Goal: Task Accomplishment & Management: Use online tool/utility

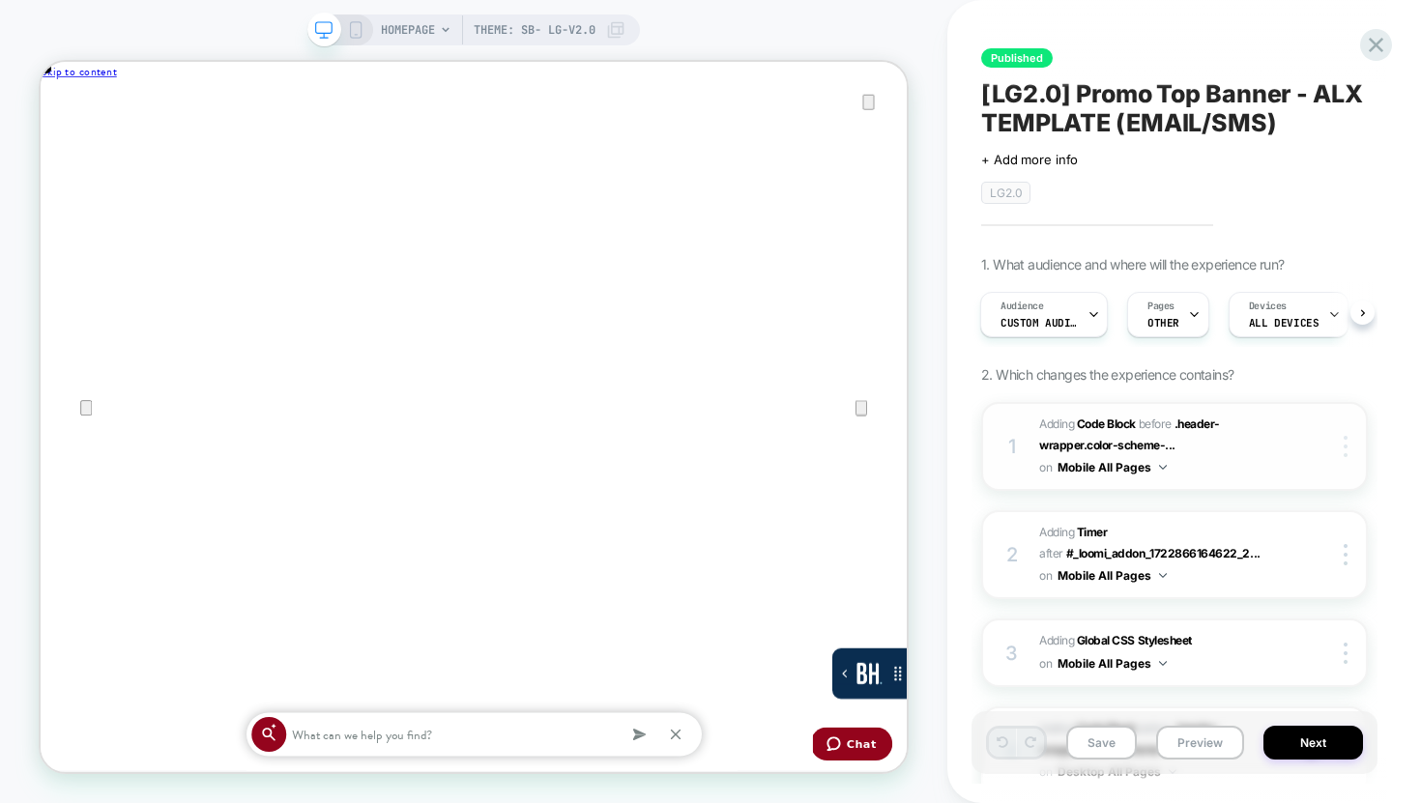
click at [1340, 441] on div at bounding box center [1348, 446] width 37 height 21
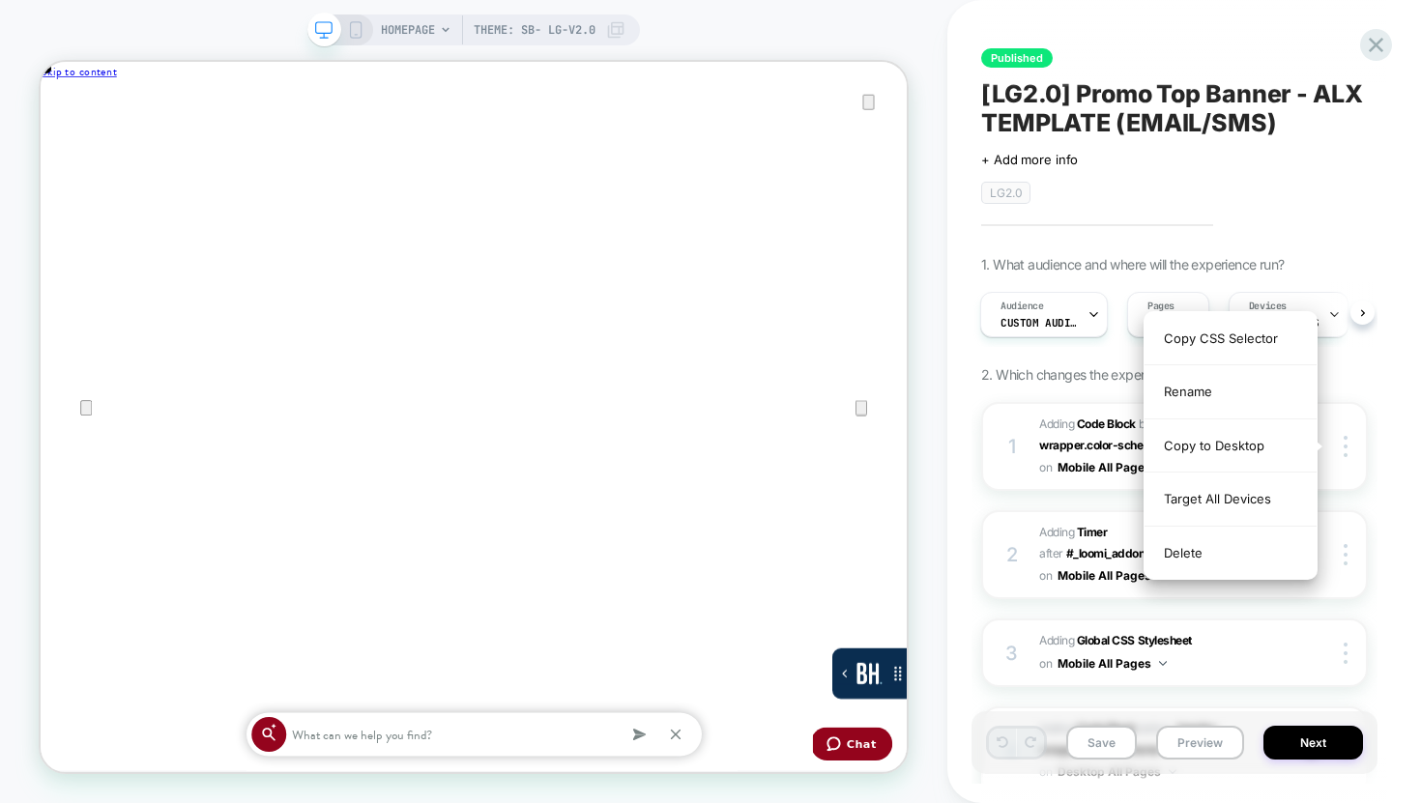
click at [1387, 403] on div "Published [LG2.0] Promo Top Banner - ALX TEMPLATE (EMAIL/SMS) Click to edit exp…" at bounding box center [1184, 401] width 474 height 803
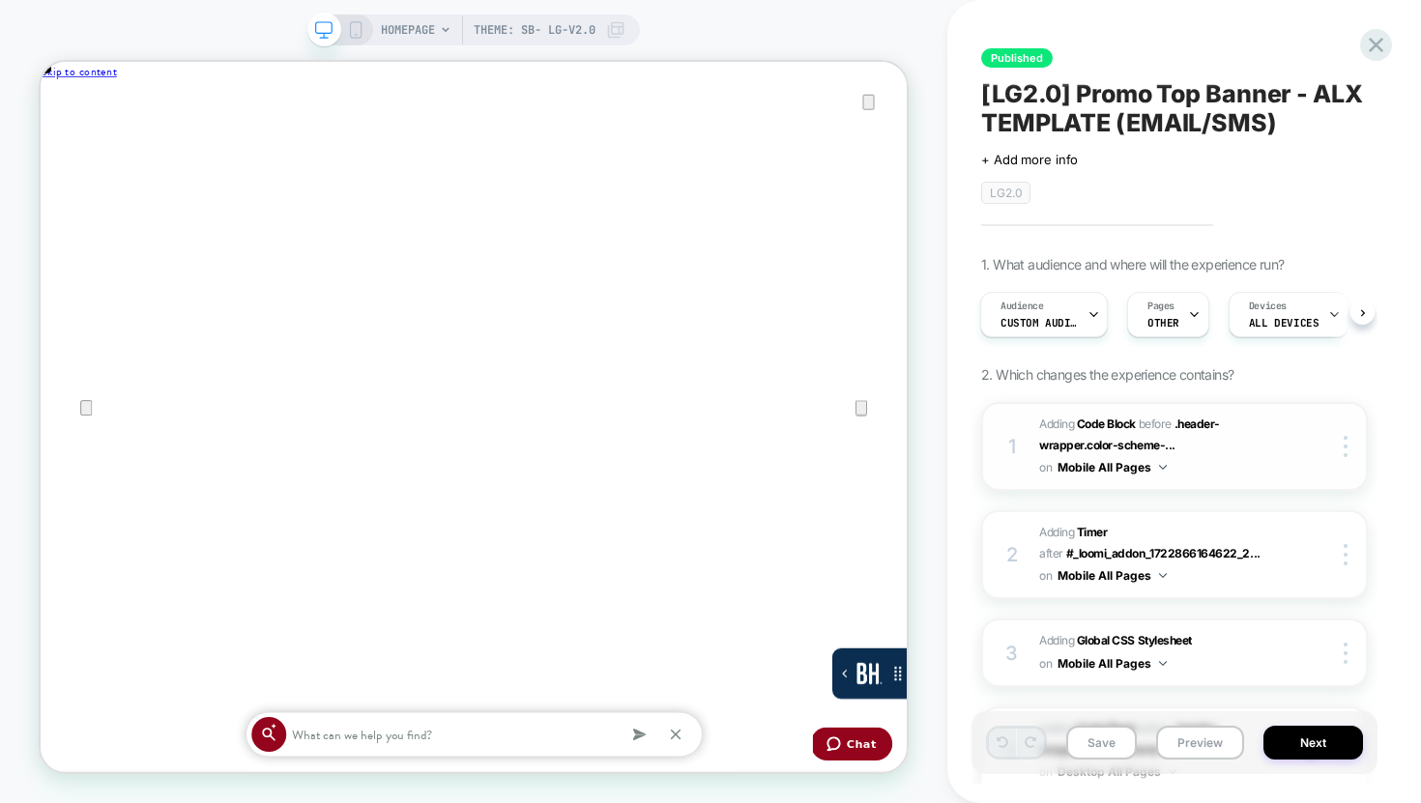
click at [1117, 465] on button "Mobile All Pages" at bounding box center [1111, 467] width 109 height 24
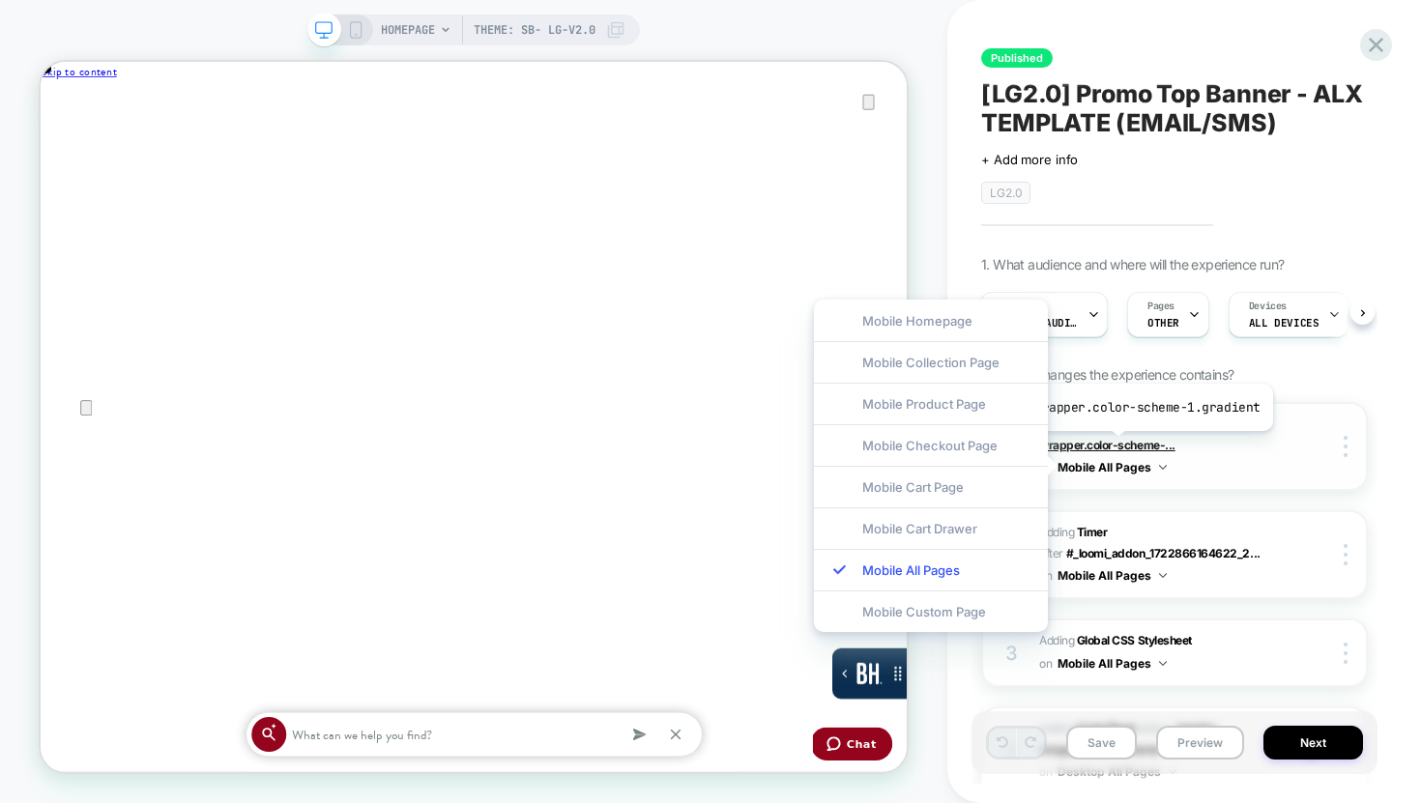
click at [1114, 446] on span ".header-wrapper.color-scheme-..." at bounding box center [1129, 435] width 181 height 36
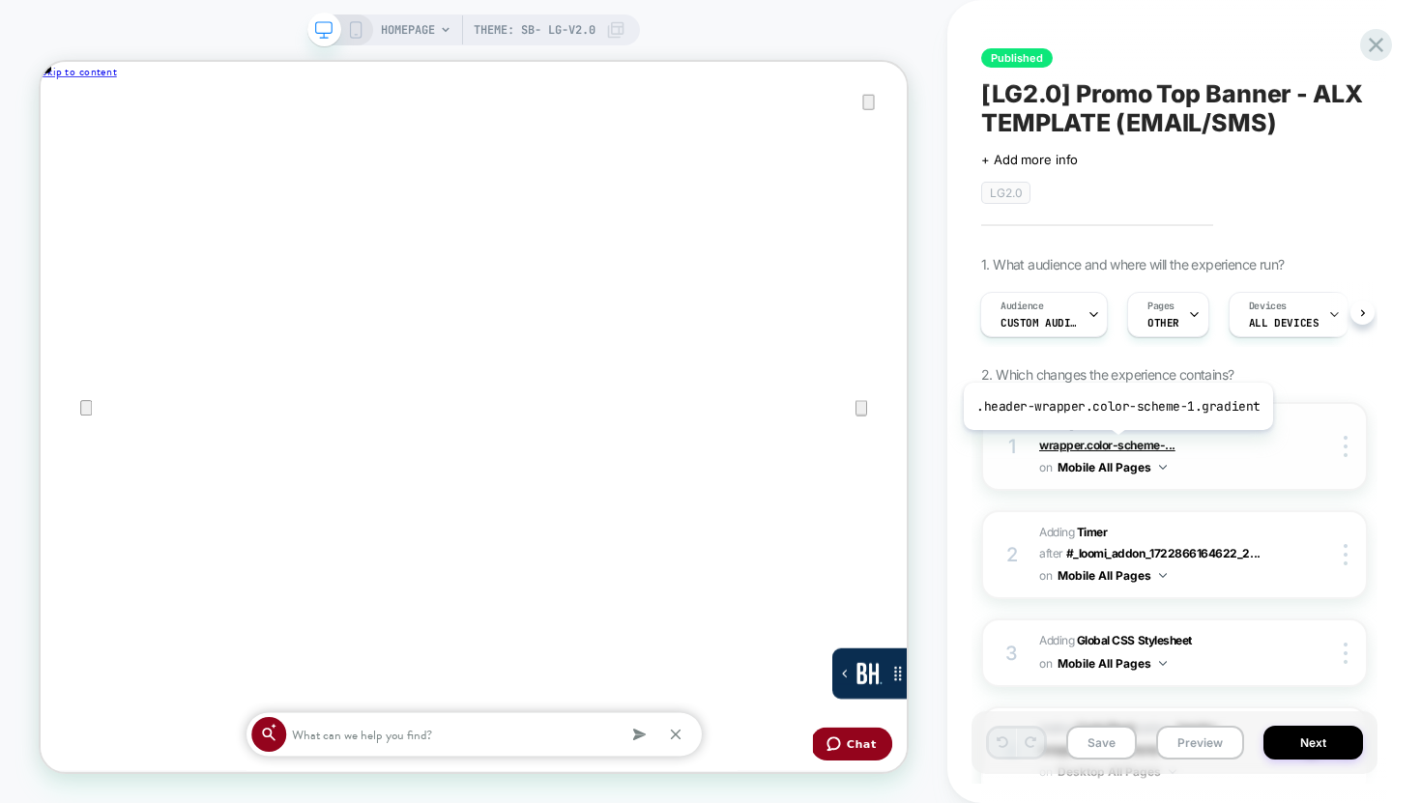
click at [1117, 441] on span ".header-wrapper.color-scheme-..." at bounding box center [1129, 435] width 181 height 36
click at [1345, 439] on img at bounding box center [1345, 446] width 4 height 21
click at [1333, 447] on div at bounding box center [1348, 446] width 37 height 21
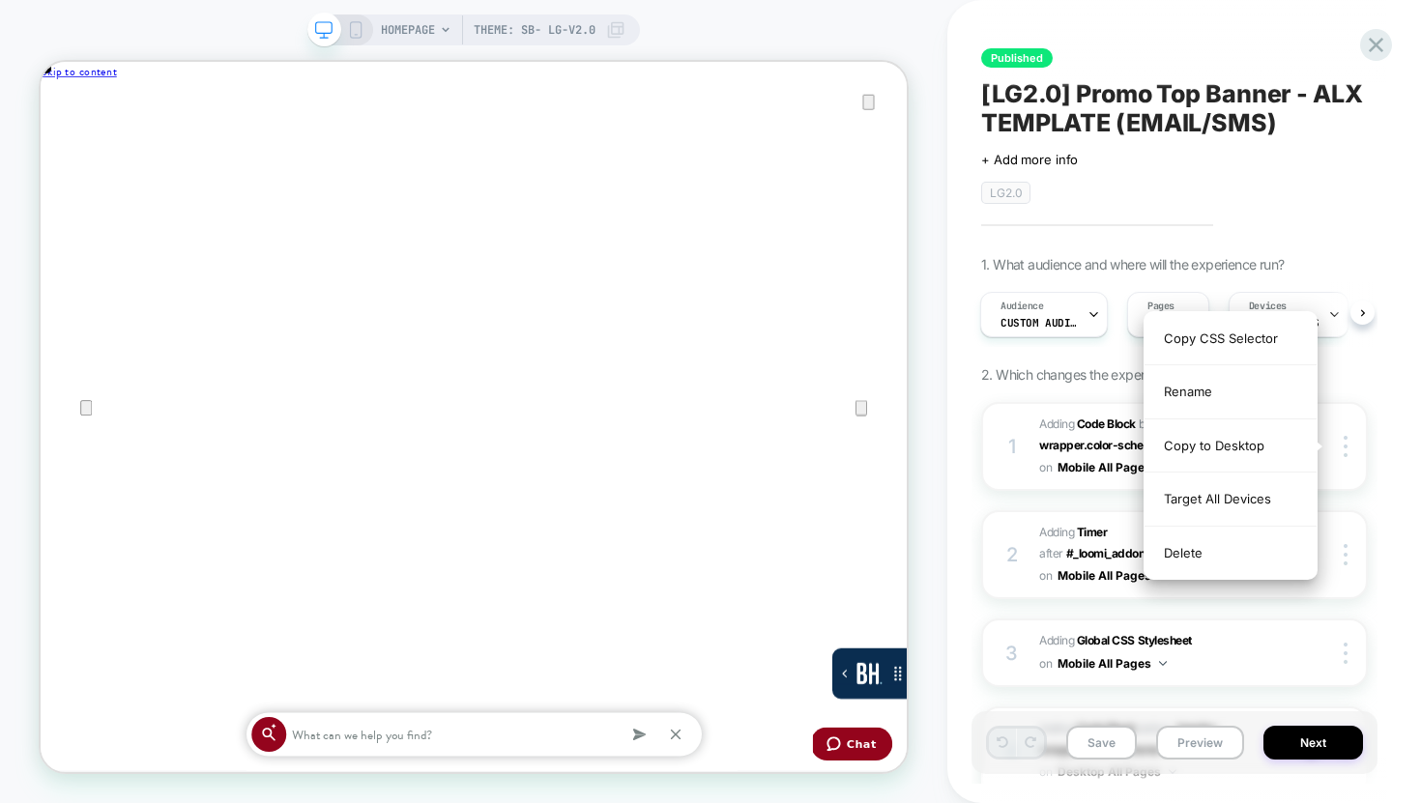
click at [1369, 396] on div "Published [LG2.0] Promo Top Banner - ALX TEMPLATE (EMAIL/SMS) Click to edit exp…" at bounding box center [1174, 401] width 406 height 764
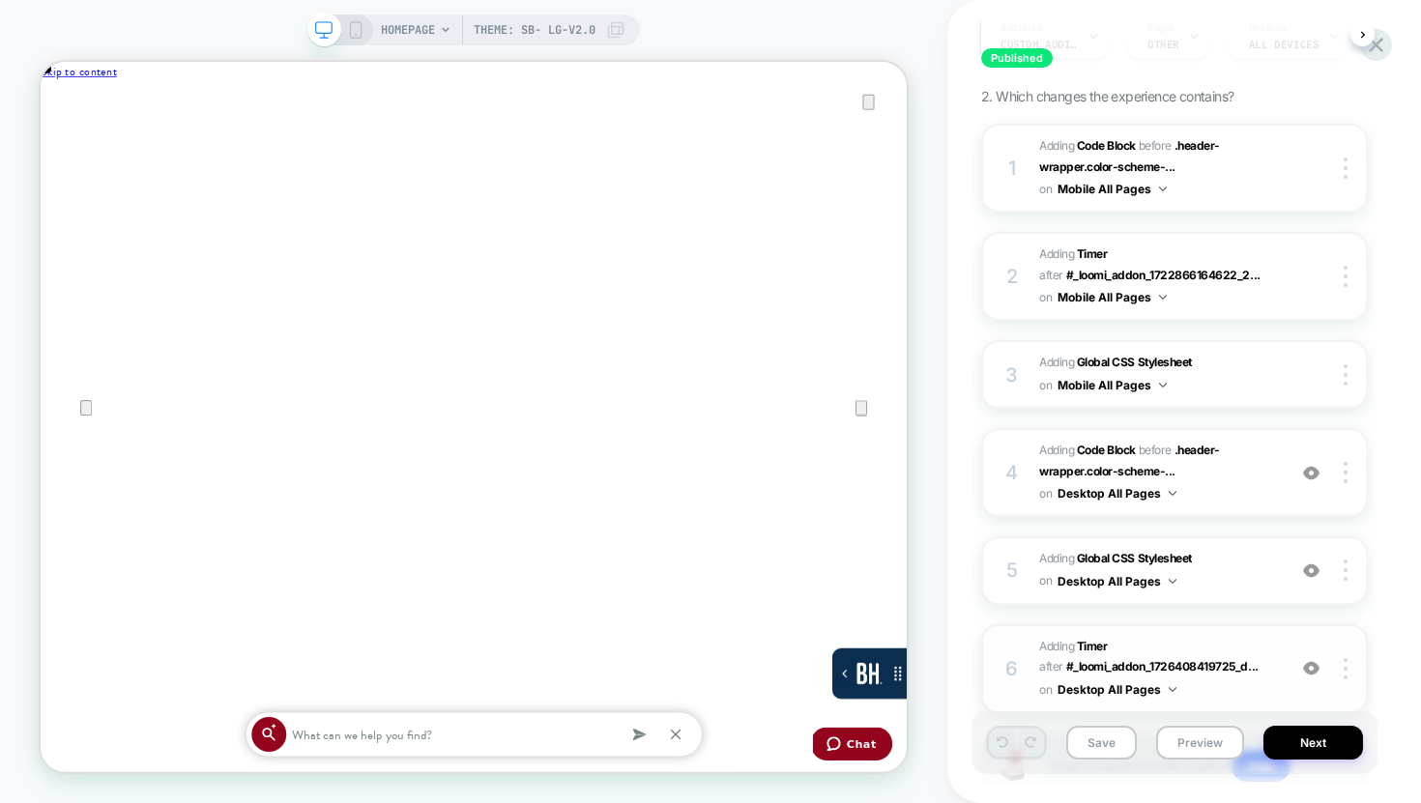
scroll to position [417, 0]
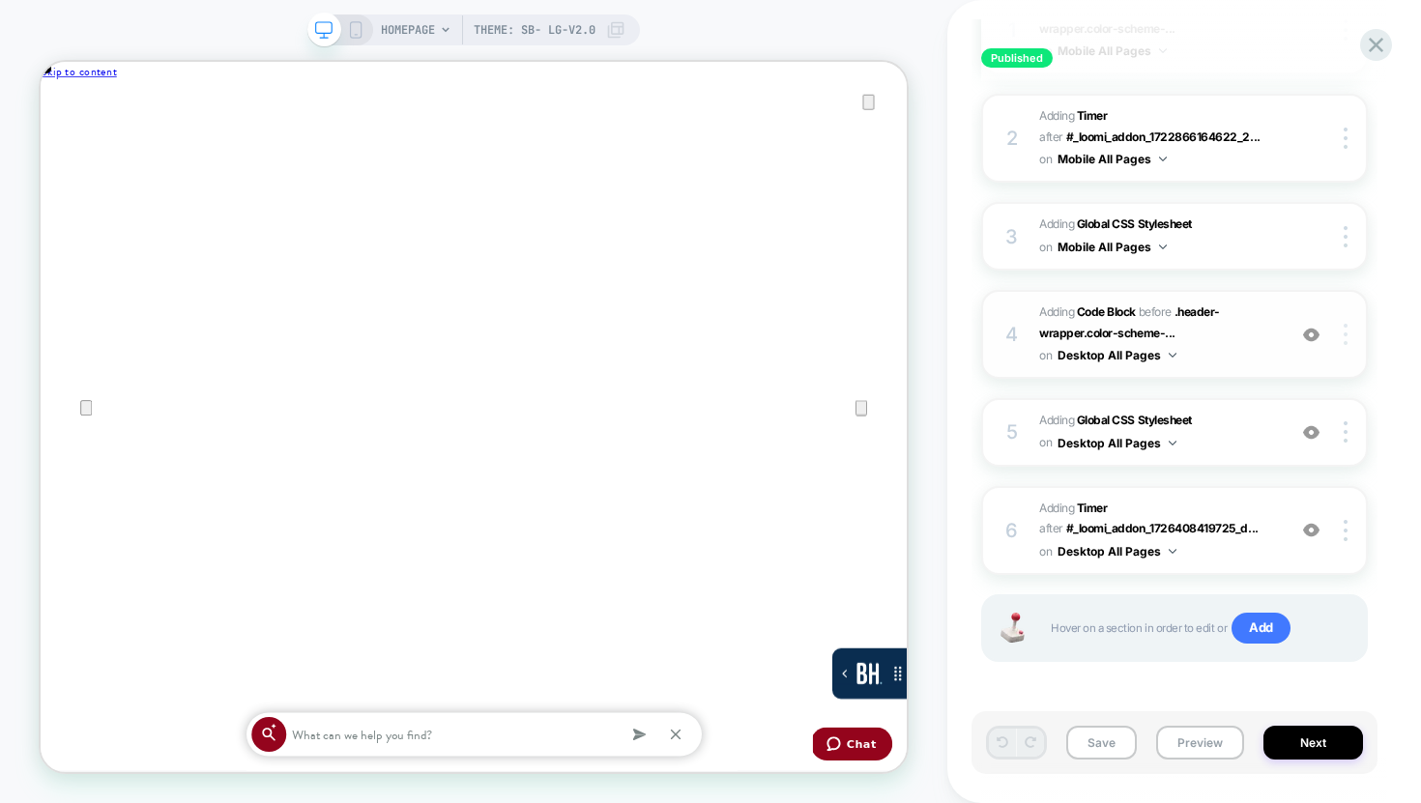
click at [1346, 336] on img at bounding box center [1345, 334] width 4 height 21
click at [1350, 335] on div at bounding box center [1348, 334] width 37 height 21
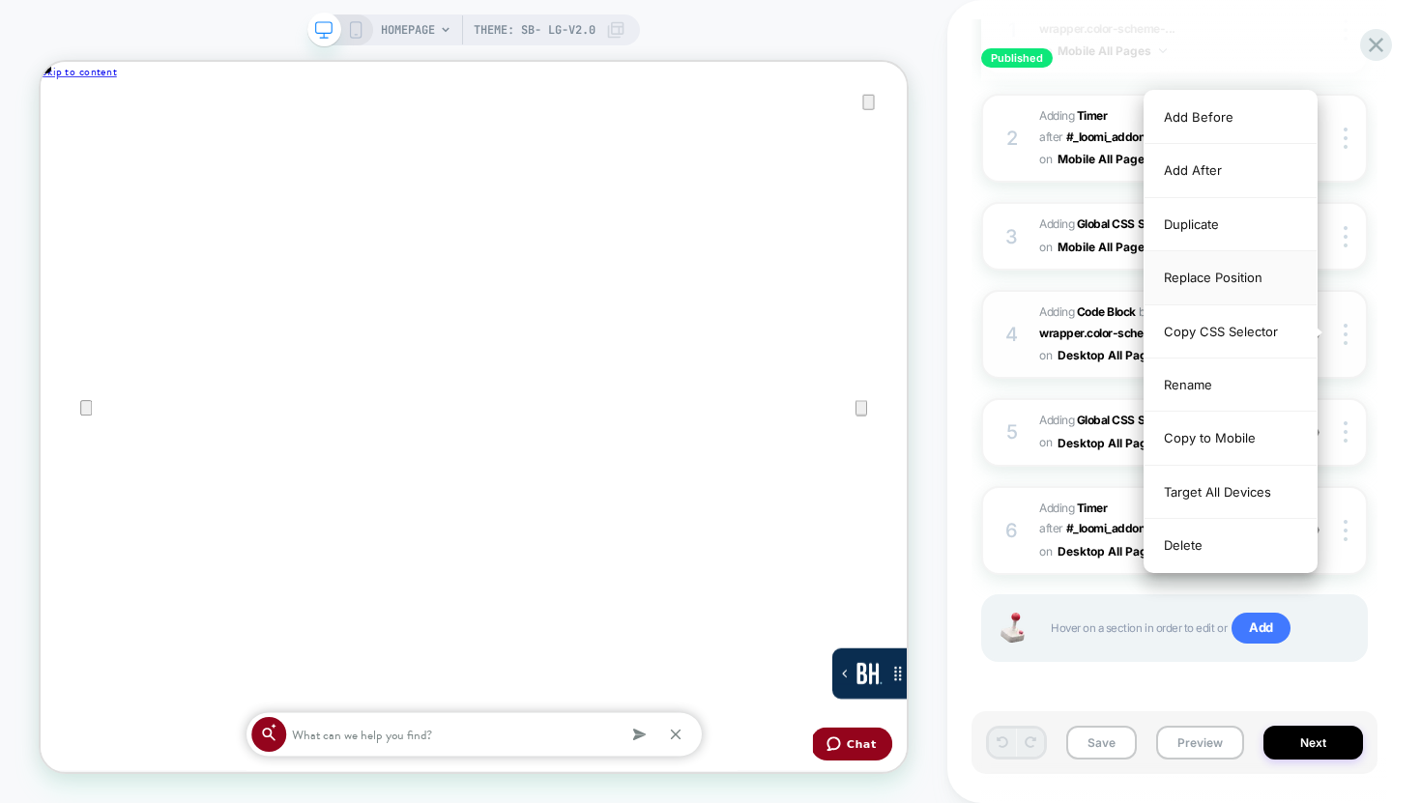
click at [1267, 287] on div "Replace Position" at bounding box center [1230, 277] width 172 height 53
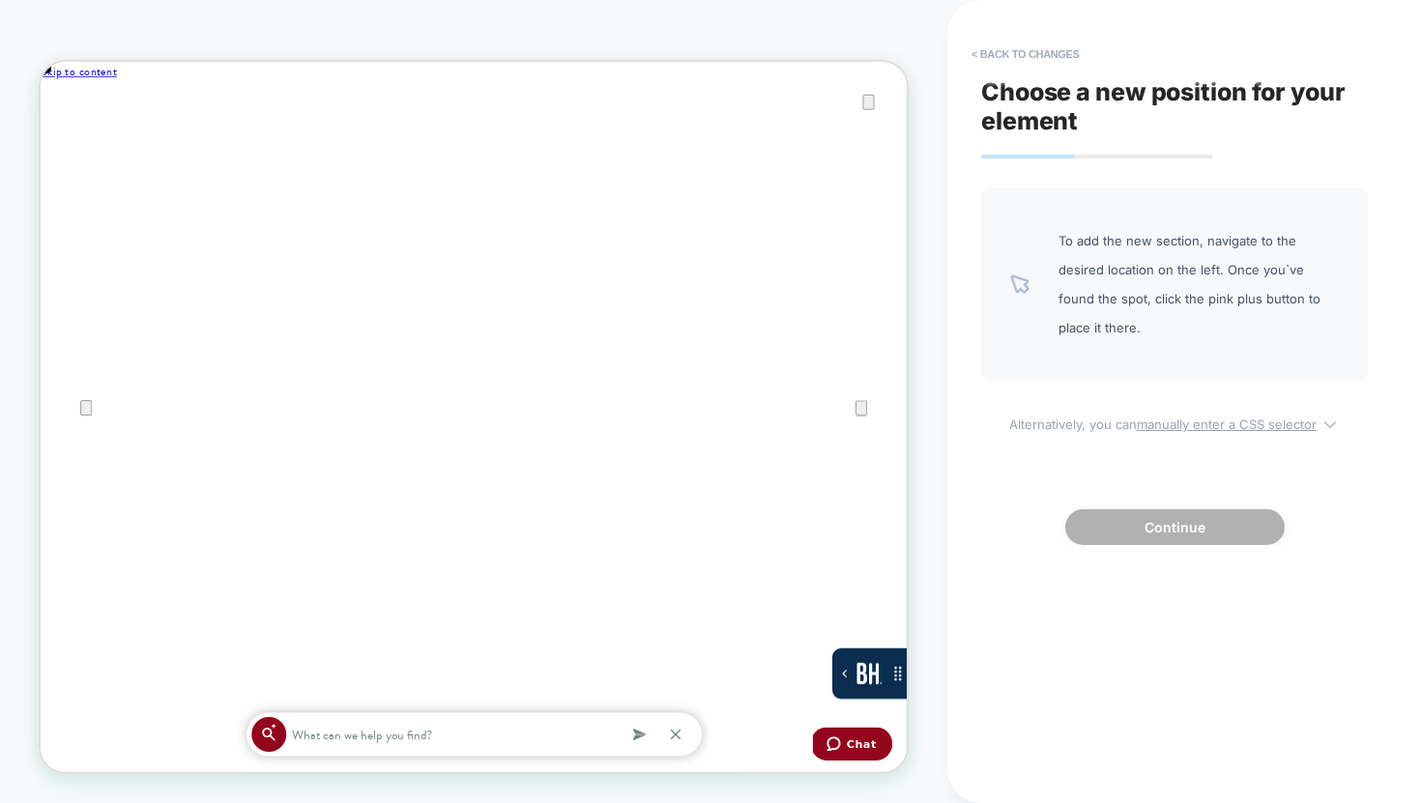
click at [1215, 413] on span "Alternatively, you can manually enter a CSS selector" at bounding box center [1174, 421] width 387 height 22
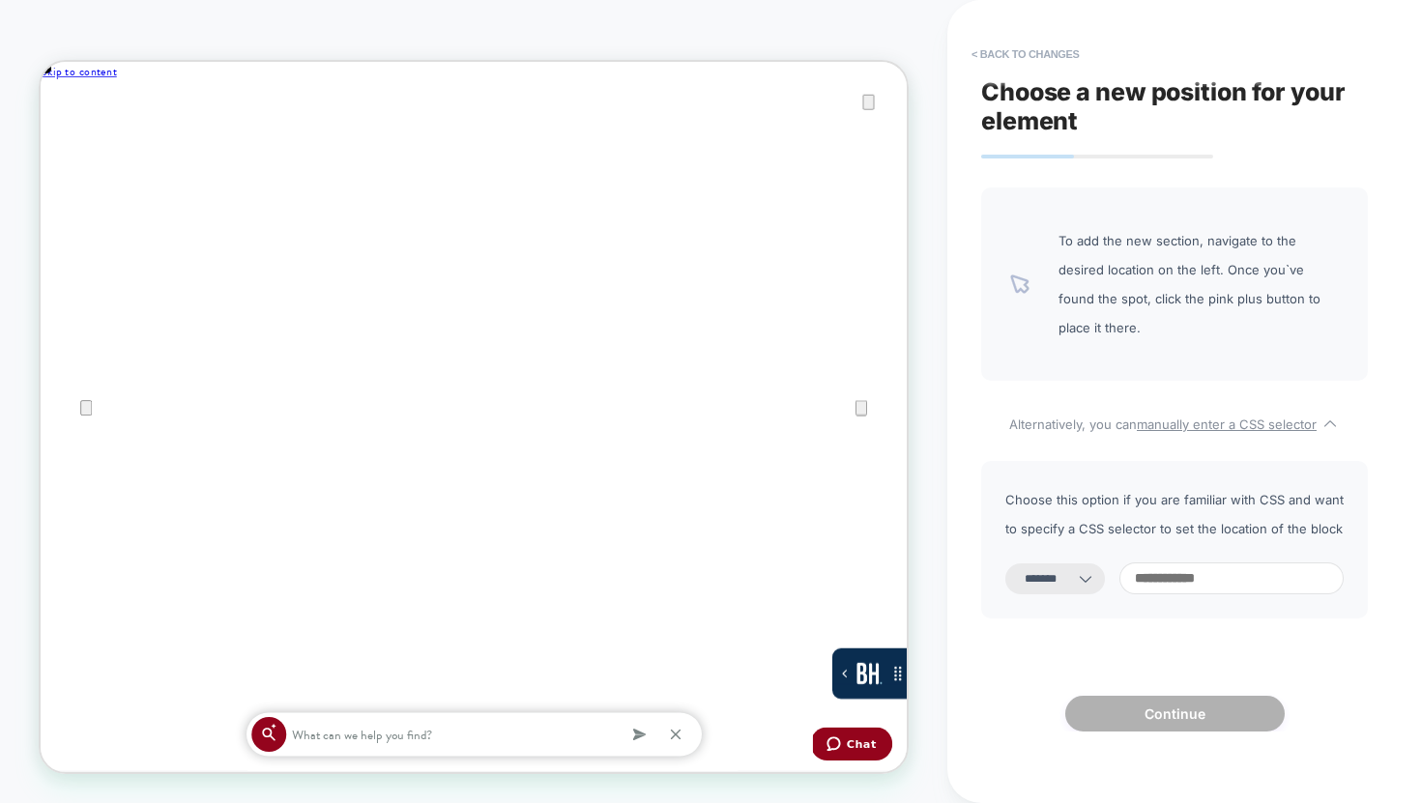
click at [1081, 568] on div "**********" at bounding box center [1174, 578] width 338 height 32
click at [1086, 563] on select "**********" at bounding box center [1055, 578] width 100 height 31
select select "**********"
click at [1227, 562] on input at bounding box center [1231, 578] width 224 height 32
paste input "**********"
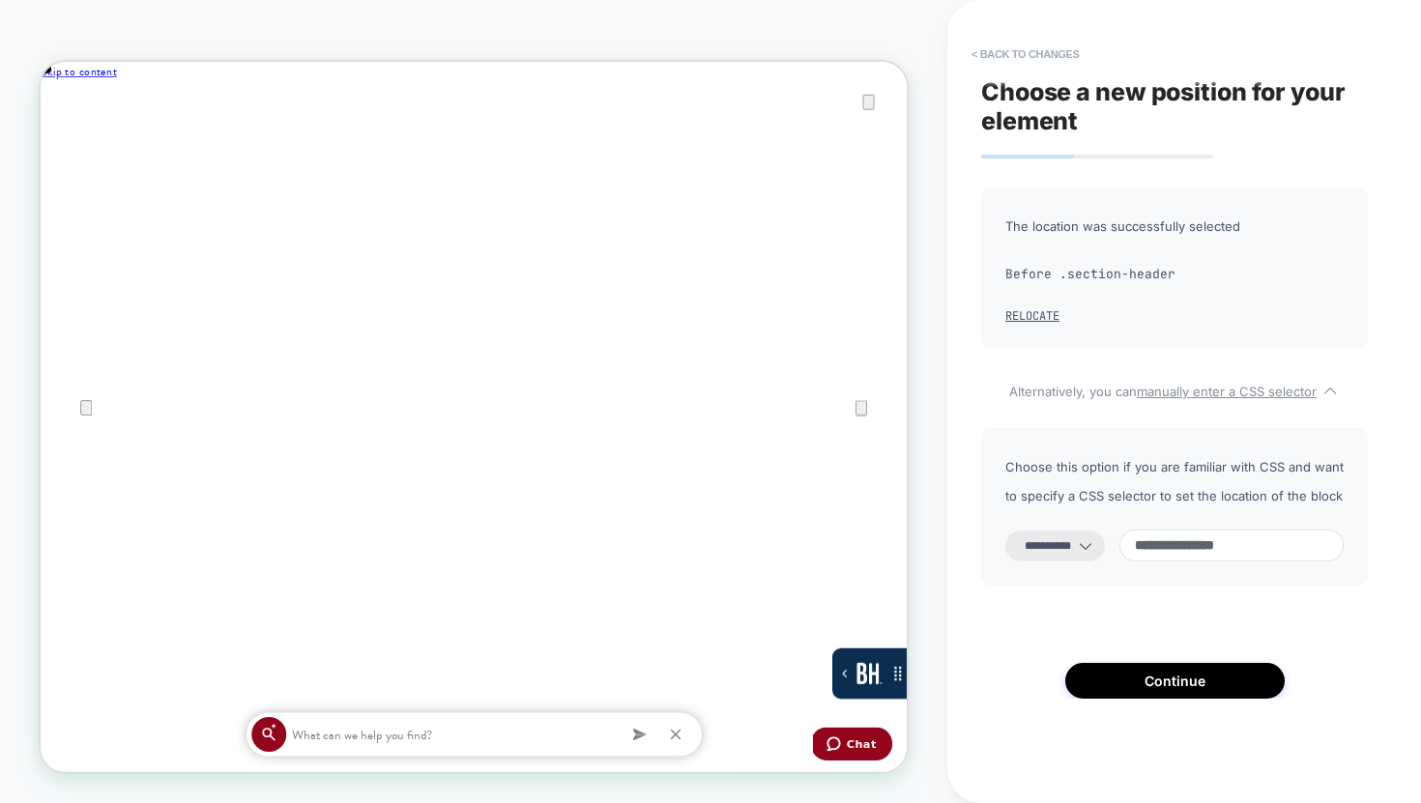
click at [1154, 545] on input "**********" at bounding box center [1231, 546] width 224 height 32
click at [1164, 544] on input "**********" at bounding box center [1231, 546] width 224 height 32
type input "**********"
click at [1156, 555] on input "**********" at bounding box center [1231, 546] width 224 height 32
click at [1161, 548] on input "**********" at bounding box center [1231, 546] width 224 height 32
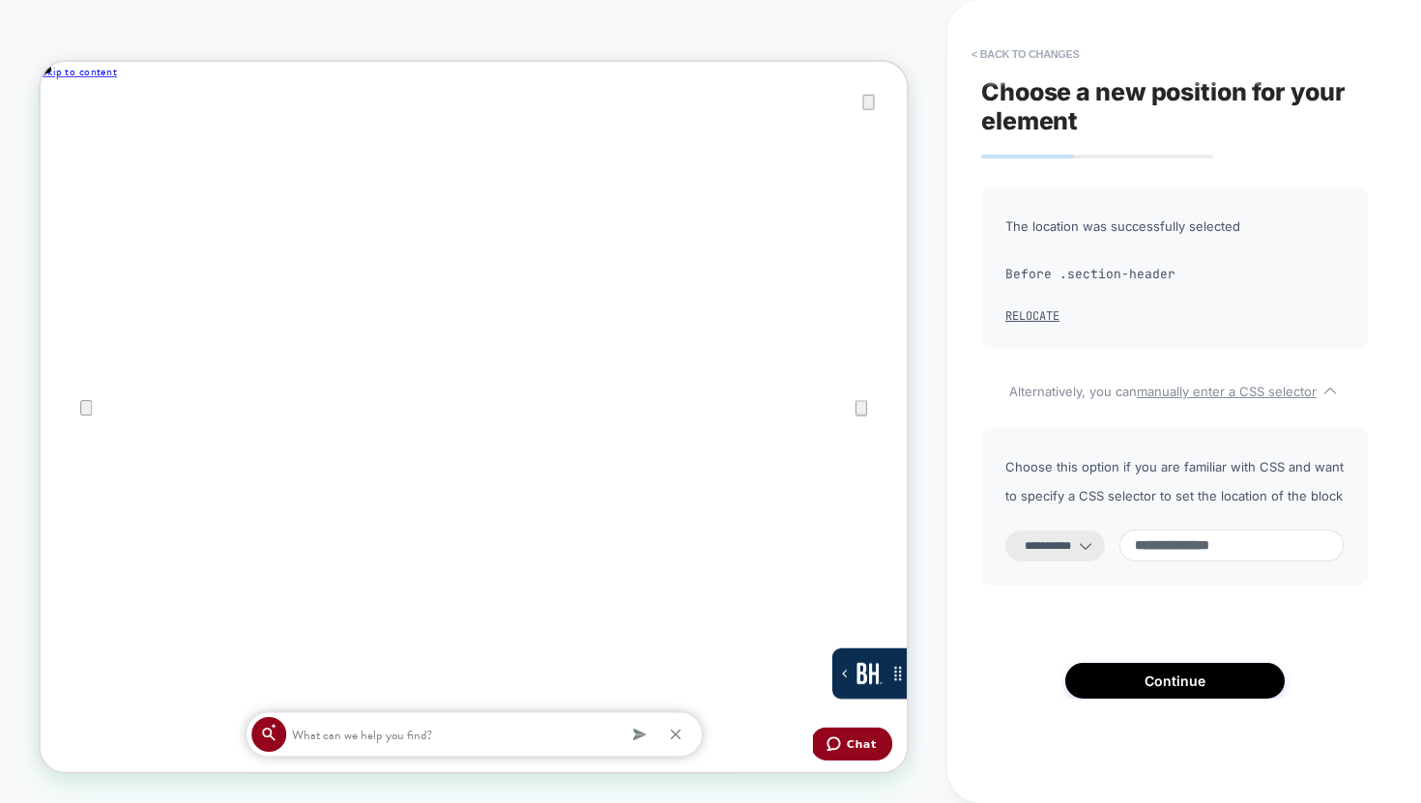
click at [1161, 548] on input "**********" at bounding box center [1231, 546] width 224 height 32
click at [1203, 548] on input "**********" at bounding box center [1231, 546] width 224 height 32
drag, startPoint x: 1162, startPoint y: 550, endPoint x: 1099, endPoint y: 551, distance: 62.8
click at [1099, 551] on div "**********" at bounding box center [1174, 546] width 338 height 32
click at [1196, 683] on button "Continue" at bounding box center [1174, 681] width 219 height 36
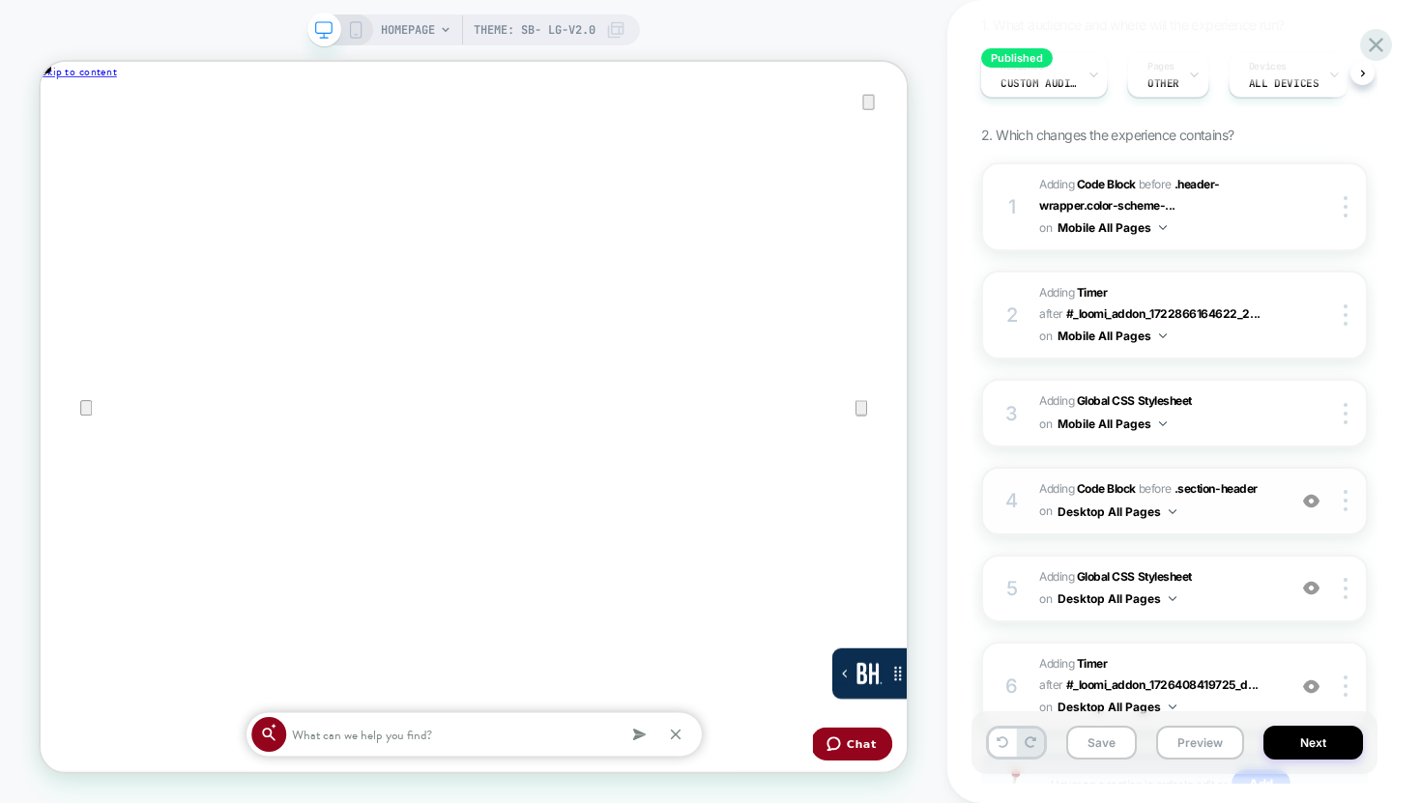
scroll to position [395, 0]
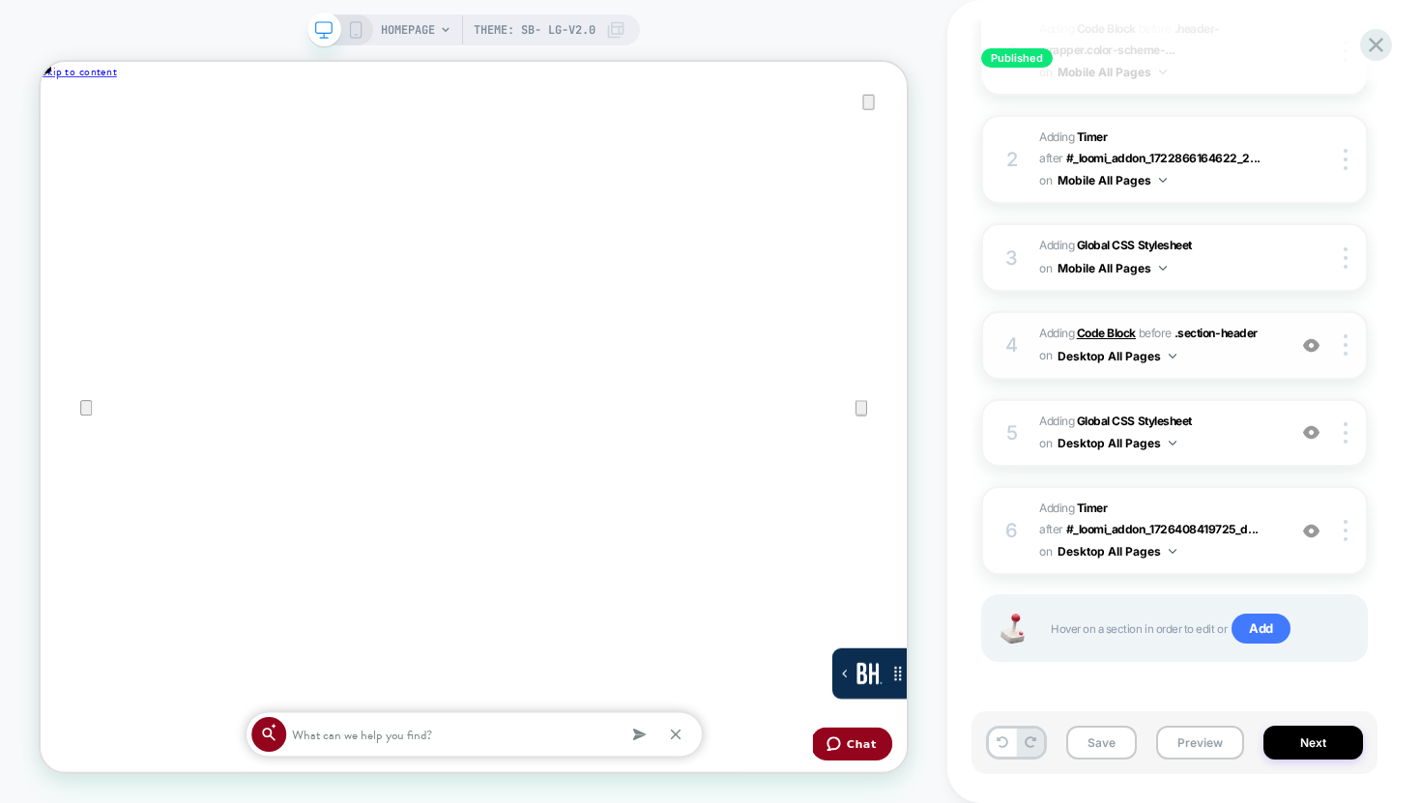
click at [1110, 330] on b "Code Block" at bounding box center [1106, 333] width 59 height 14
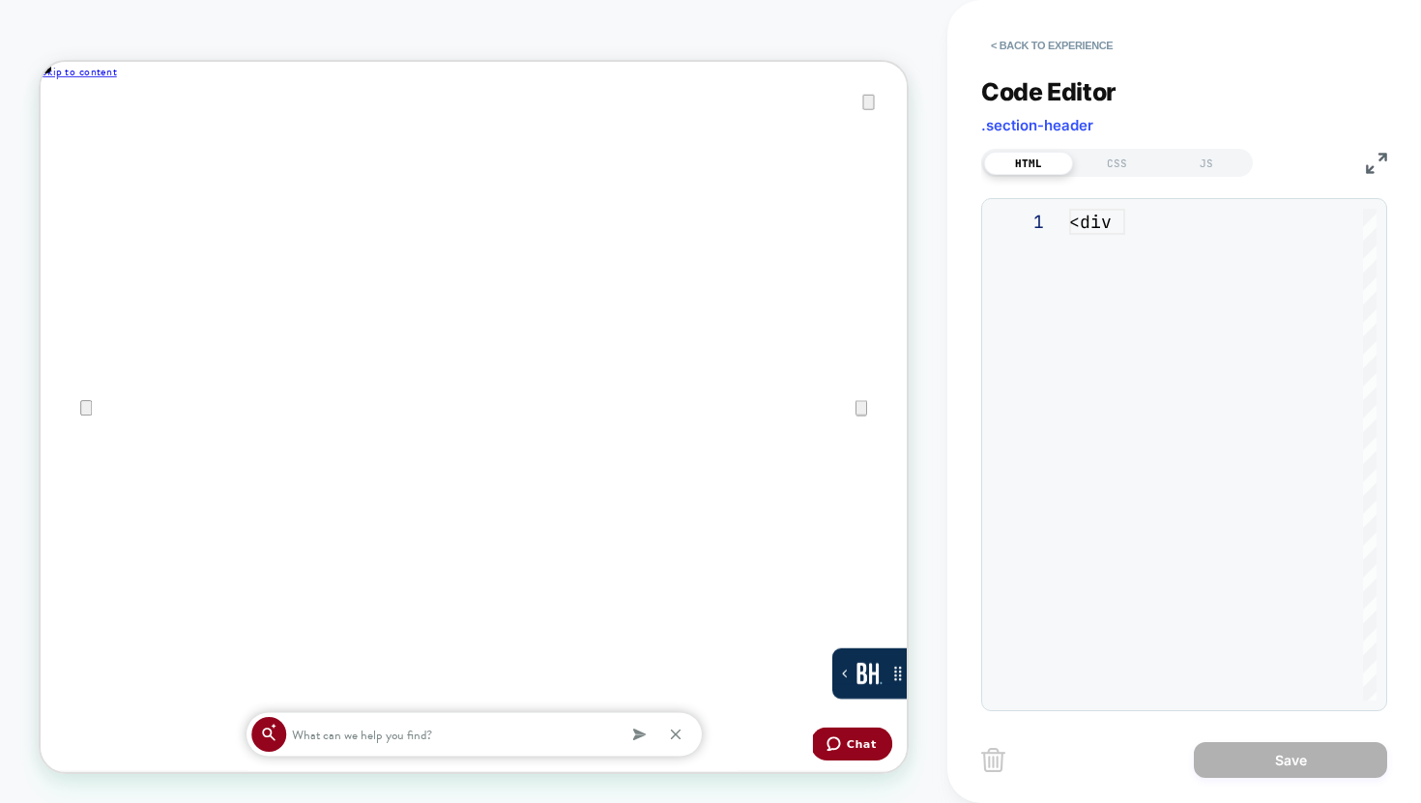
scroll to position [261, 0]
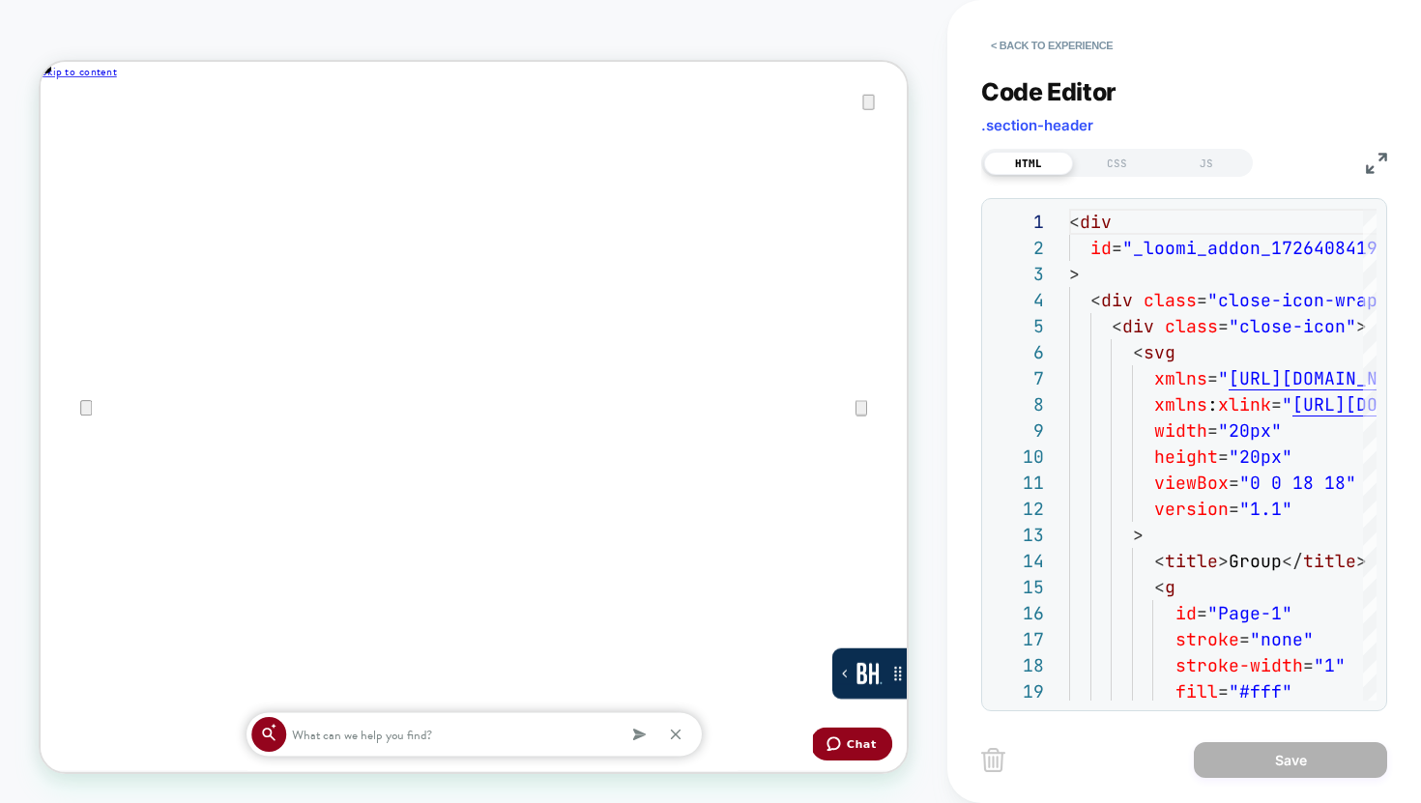
click at [1148, 149] on div "HTML CSS JS" at bounding box center [1117, 163] width 272 height 28
click at [1125, 165] on div "CSS" at bounding box center [1117, 163] width 89 height 23
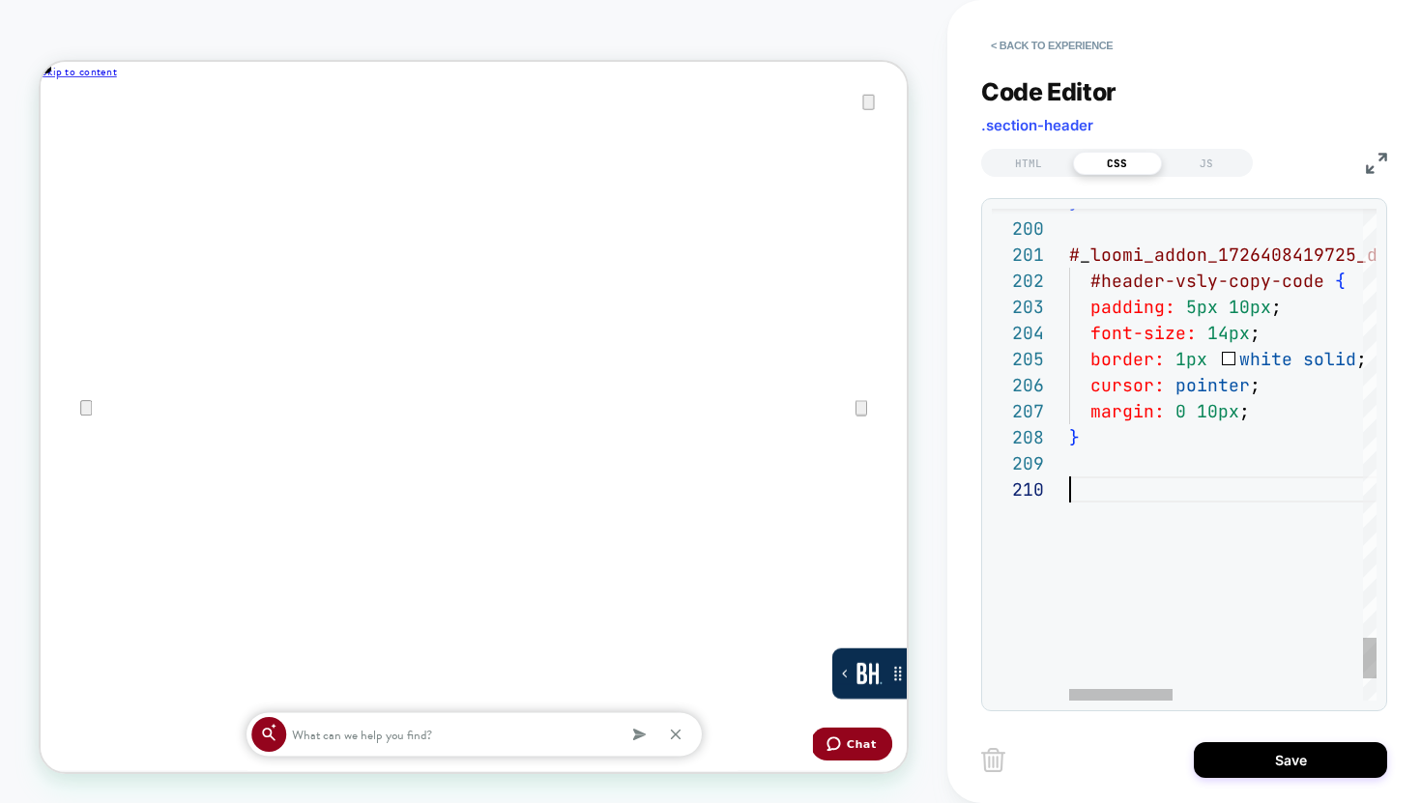
scroll to position [130, 0]
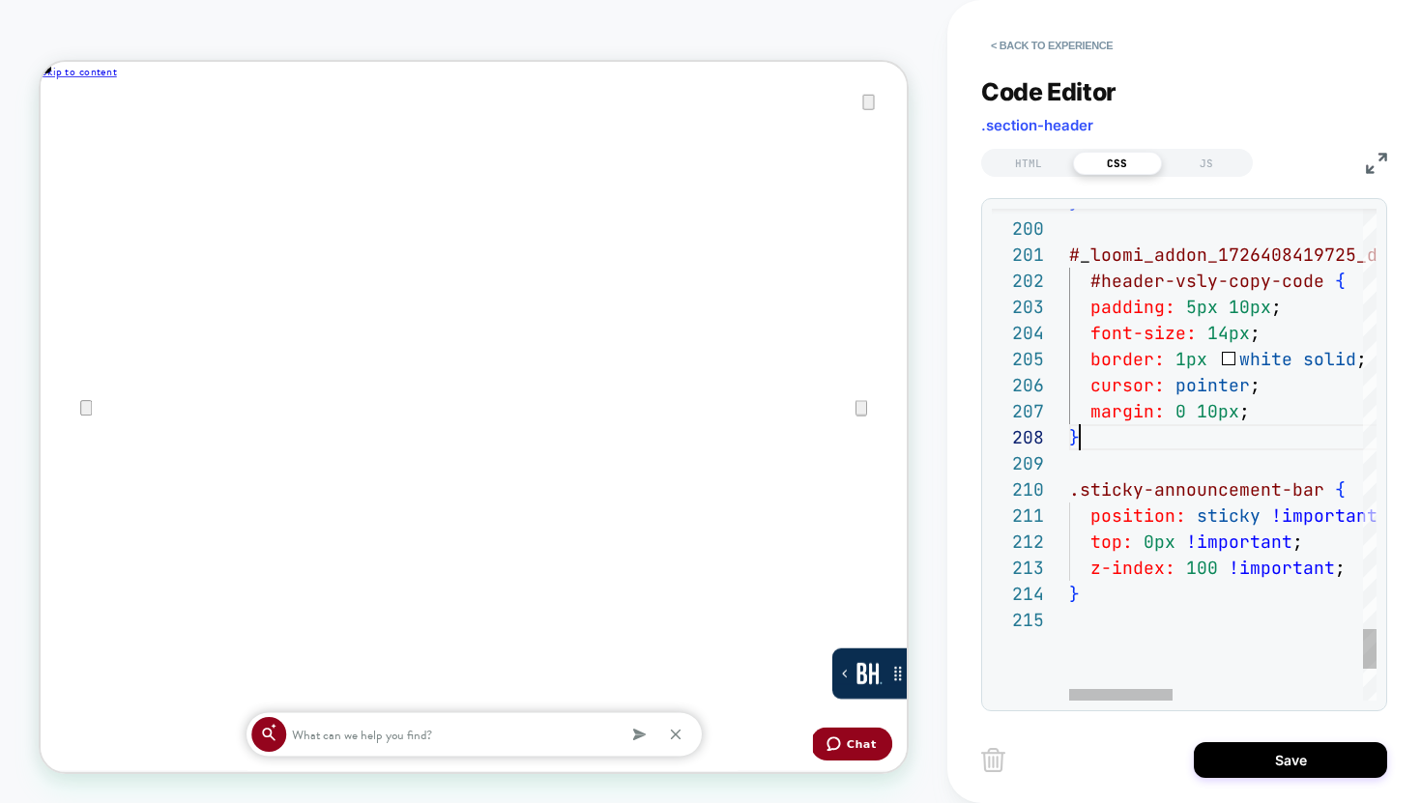
scroll to position [183, 11]
type textarea "**********"
click at [1195, 153] on div "JS" at bounding box center [1206, 163] width 89 height 23
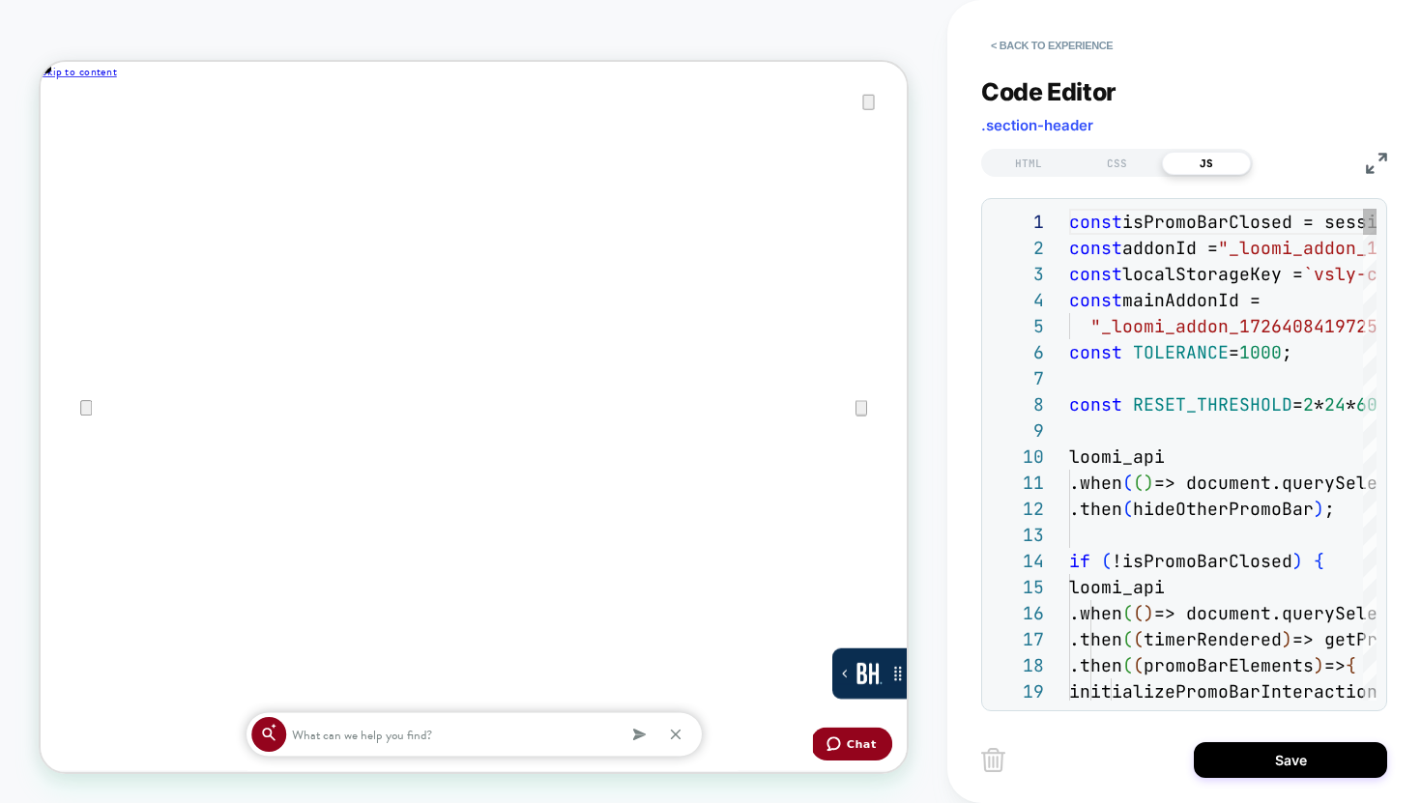
scroll to position [261, 0]
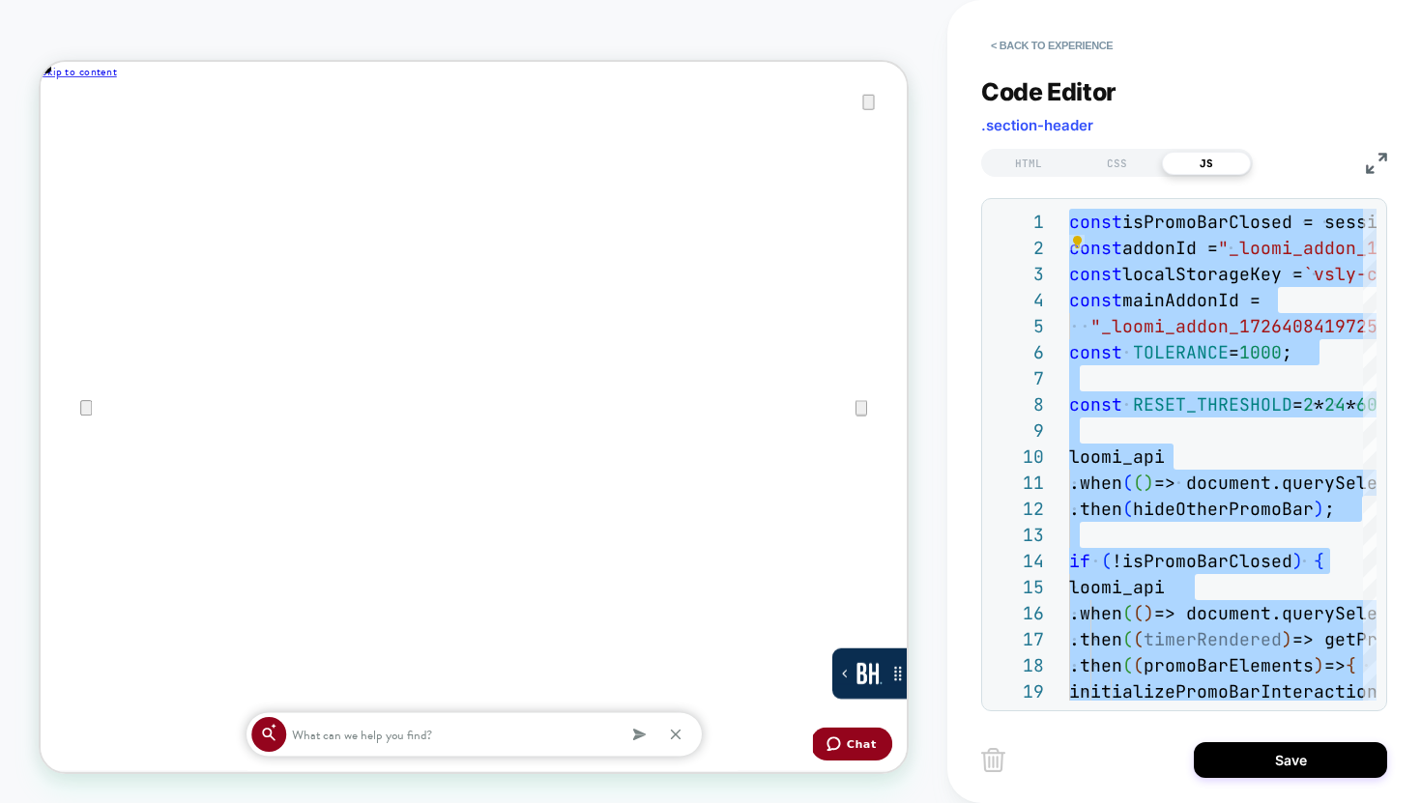
click at [1382, 168] on img at bounding box center [1376, 163] width 21 height 21
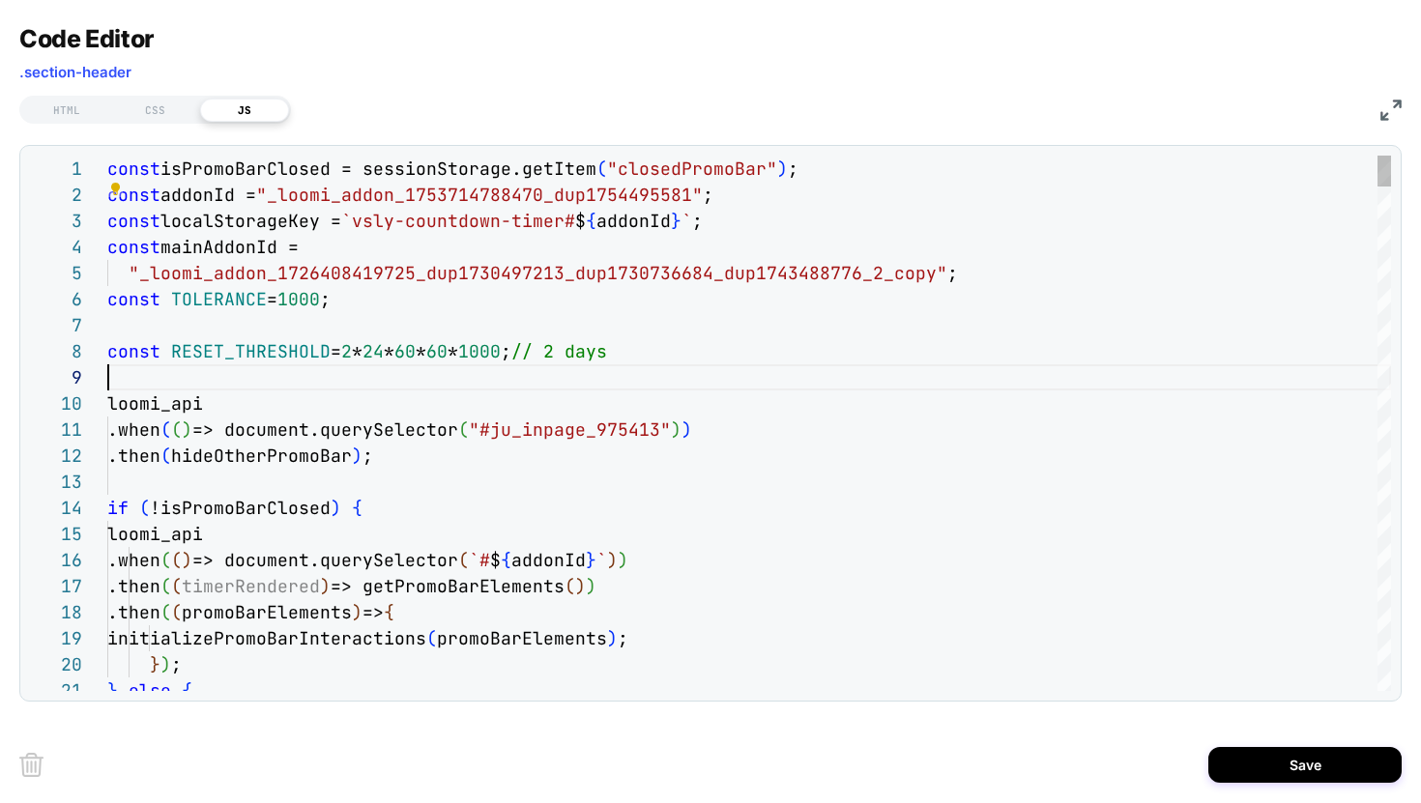
scroll to position [209, 0]
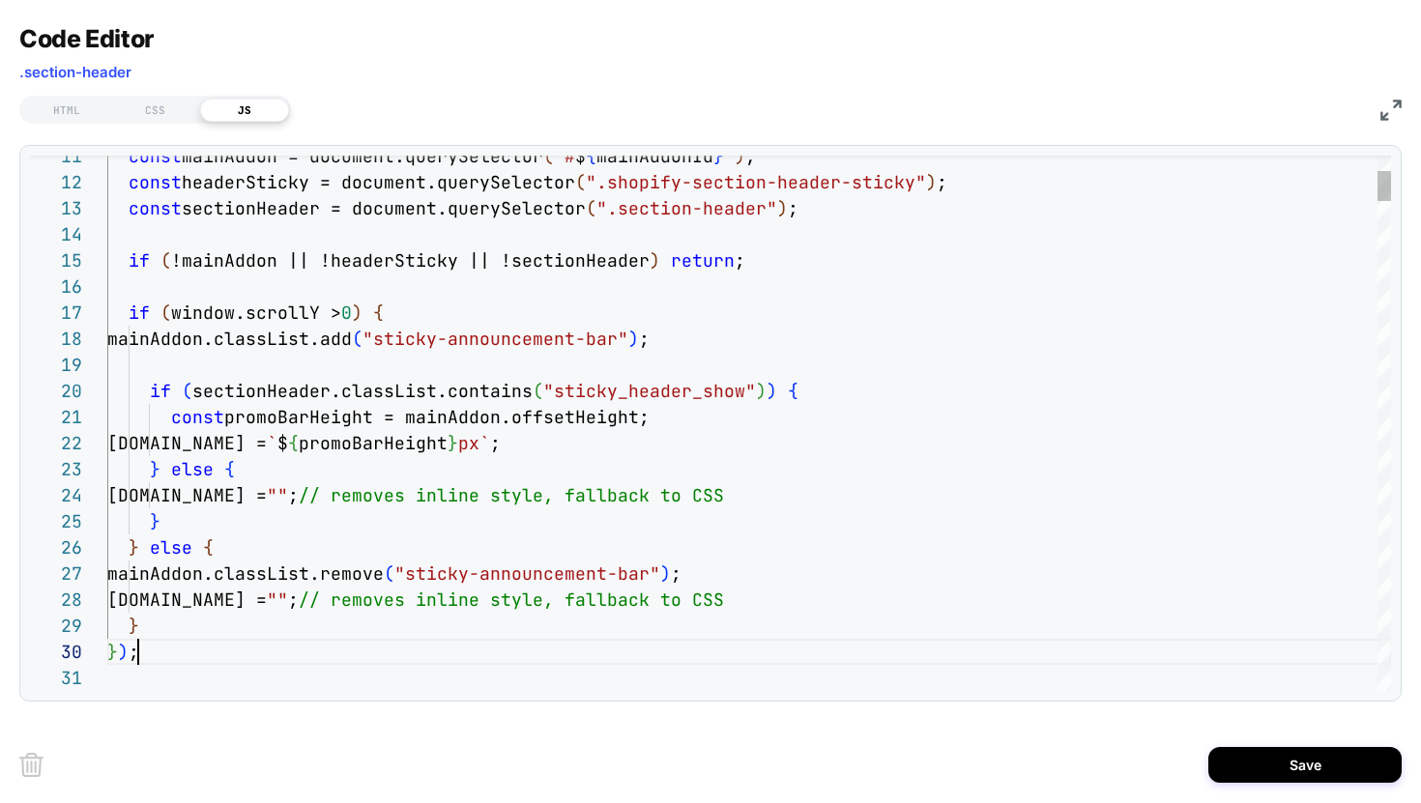
scroll to position [235, 31]
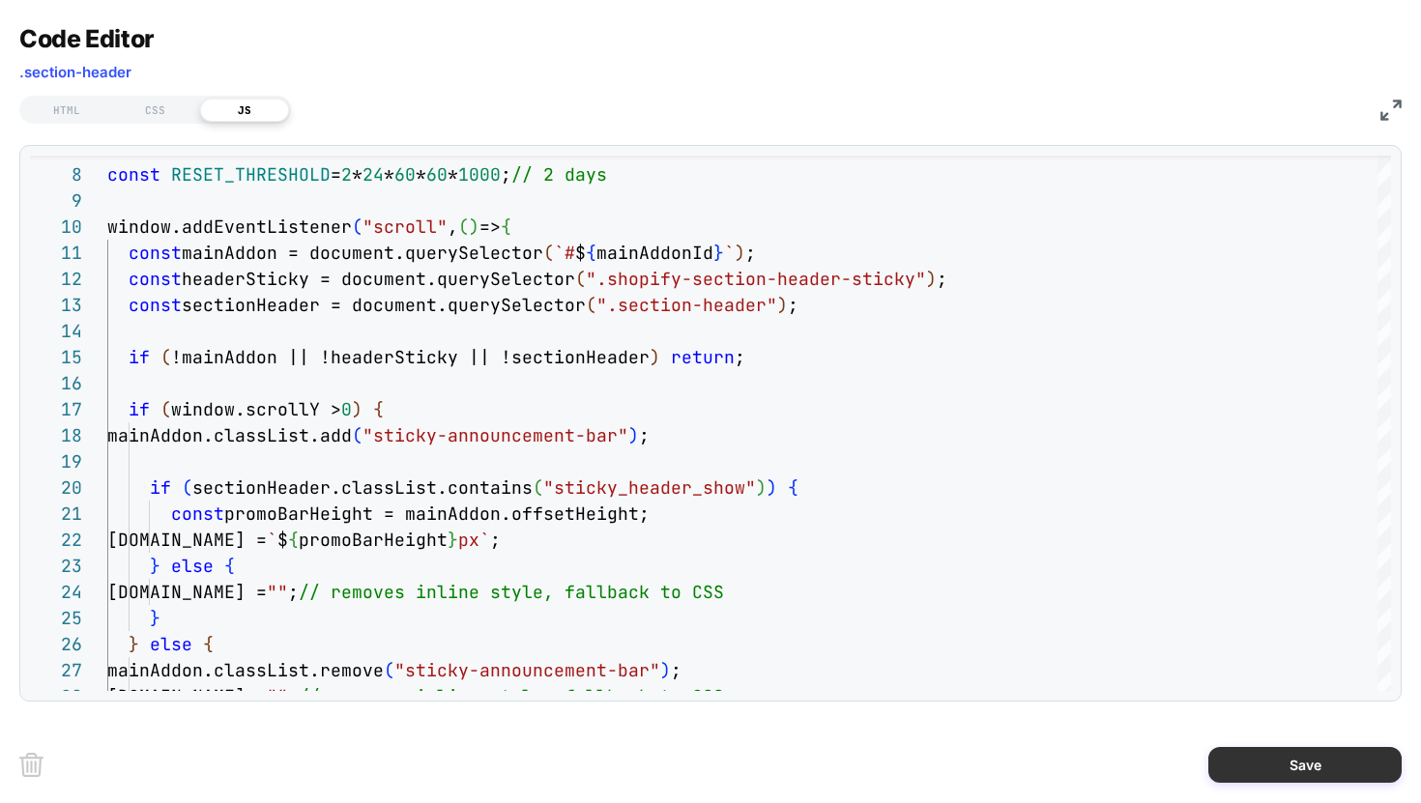
type textarea "**********"
click at [1256, 761] on button "Save" at bounding box center [1304, 765] width 193 height 36
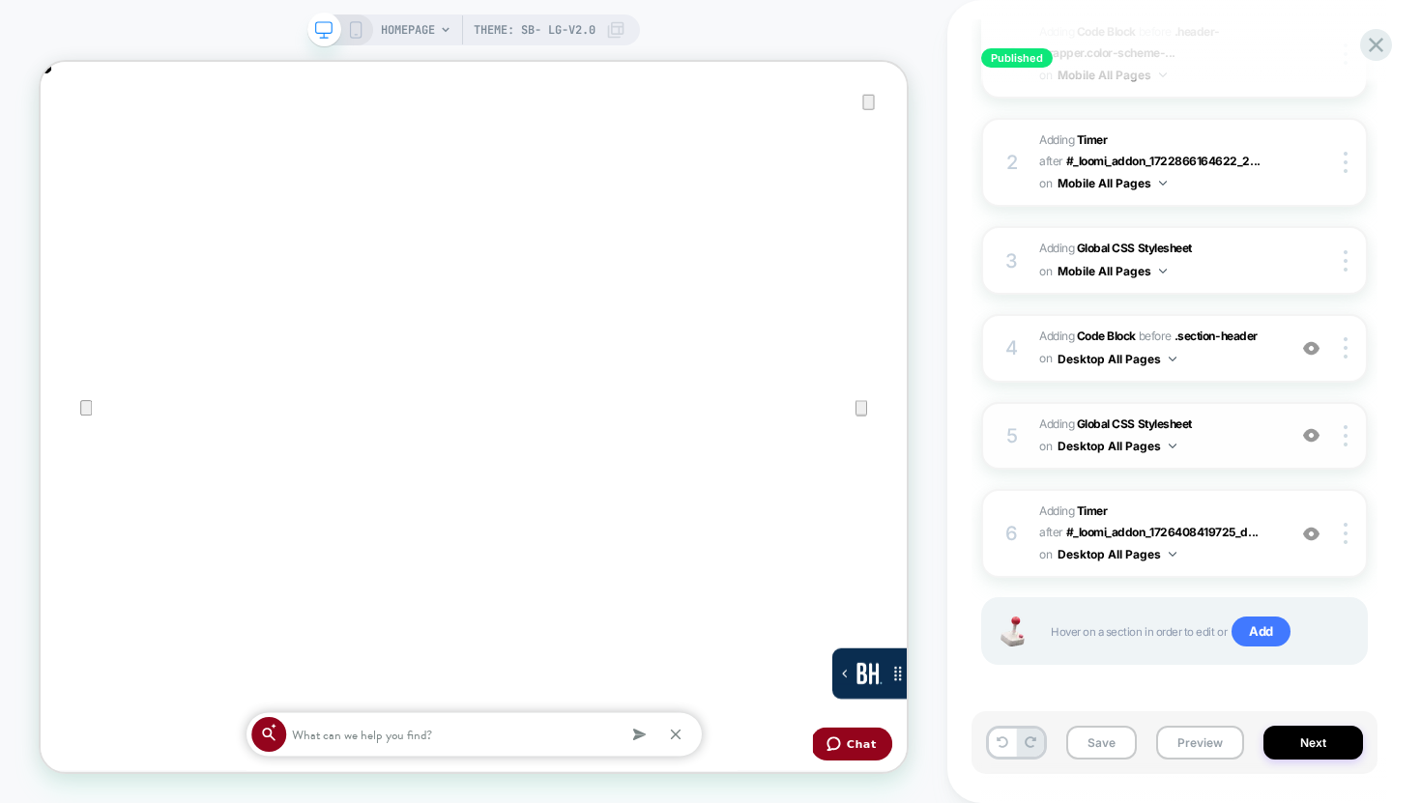
scroll to position [395, 0]
click at [1103, 326] on b "Code Block" at bounding box center [1106, 333] width 59 height 14
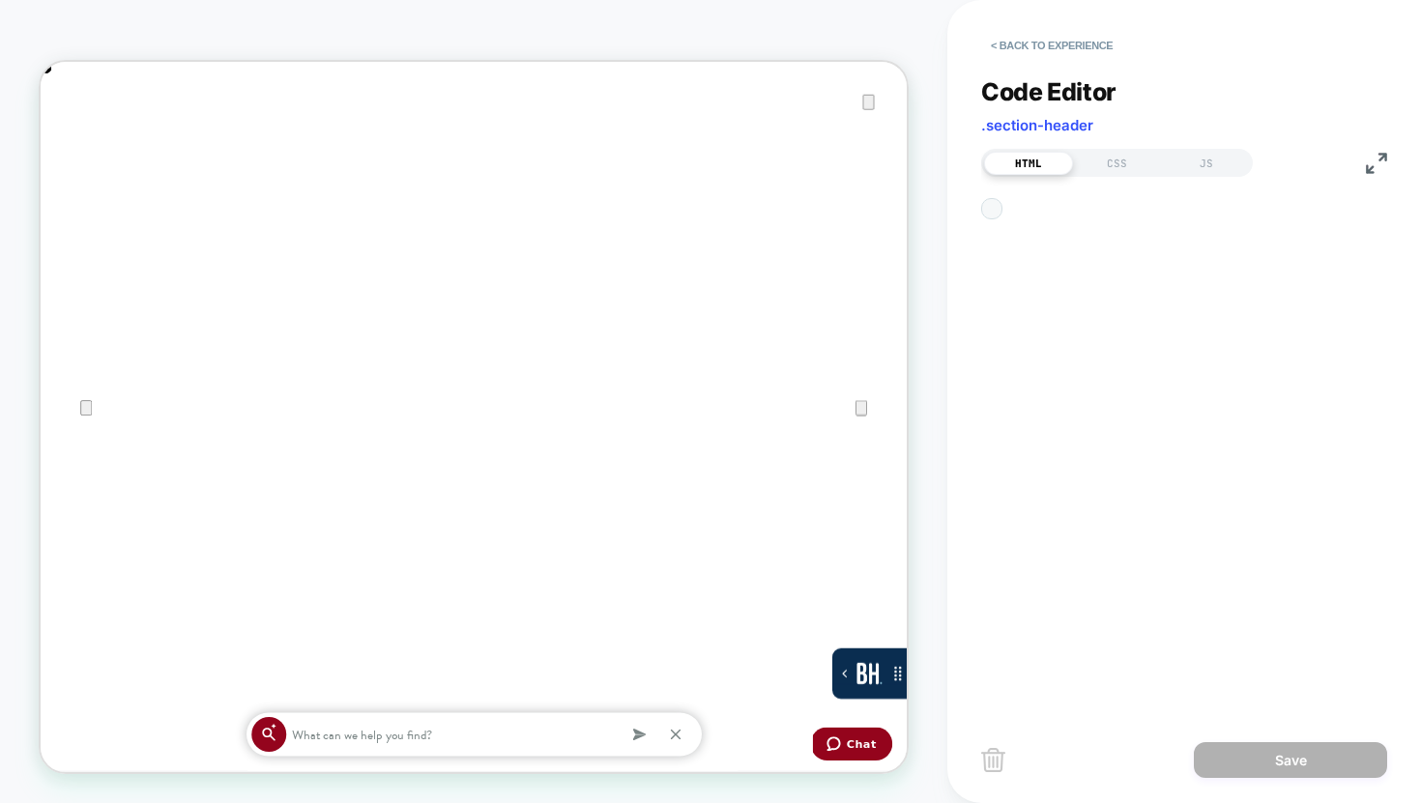
scroll to position [261, 0]
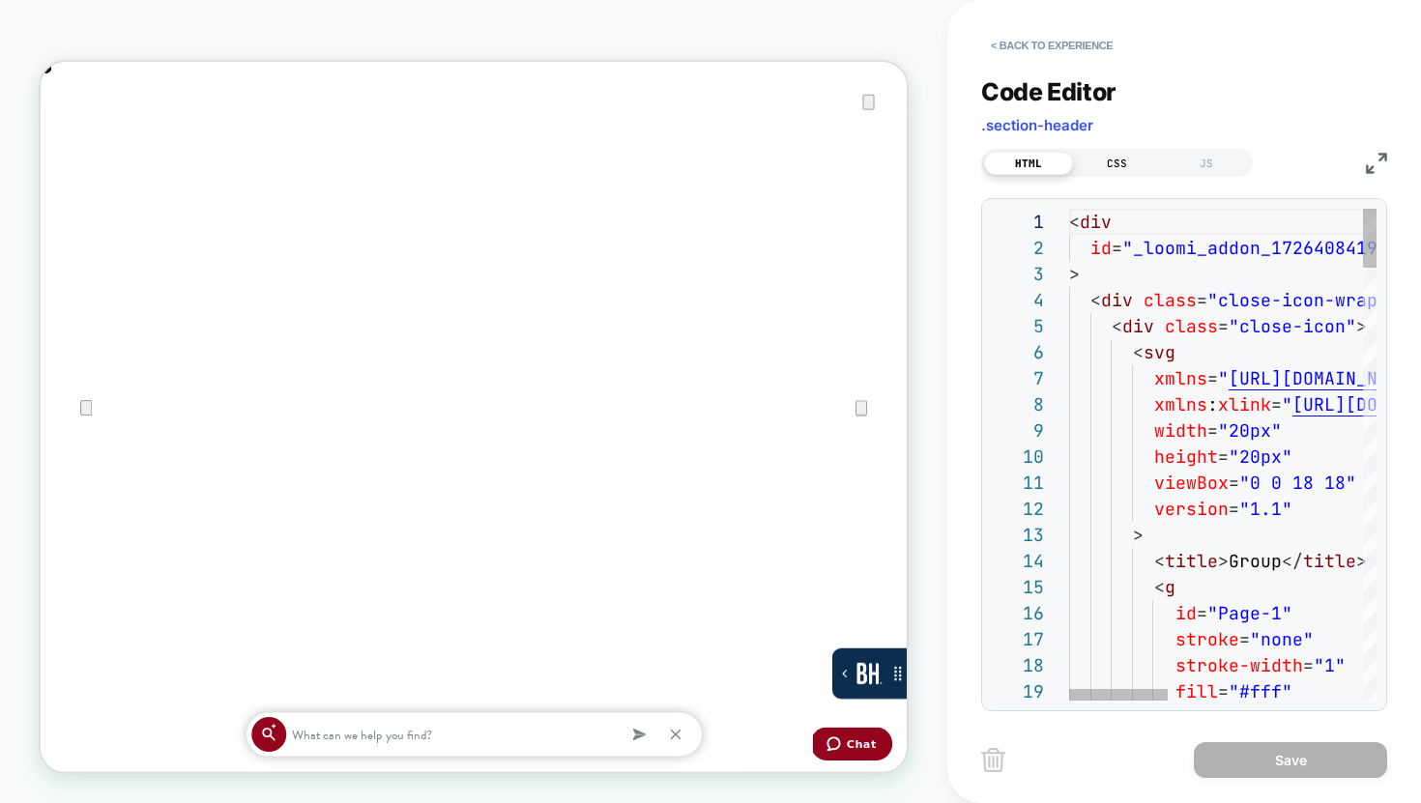
click at [1101, 159] on div "CSS" at bounding box center [1117, 163] width 89 height 23
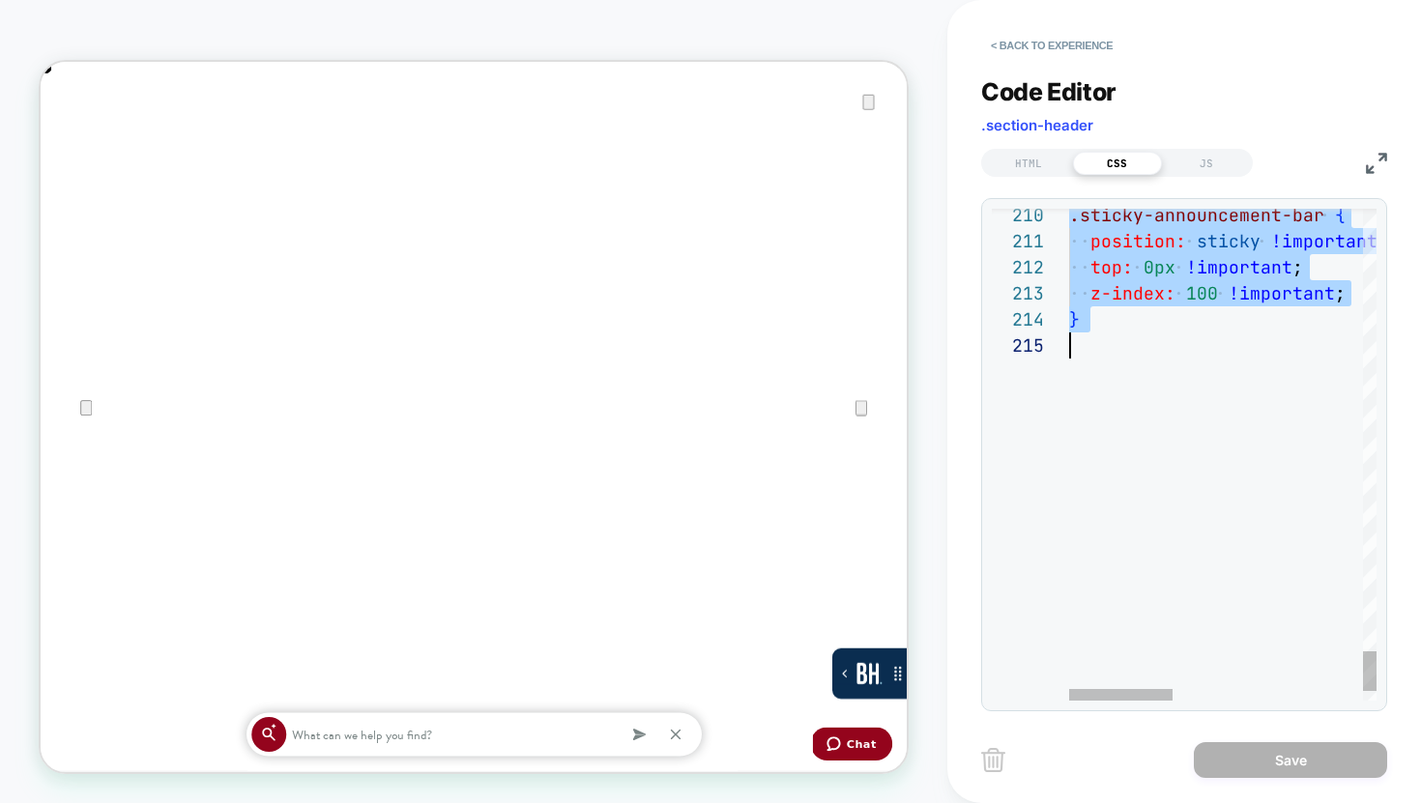
scroll to position [0, 0]
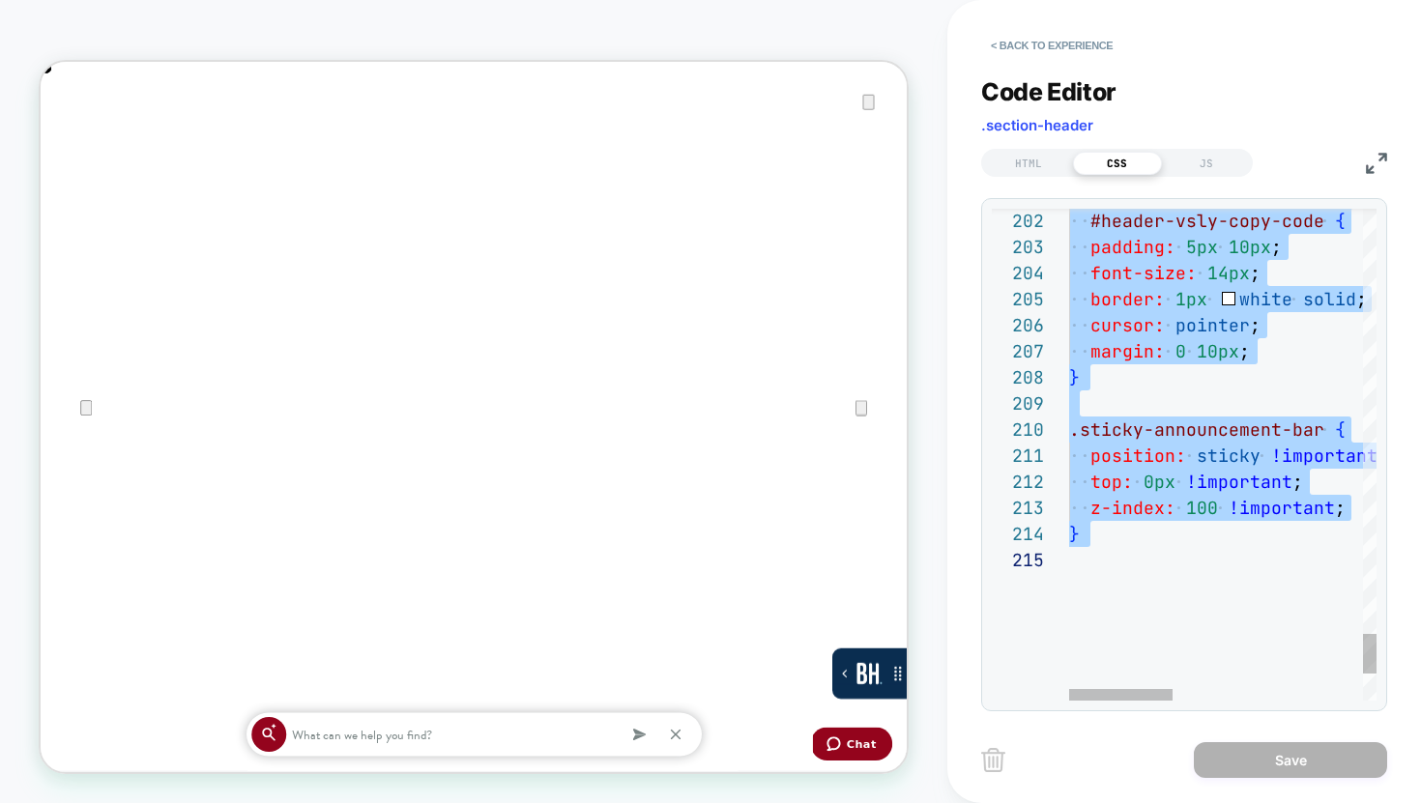
type textarea "**********"
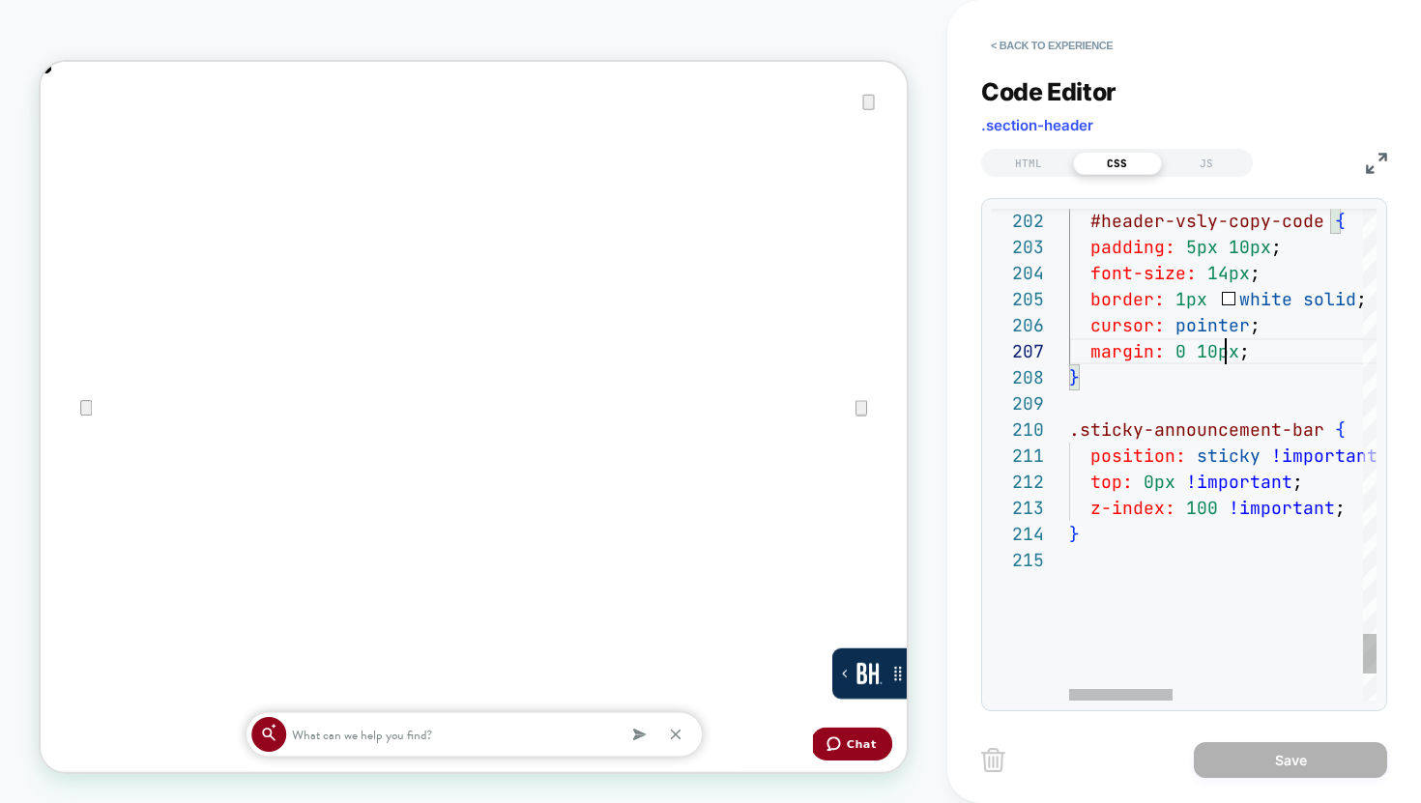
scroll to position [157, 157]
click at [1056, 50] on button "< Back to experience" at bounding box center [1051, 45] width 141 height 31
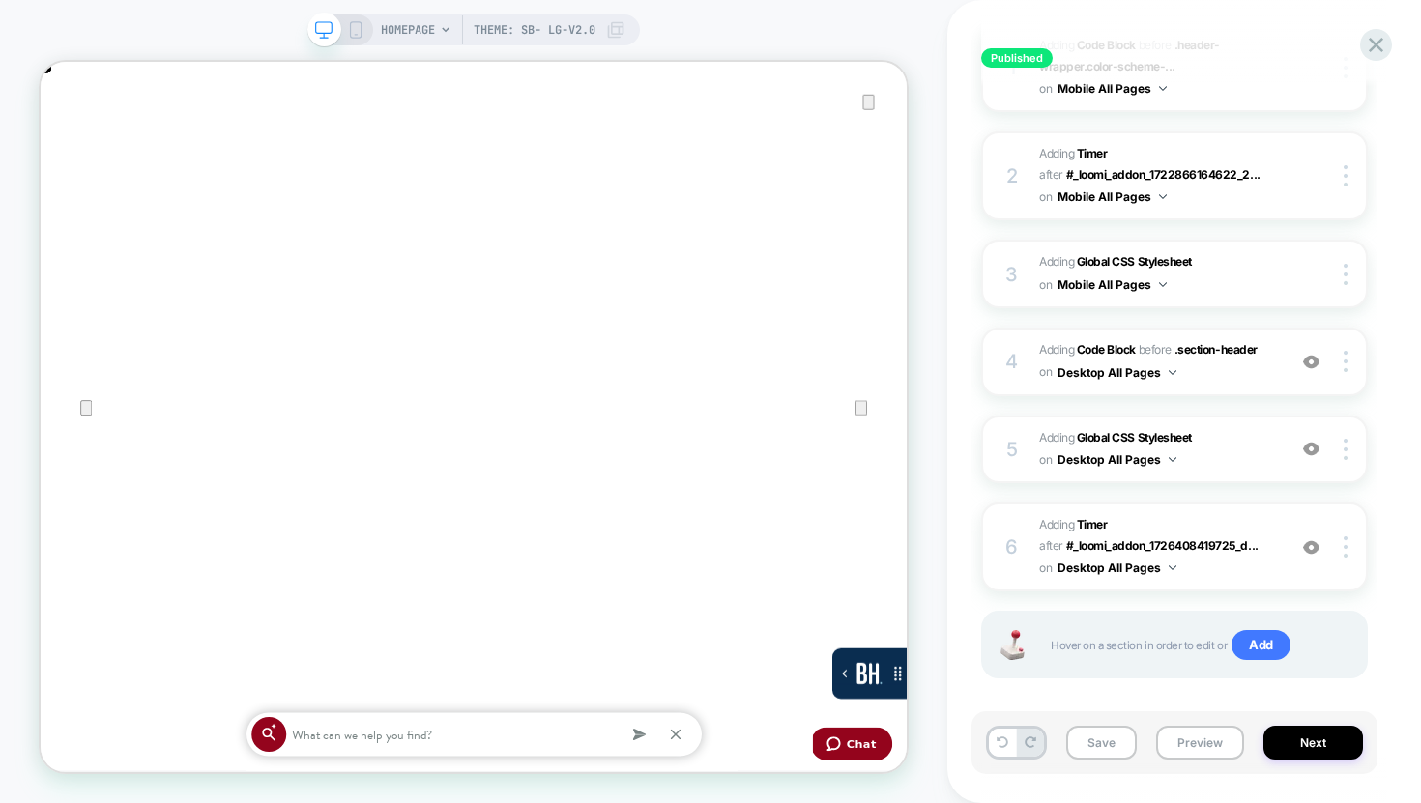
scroll to position [385, 0]
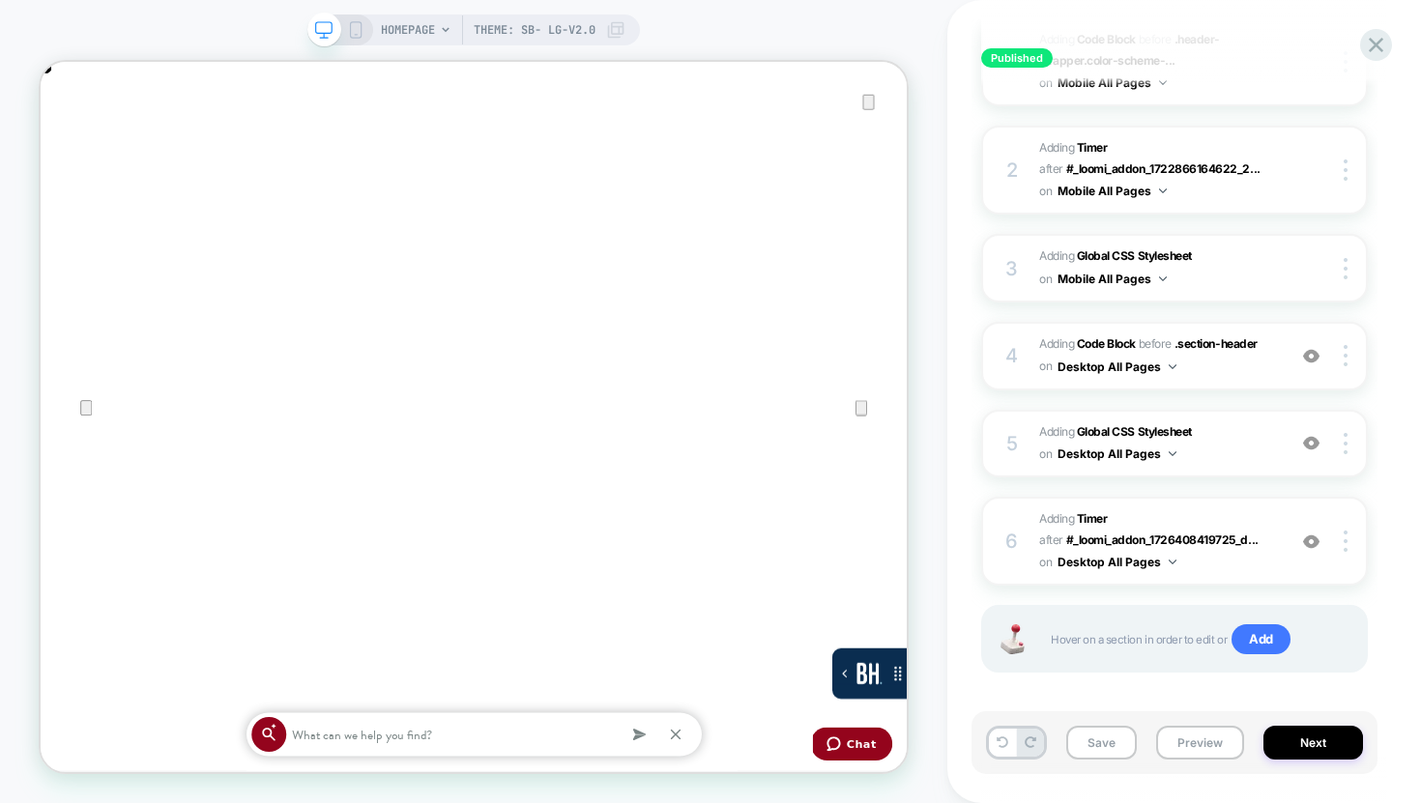
click at [351, 27] on icon at bounding box center [355, 29] width 17 height 17
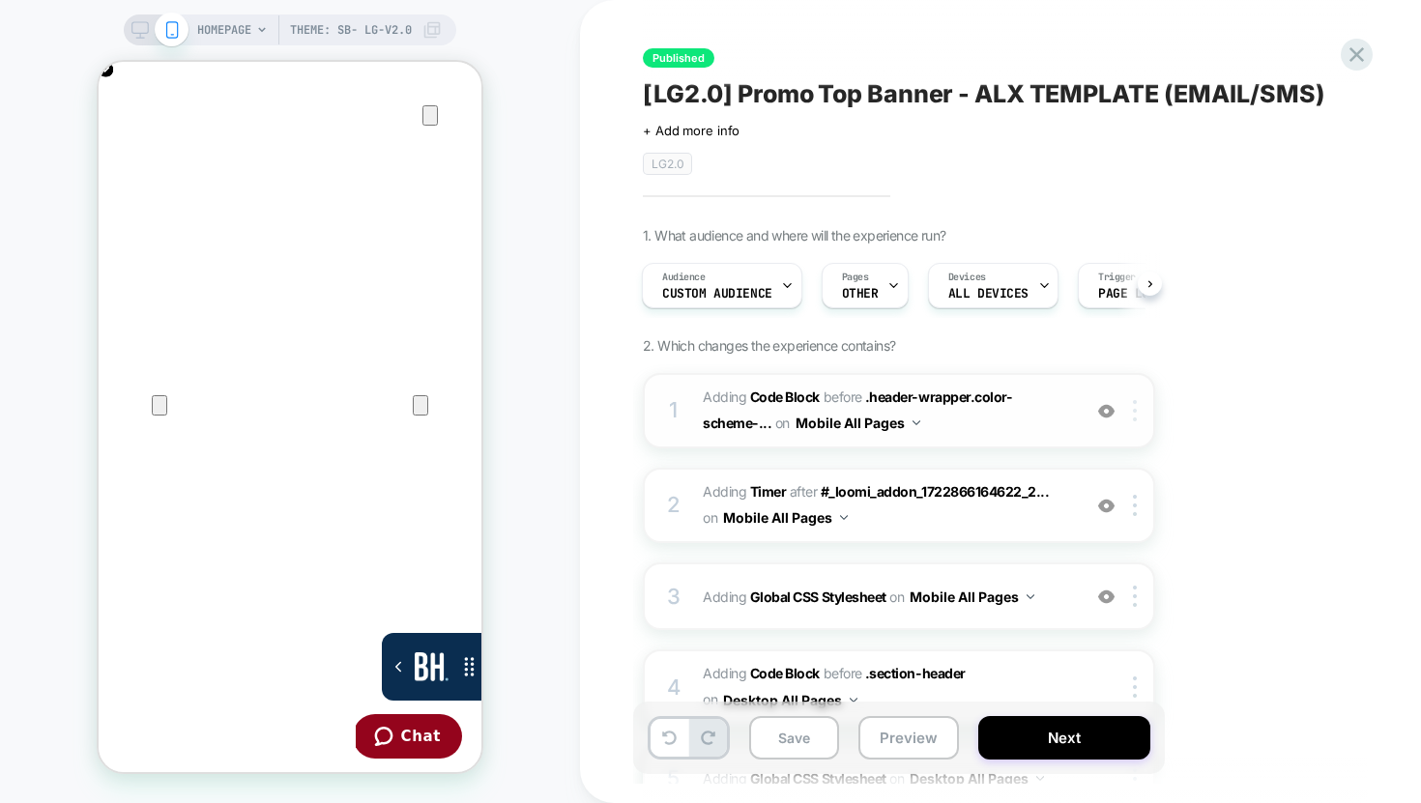
click at [1131, 412] on div at bounding box center [1138, 410] width 32 height 21
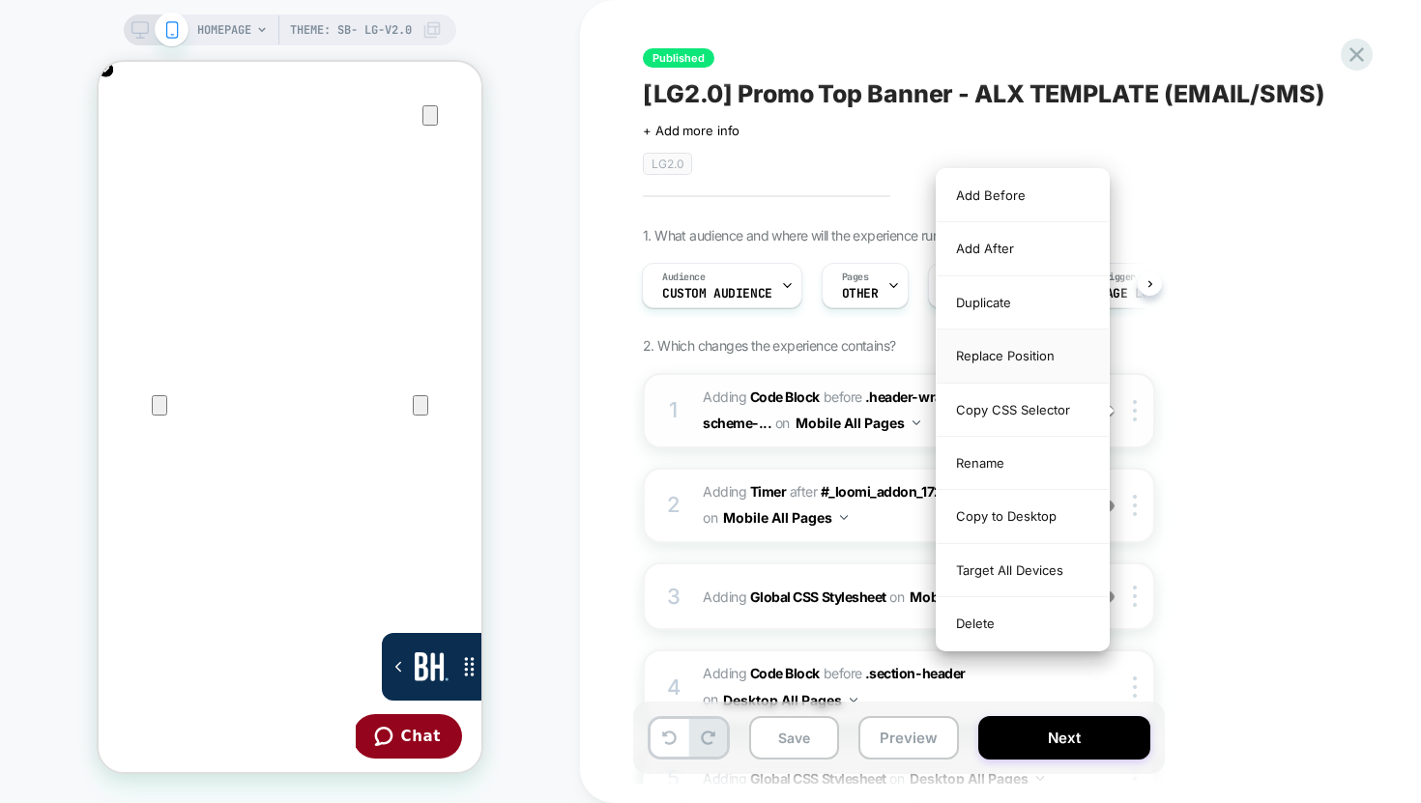
click at [1052, 354] on div "Replace Position" at bounding box center [1023, 356] width 172 height 53
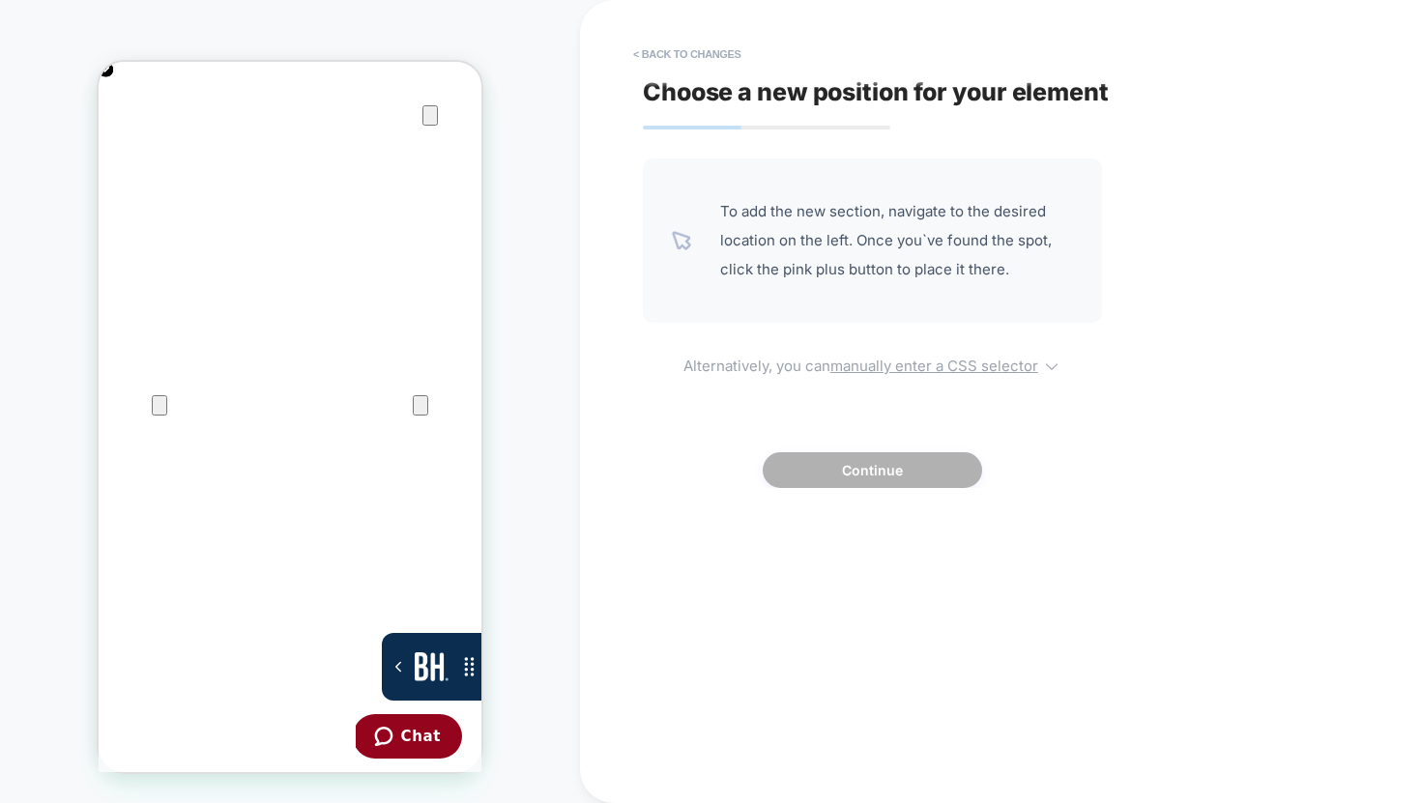
click at [908, 362] on u "manually enter a CSS selector" at bounding box center [934, 366] width 208 height 18
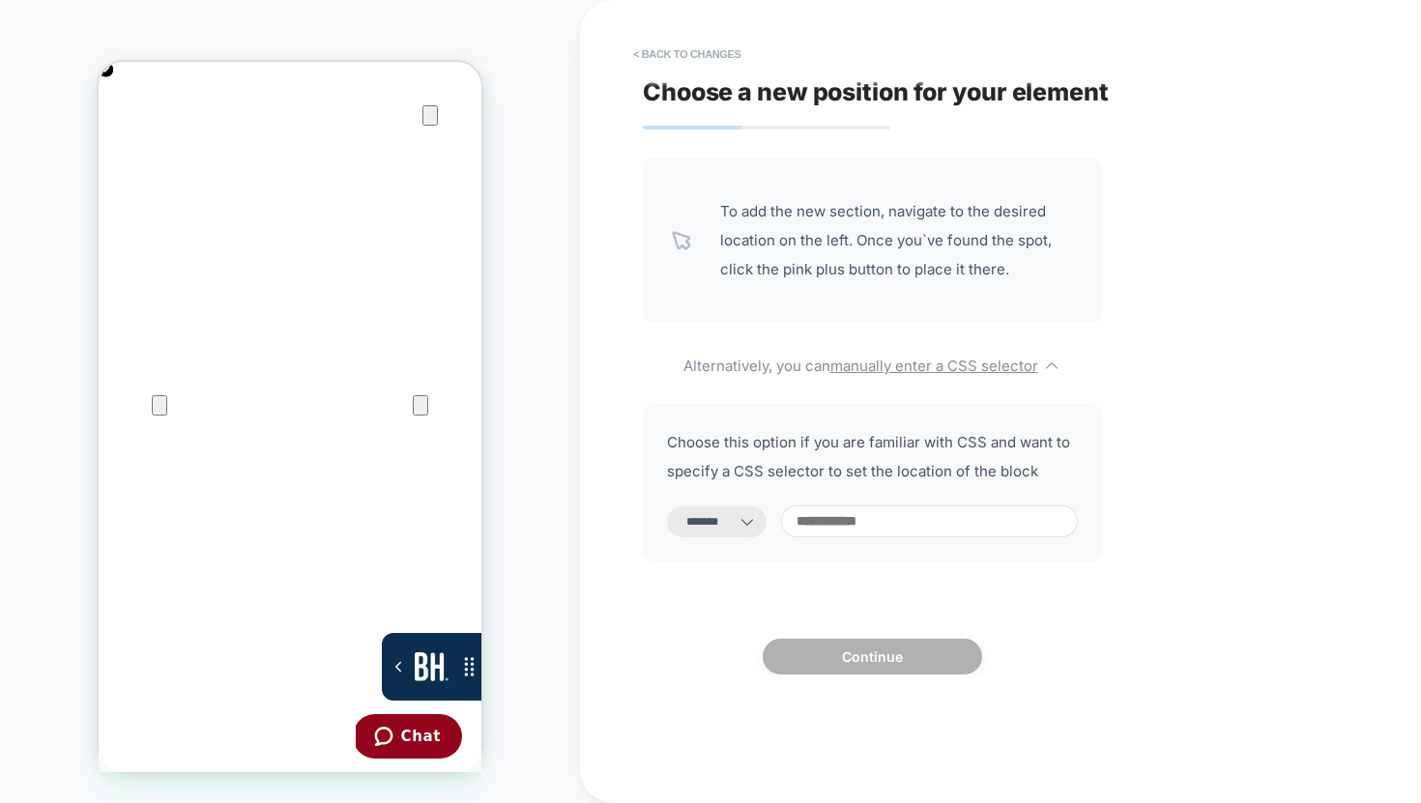
click at [759, 524] on select "**********" at bounding box center [717, 521] width 100 height 31
click at [700, 519] on select "**********" at bounding box center [717, 521] width 100 height 31
select select "**********"
click at [846, 517] on input at bounding box center [929, 521] width 297 height 32
paste input "**********"
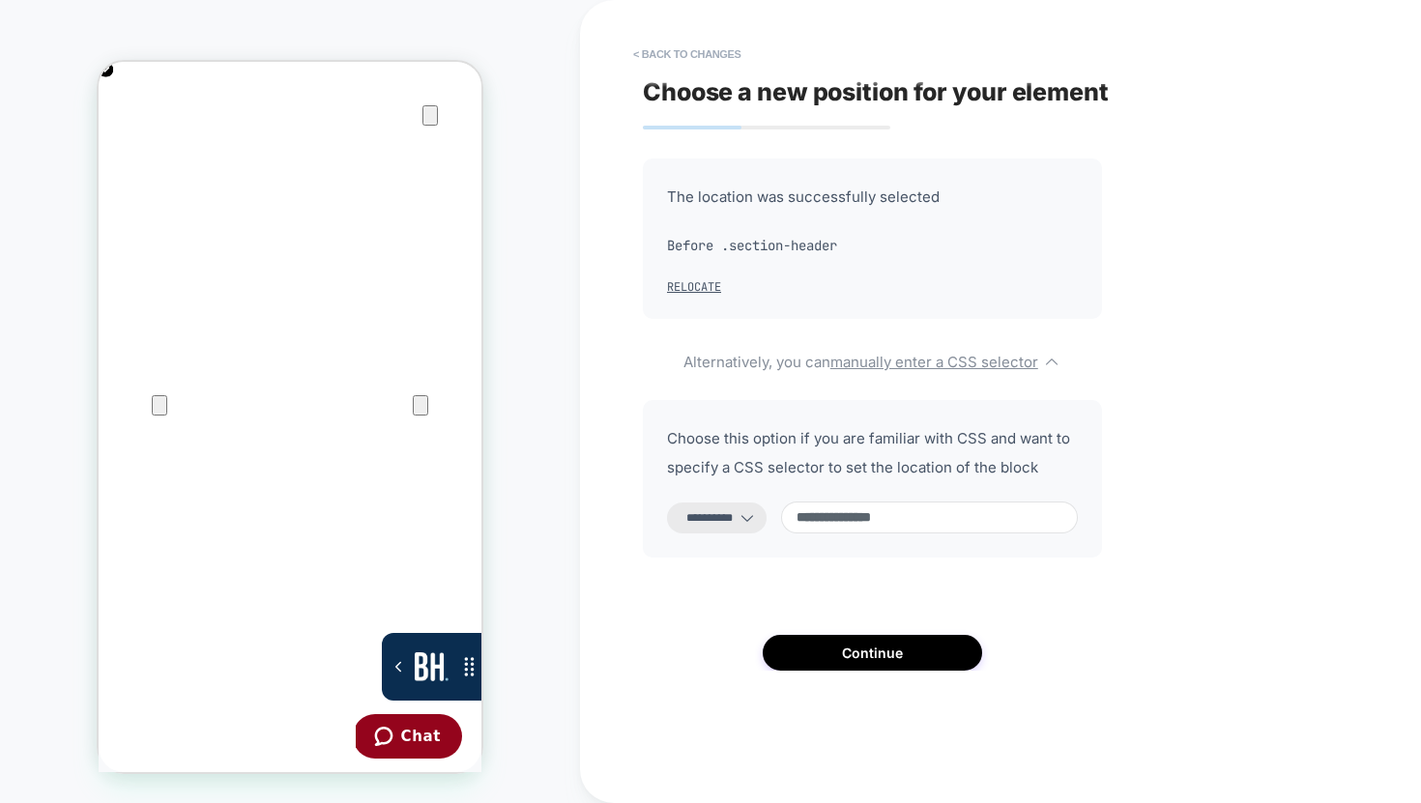
click at [825, 521] on input "**********" at bounding box center [929, 518] width 297 height 32
type input "**********"
click at [879, 646] on button "Continue" at bounding box center [872, 653] width 219 height 36
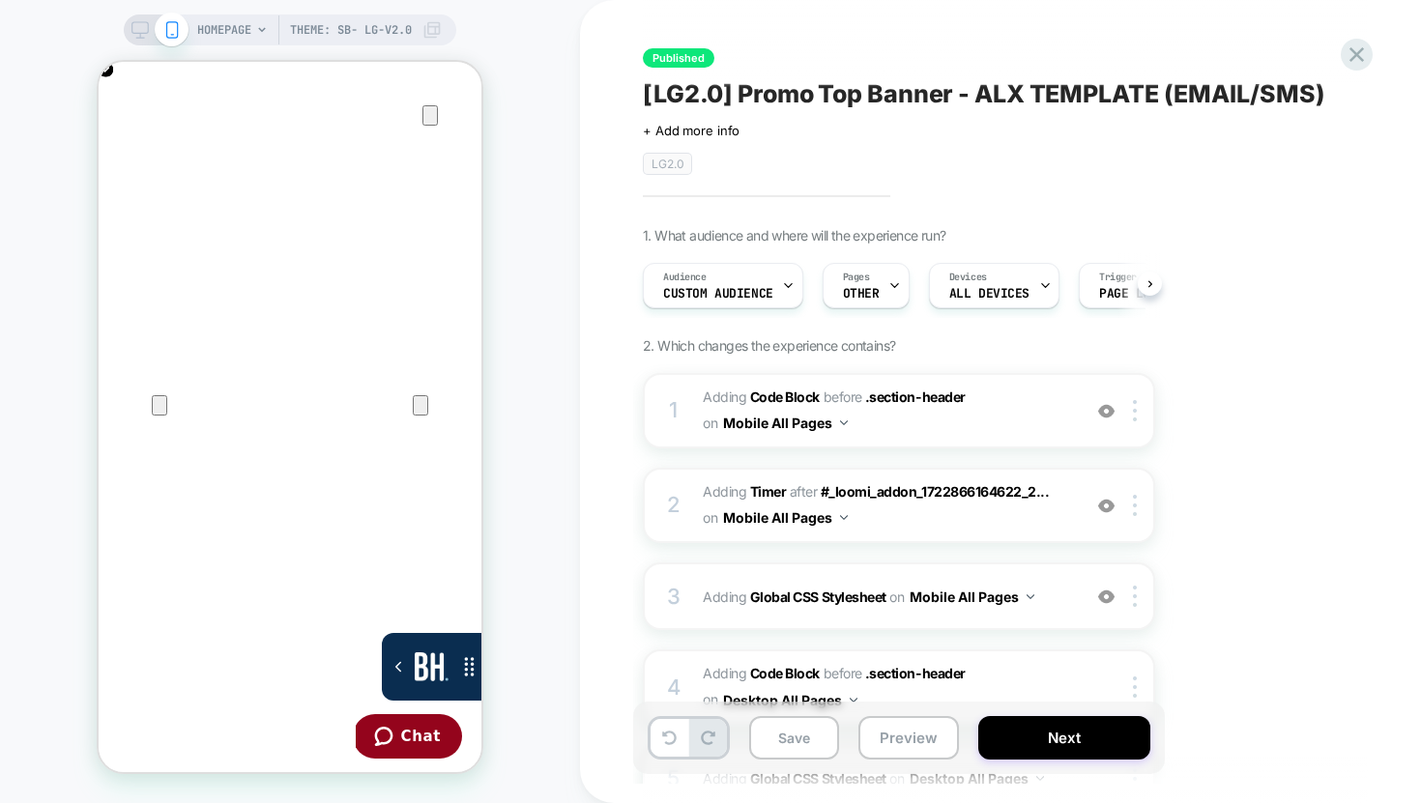
scroll to position [0, 1]
click at [778, 393] on b "Code Block" at bounding box center [785, 397] width 70 height 16
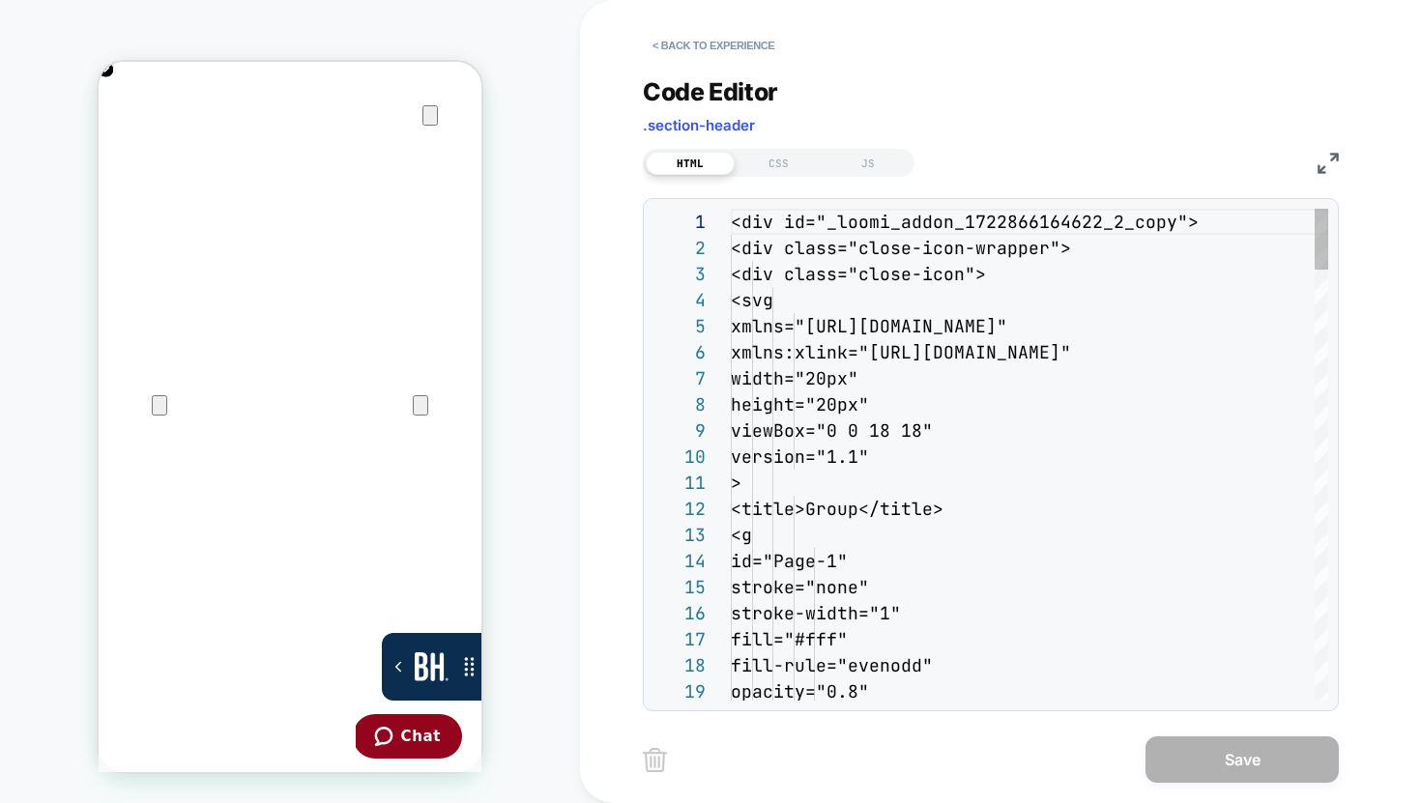
scroll to position [261, 0]
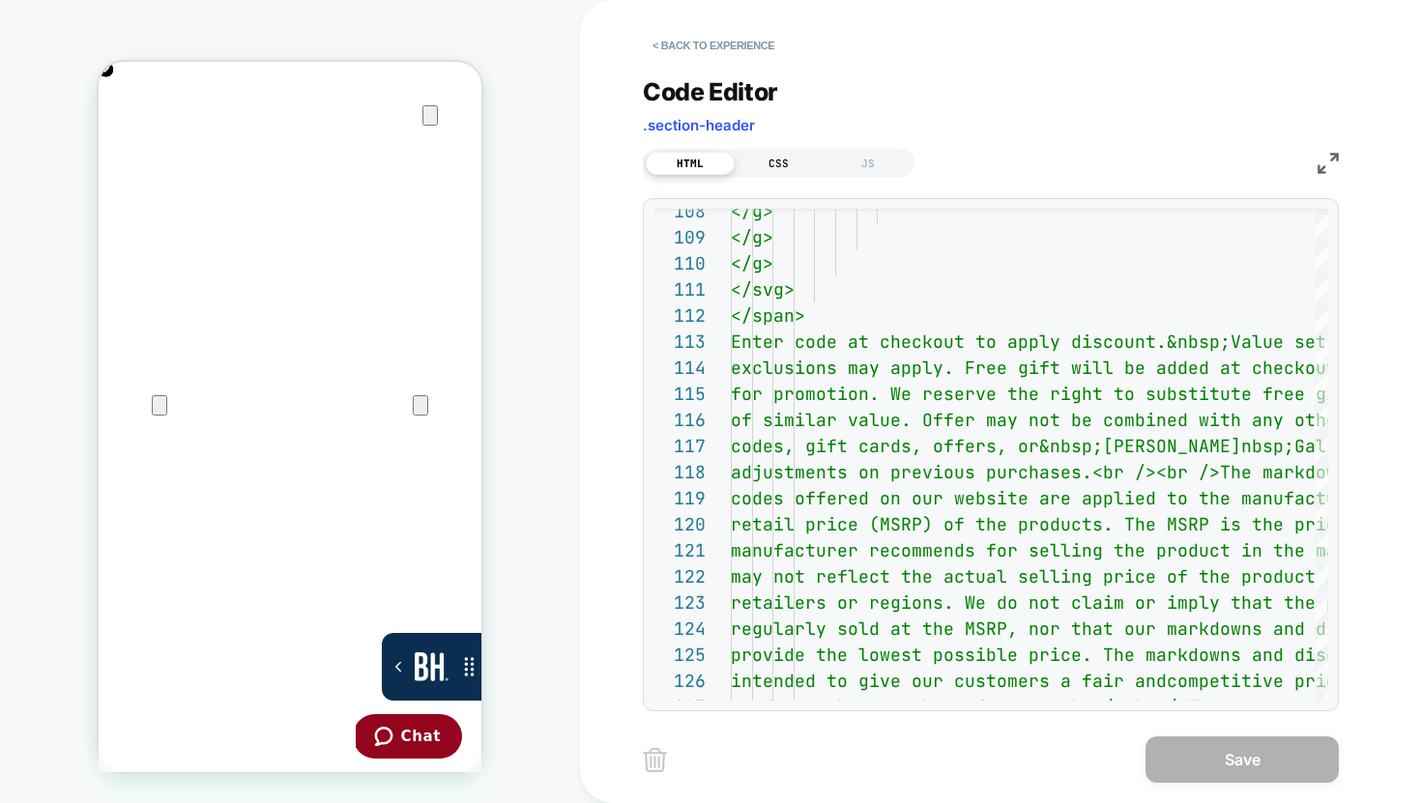
click at [814, 163] on div "CSS" at bounding box center [779, 163] width 89 height 23
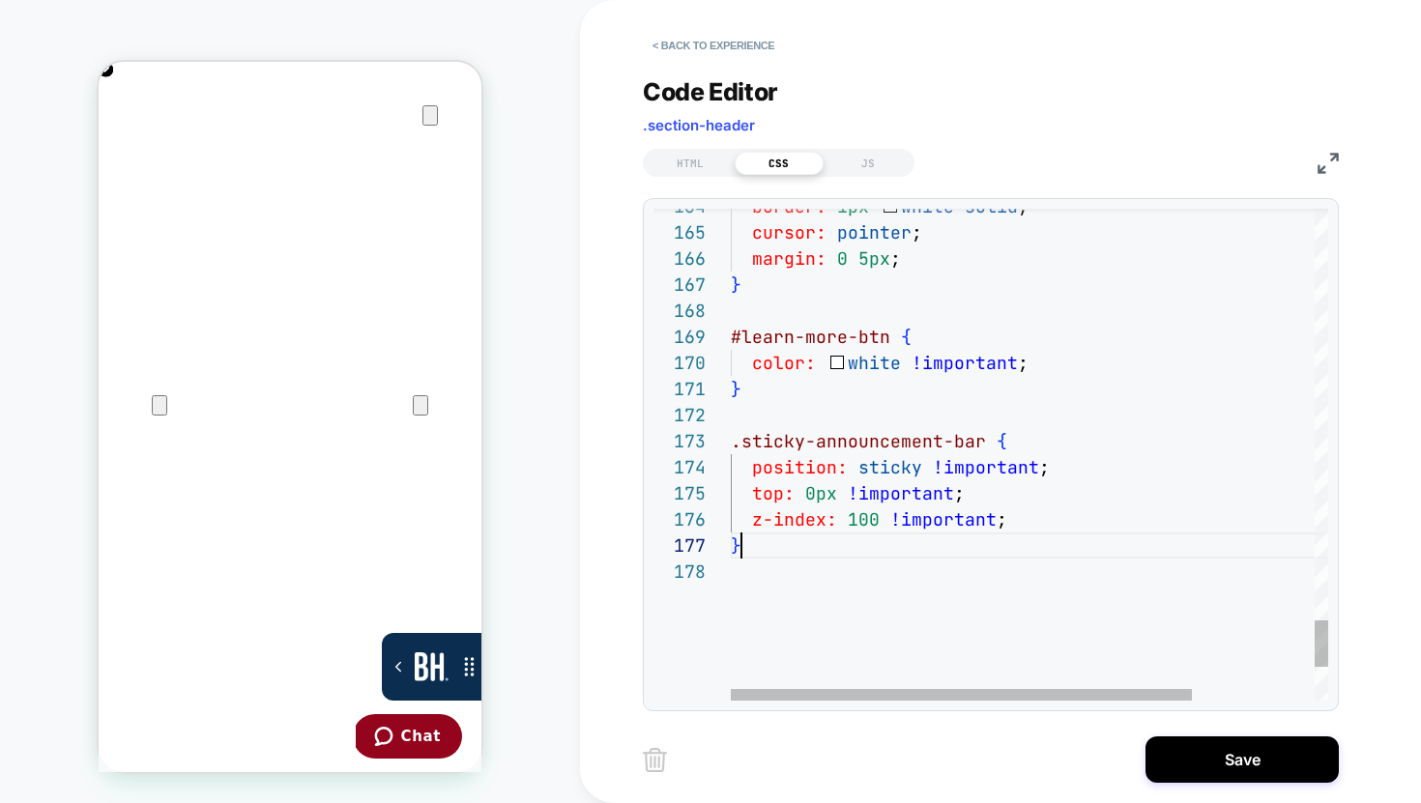
scroll to position [157, 11]
type textarea "**********"
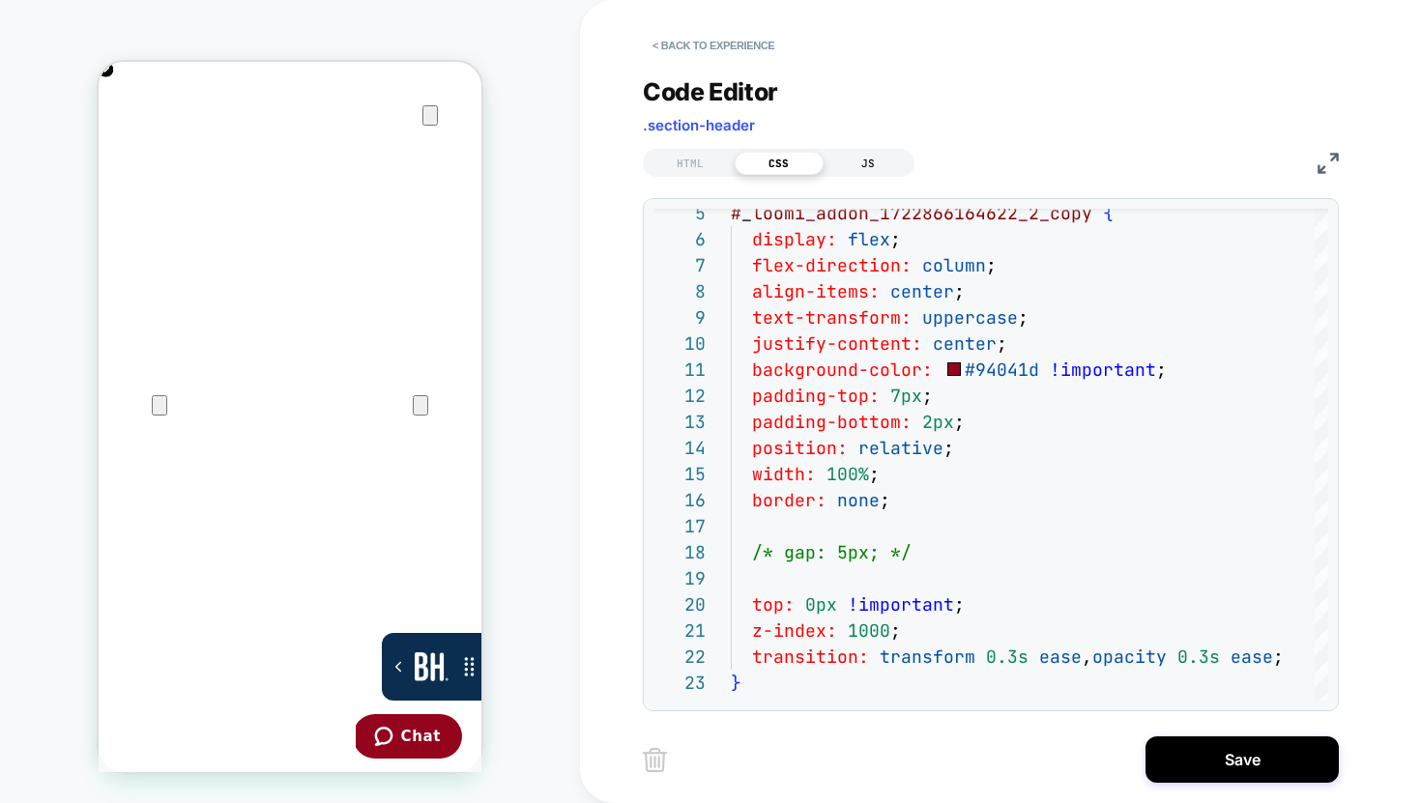
click at [876, 164] on div "JS" at bounding box center [867, 163] width 89 height 23
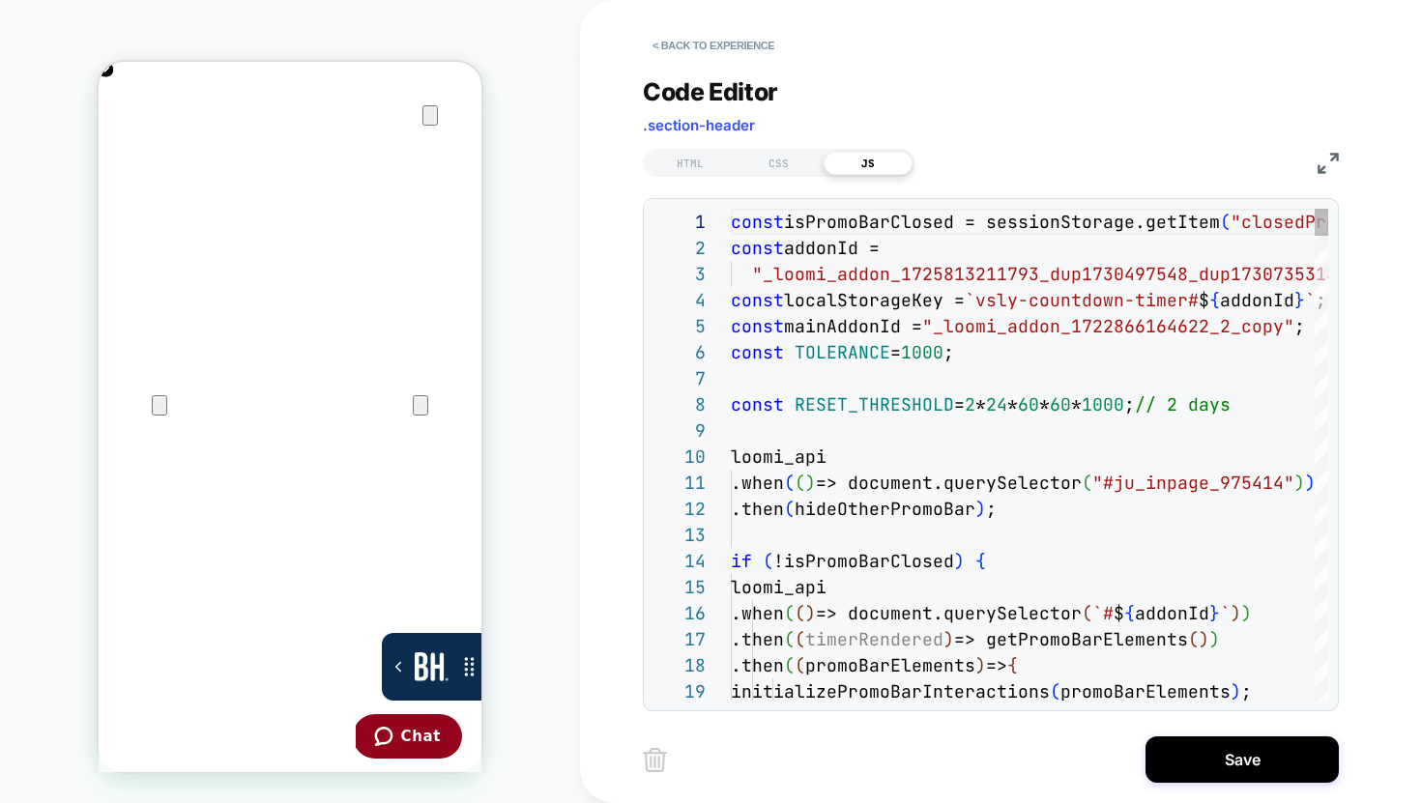
scroll to position [261, 0]
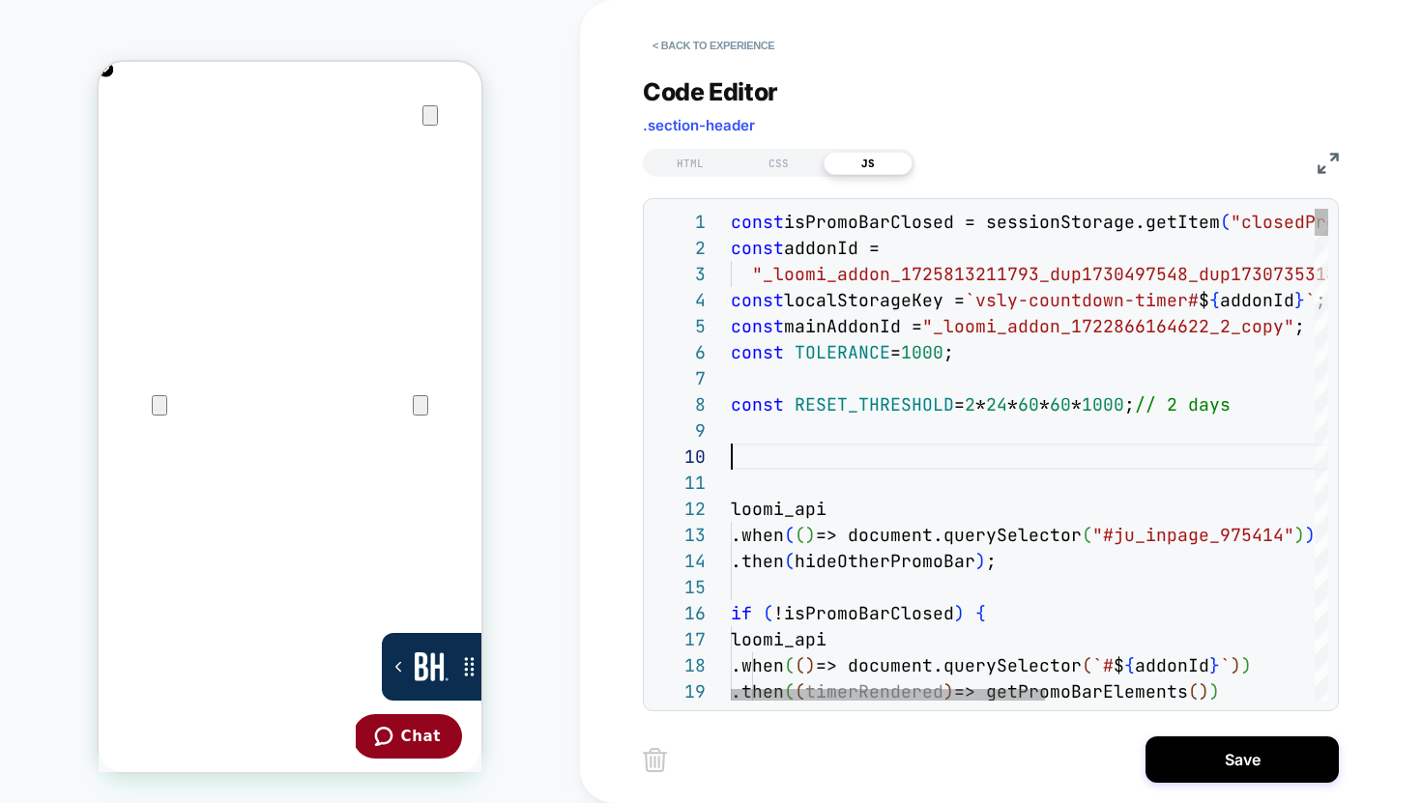
scroll to position [0, 31]
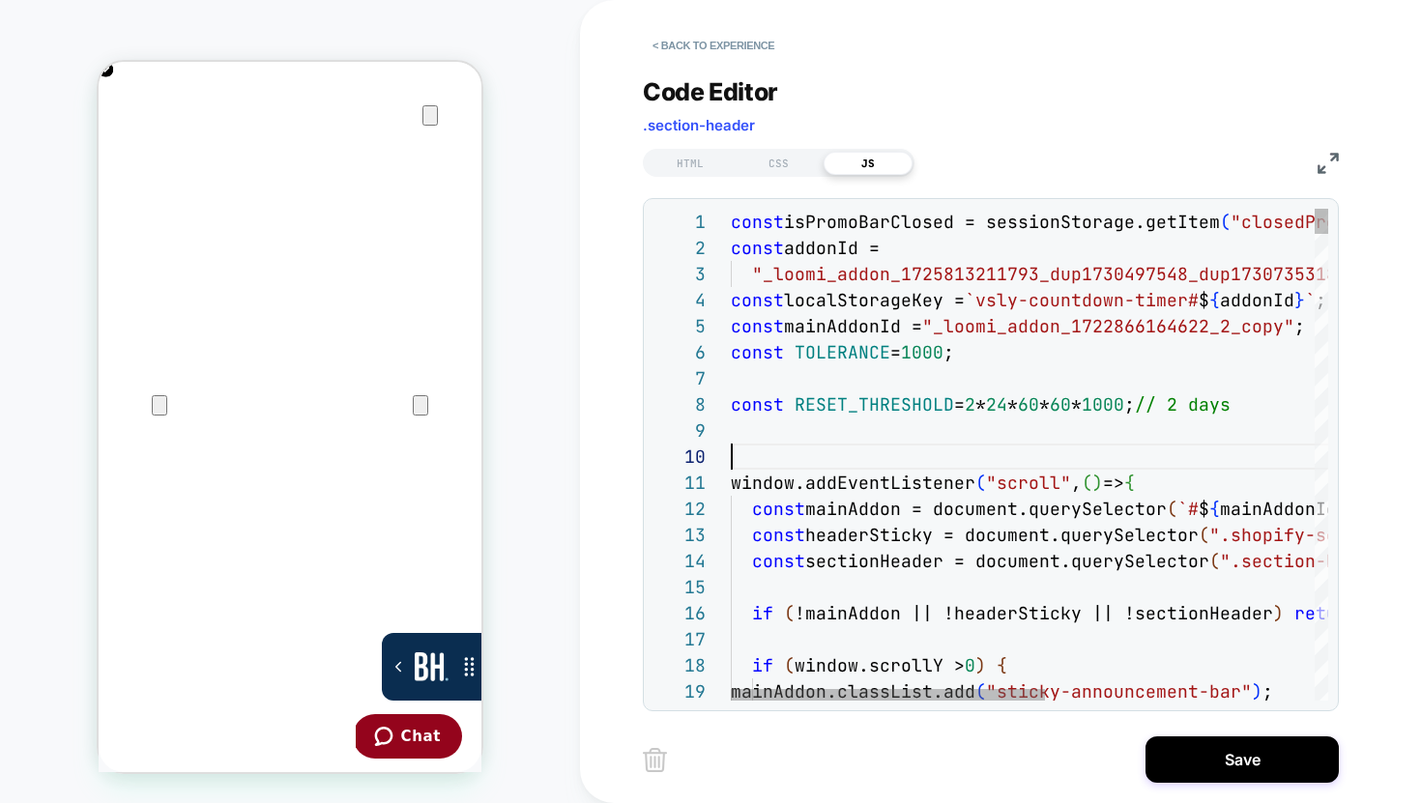
scroll to position [209, 0]
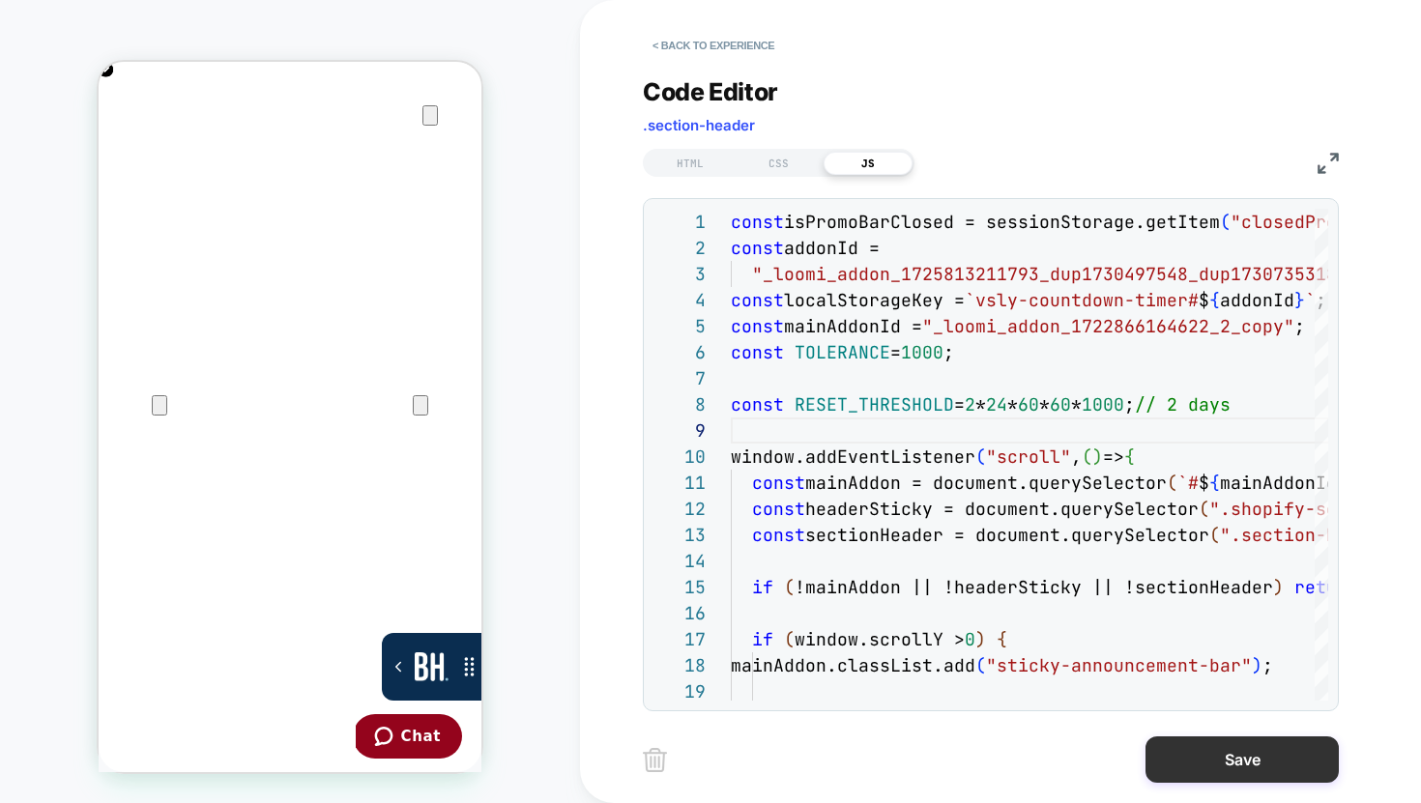
type textarea "**********"
click at [1225, 753] on button "Save" at bounding box center [1241, 759] width 193 height 46
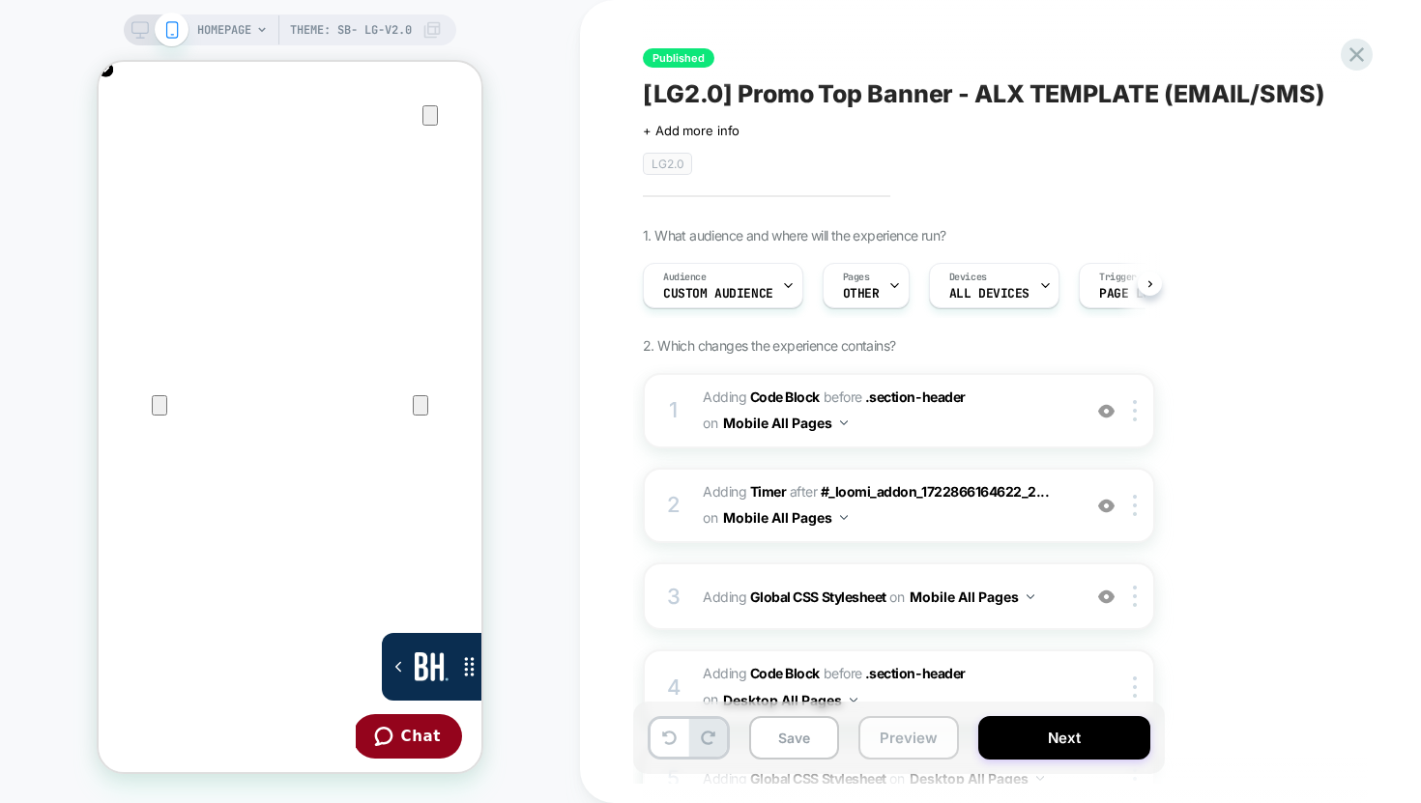
scroll to position [0, 1]
click at [810, 742] on button "Save" at bounding box center [794, 737] width 90 height 43
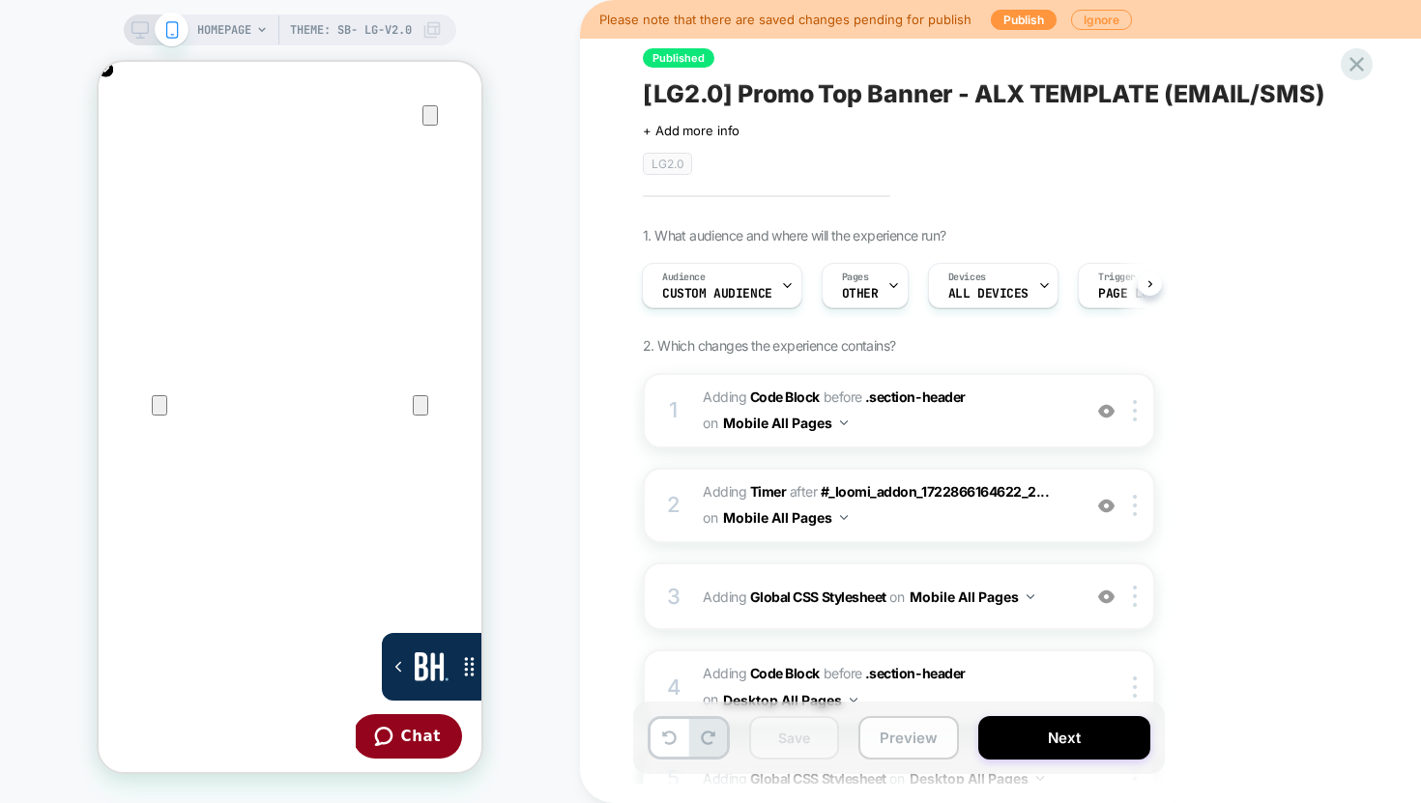
click at [908, 743] on button "Preview" at bounding box center [908, 737] width 101 height 43
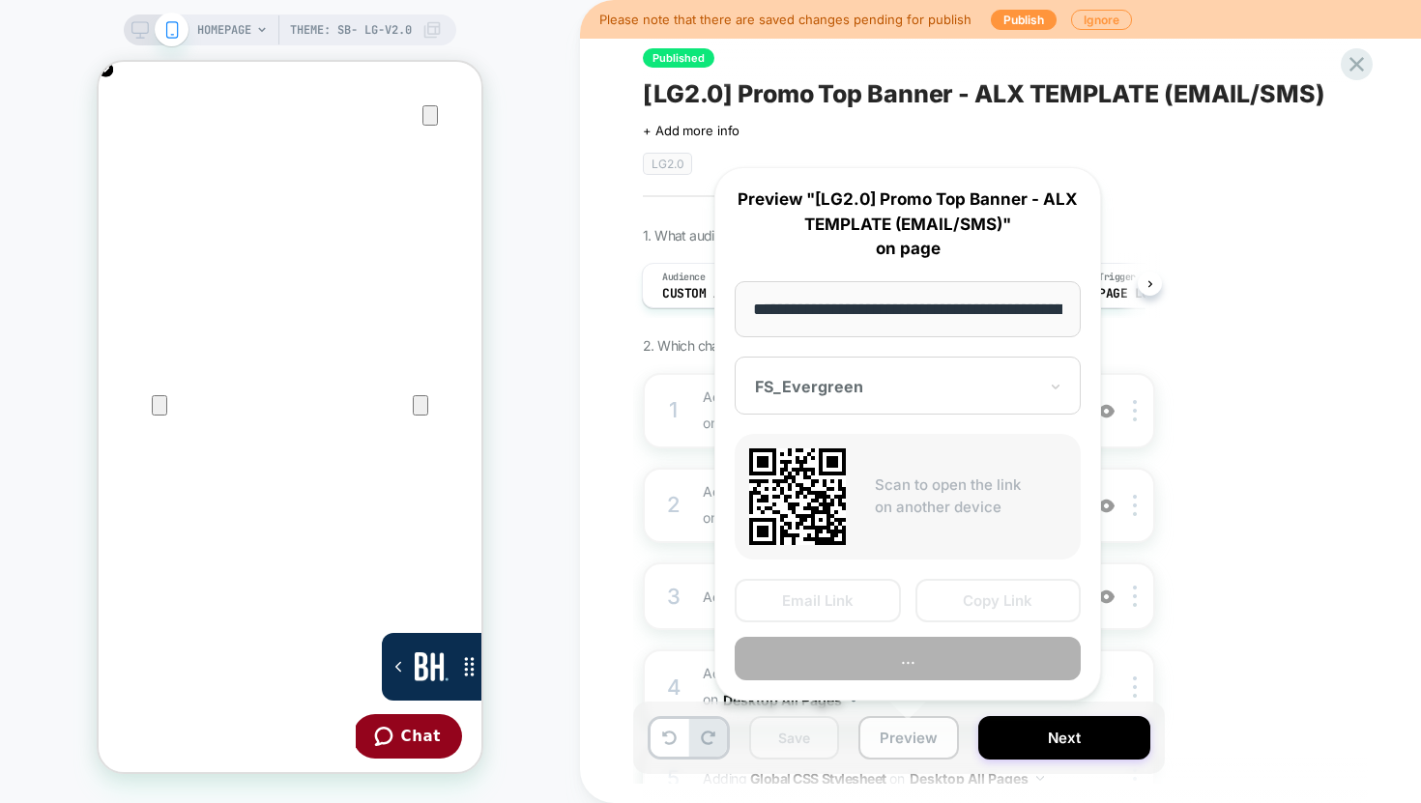
scroll to position [0, 184]
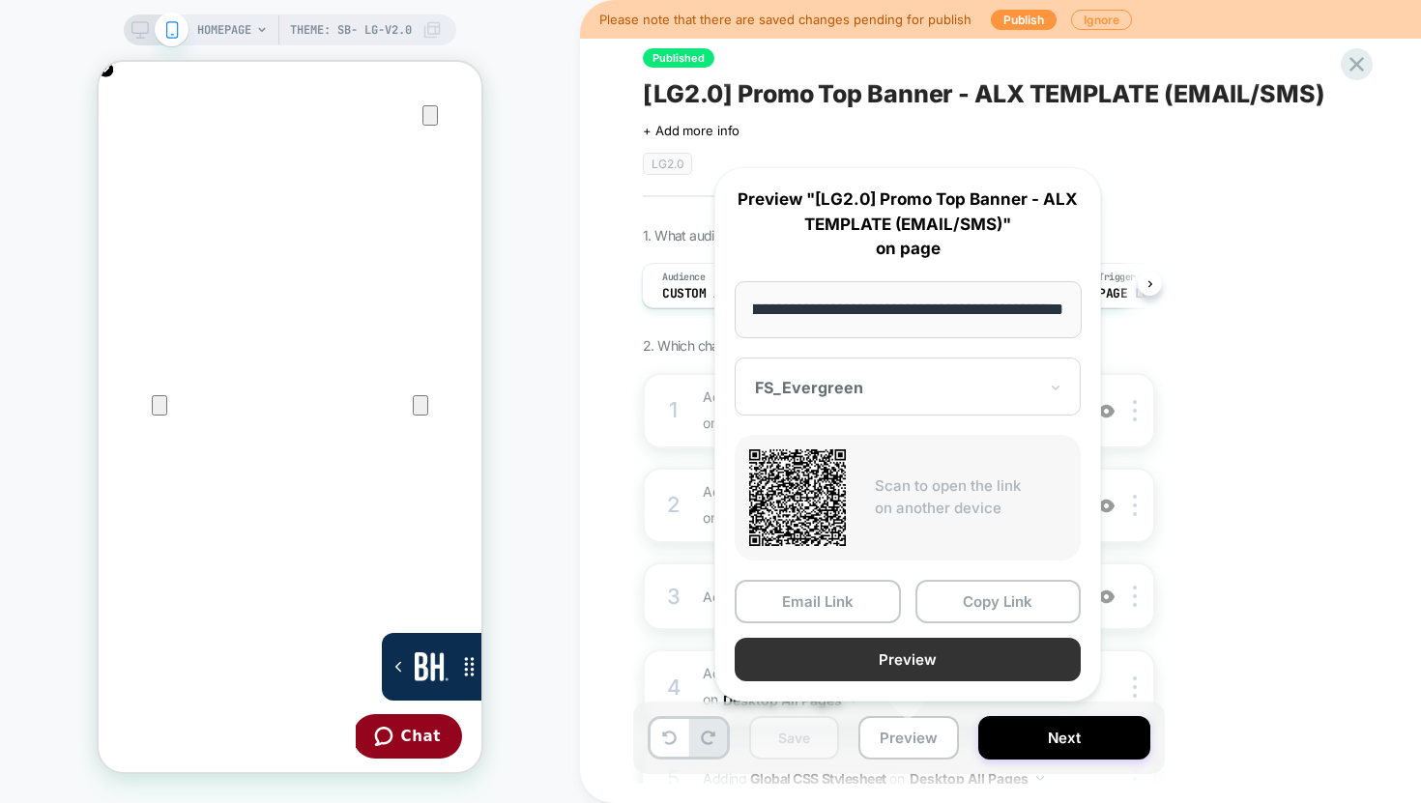
click at [888, 670] on button "Preview" at bounding box center [908, 659] width 346 height 43
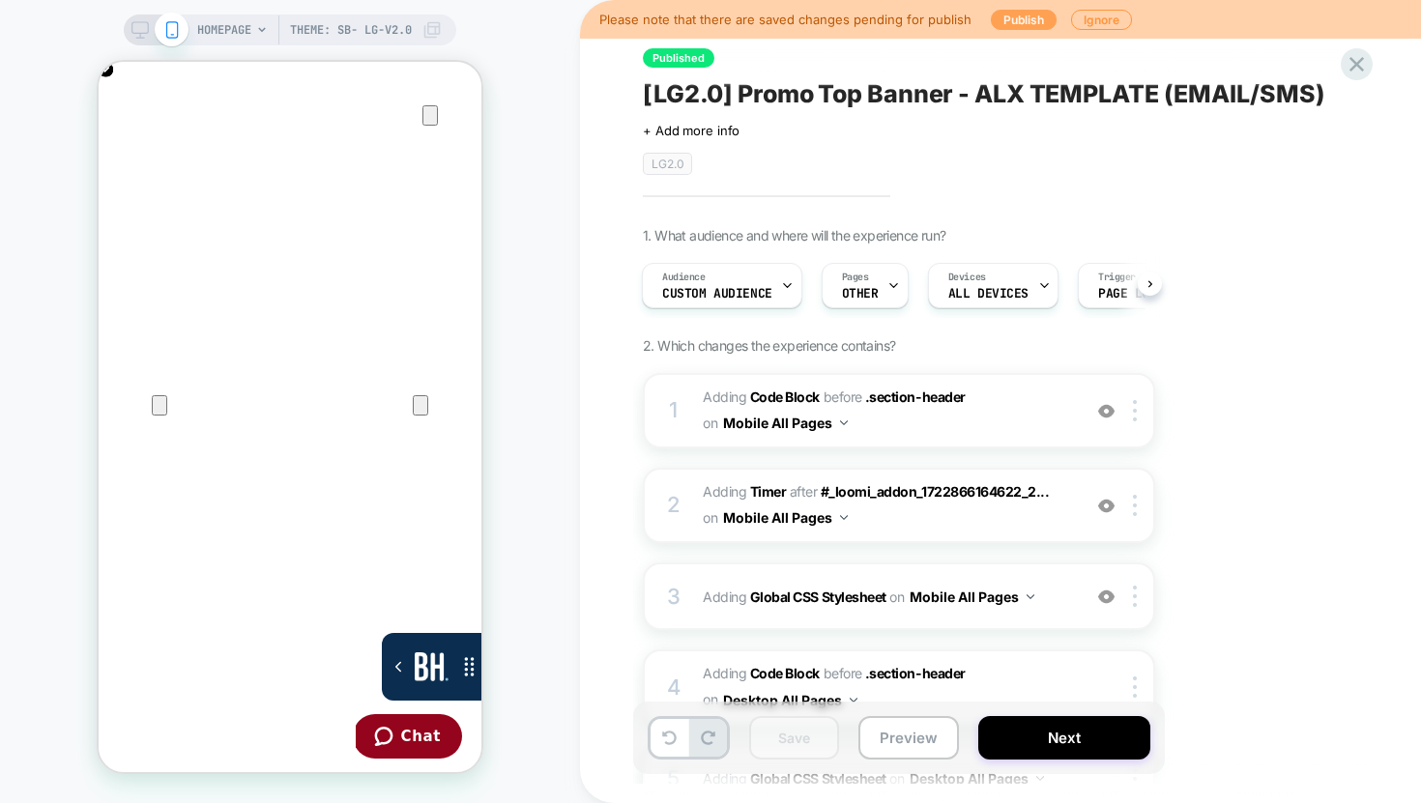
click at [1003, 14] on button "Publish" at bounding box center [1024, 20] width 66 height 20
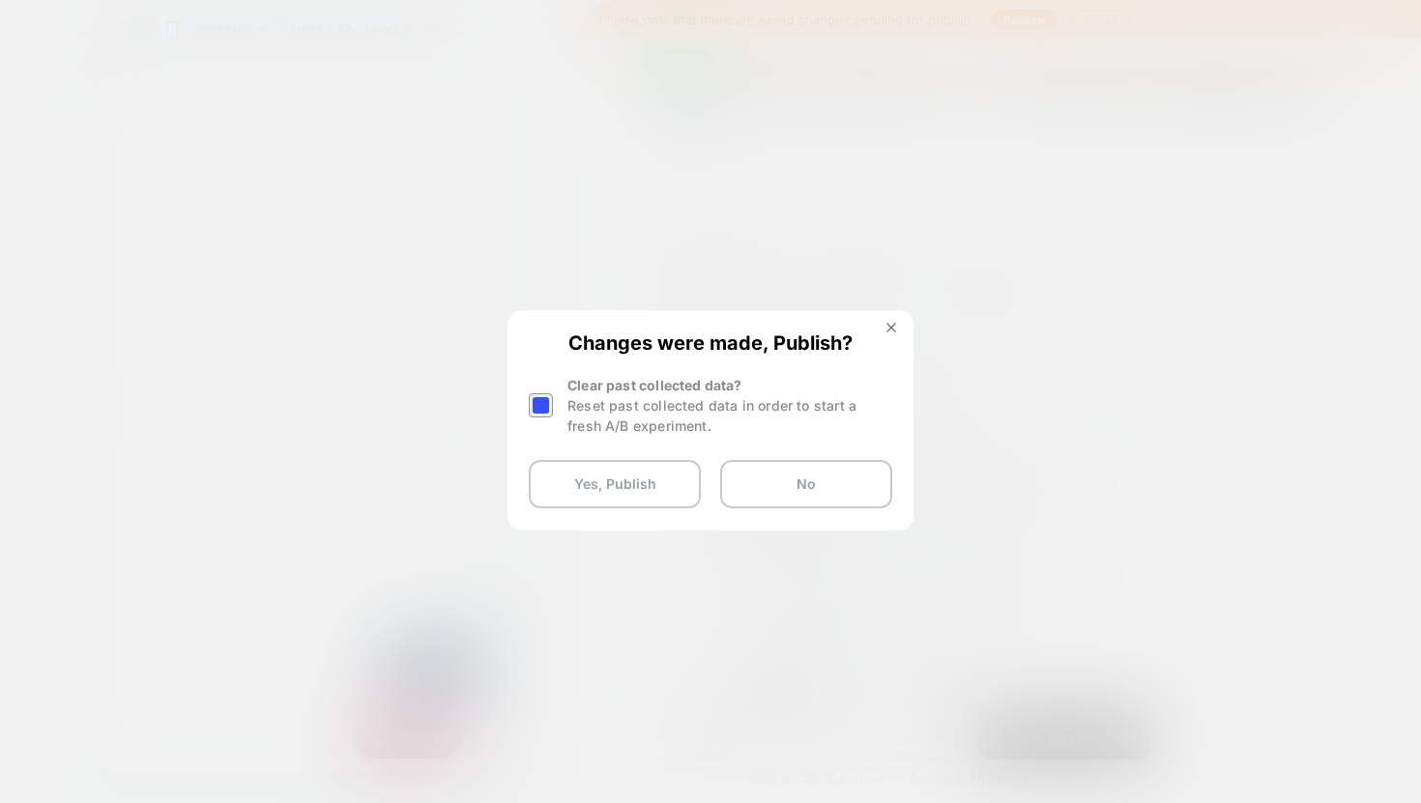
click at [536, 401] on div at bounding box center [541, 405] width 24 height 24
click at [633, 487] on button "Yes, Publish" at bounding box center [615, 484] width 172 height 48
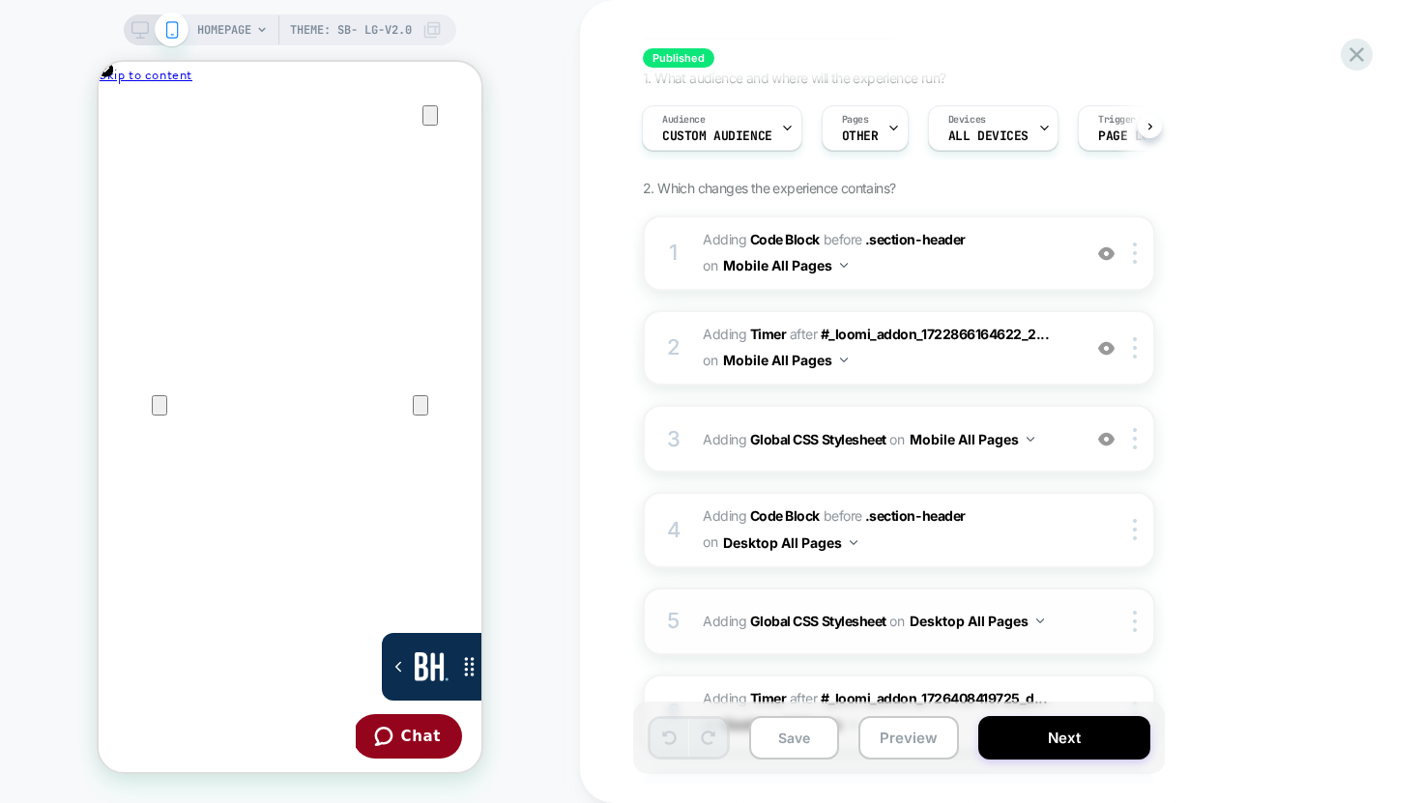
scroll to position [221, 0]
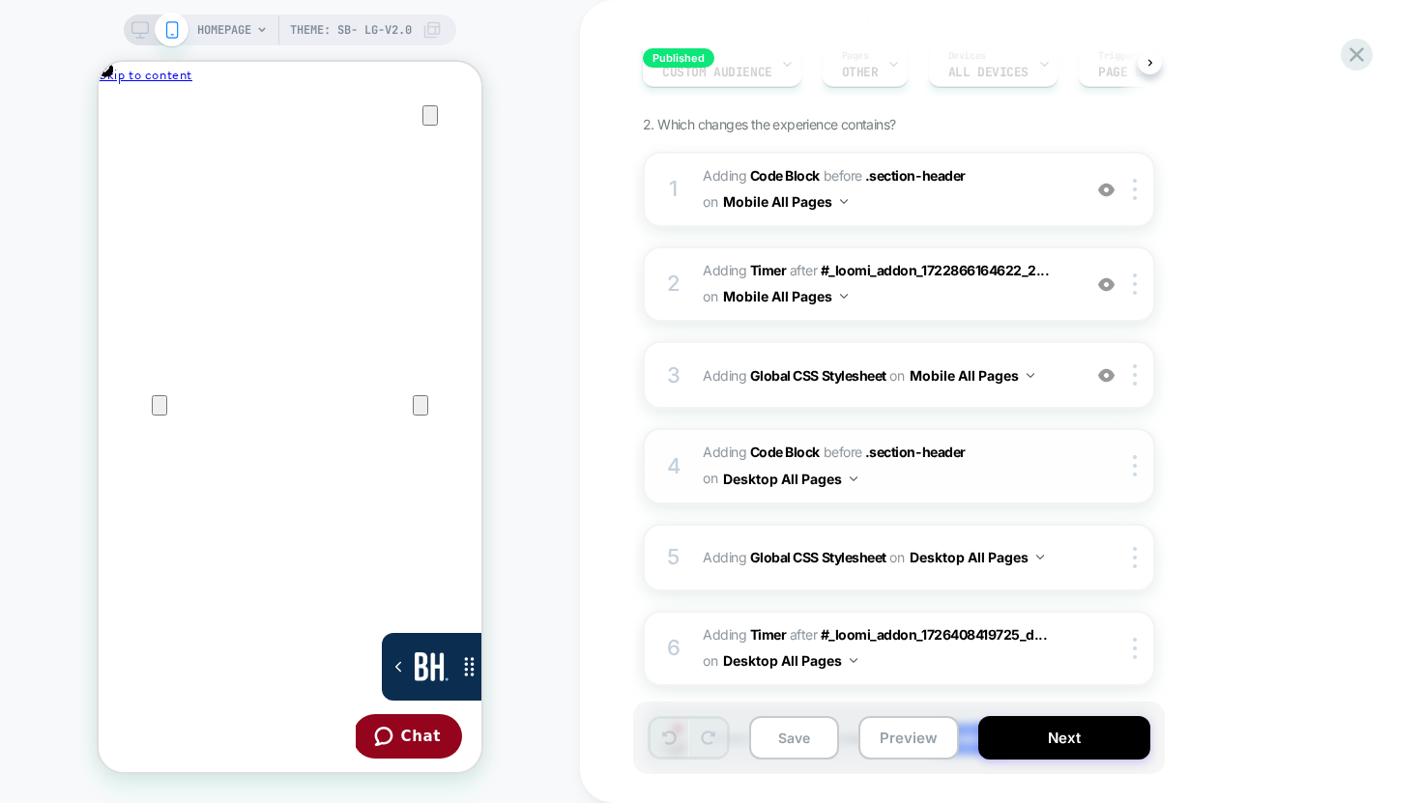
drag, startPoint x: 792, startPoint y: 448, endPoint x: 799, endPoint y: 469, distance: 21.7
click at [799, 469] on span "Adding Code Block BEFORE .section-header .section-header on Desktop All Pages" at bounding box center [887, 466] width 368 height 52
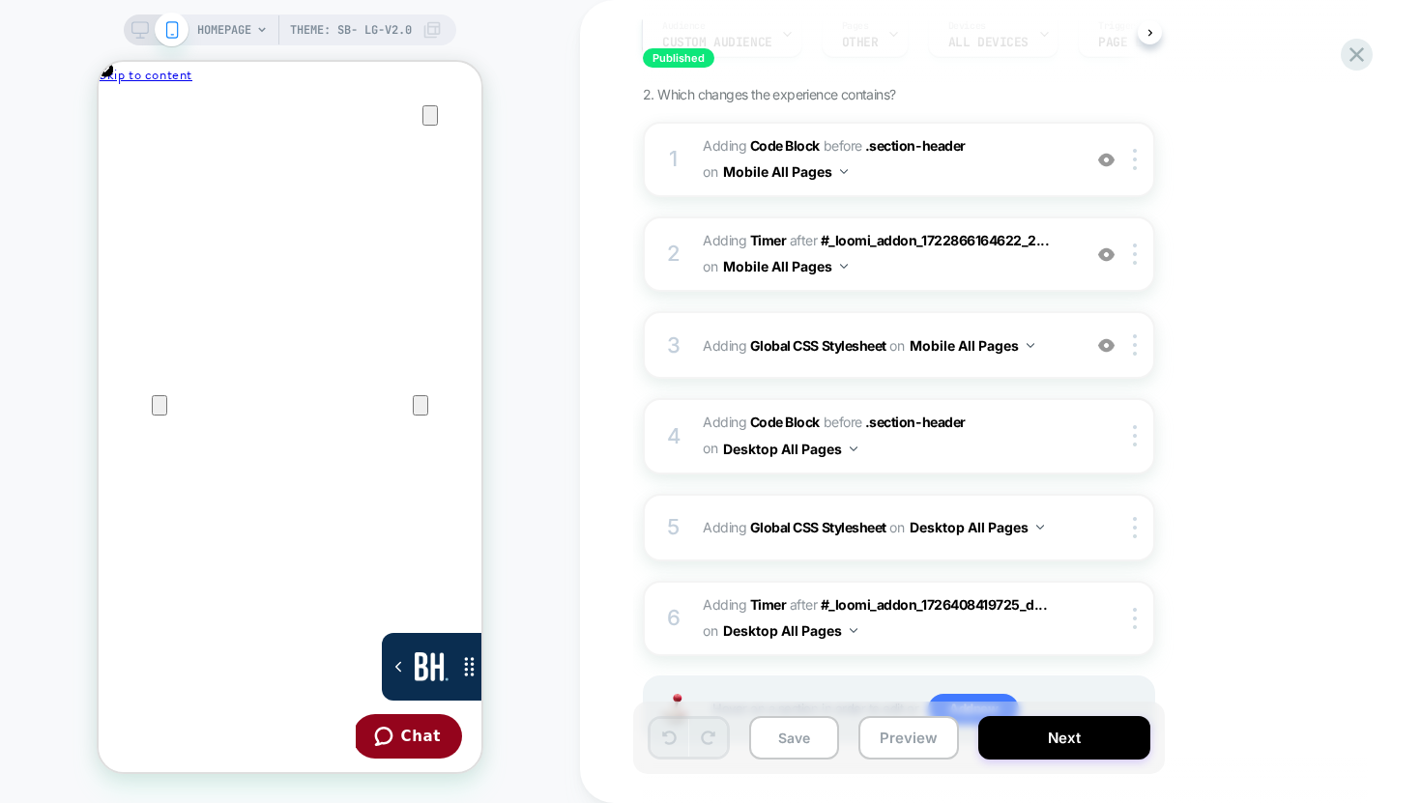
scroll to position [151, 0]
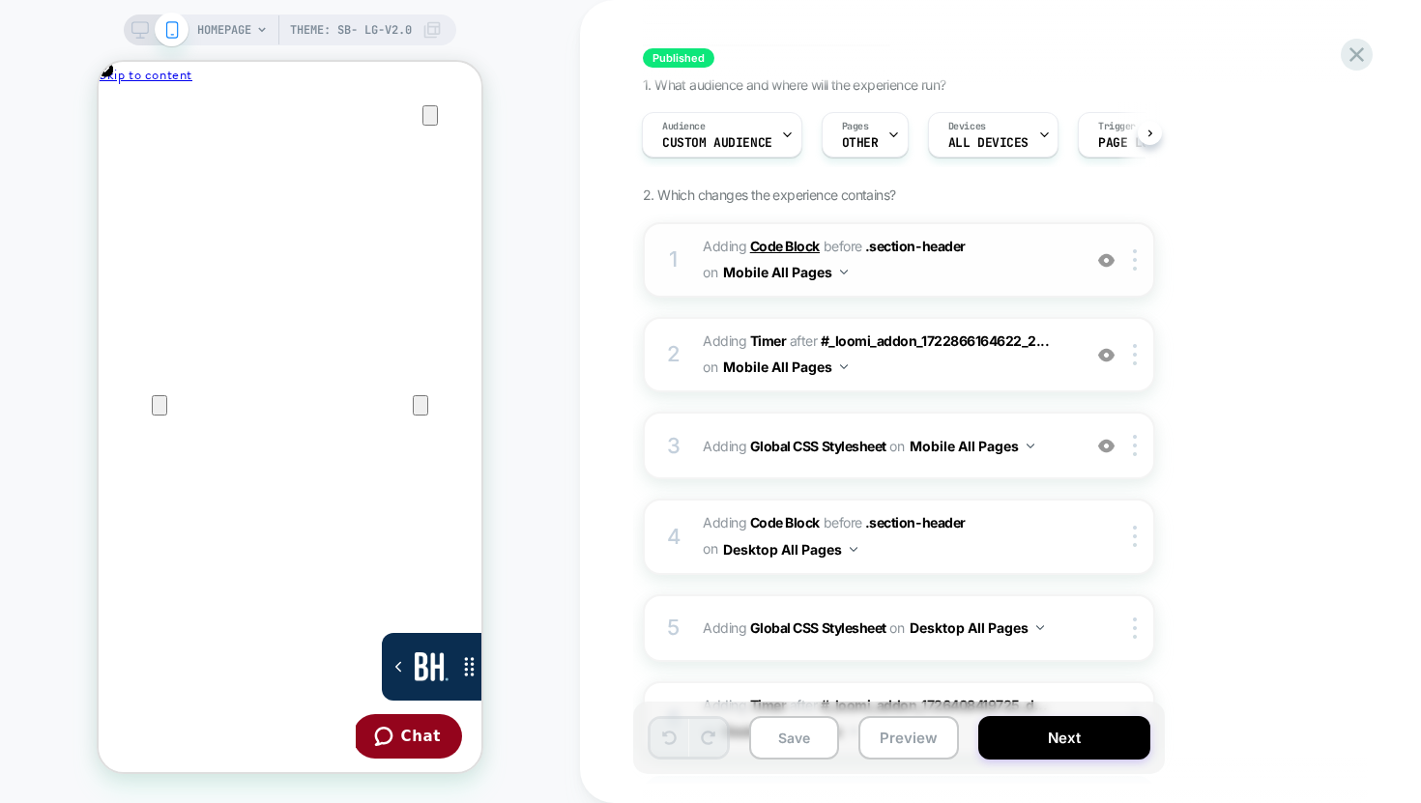
click at [789, 238] on b "Code Block" at bounding box center [785, 246] width 70 height 16
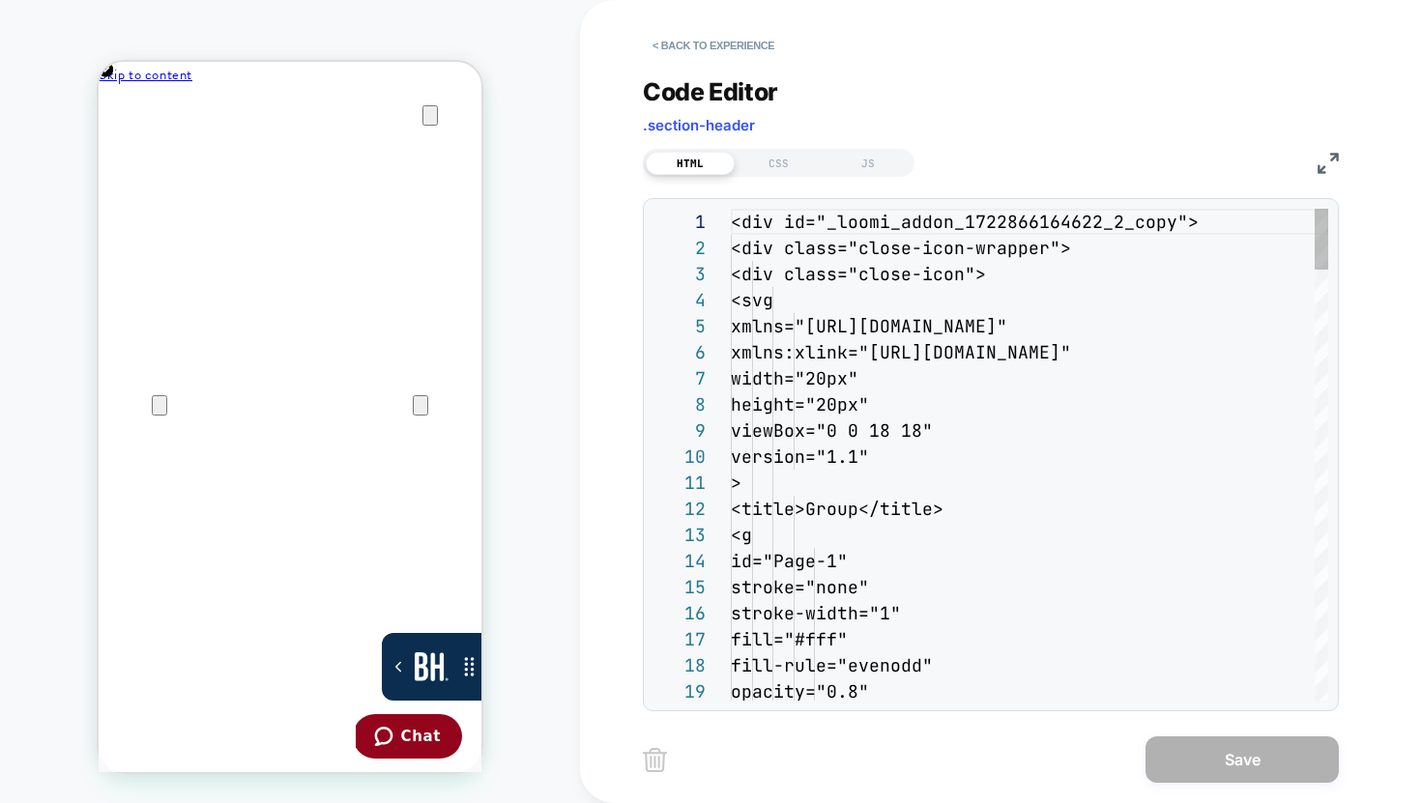
scroll to position [261, 0]
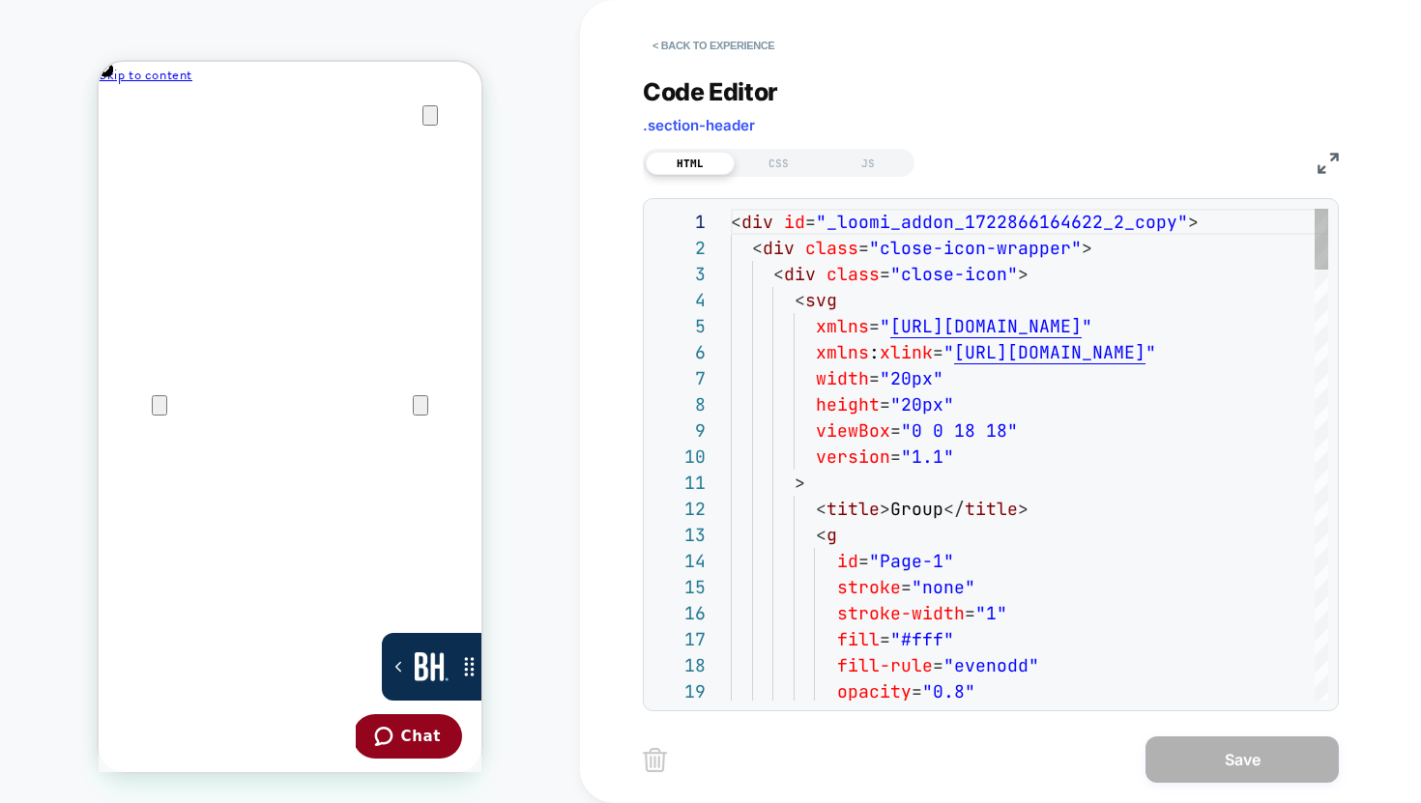
click at [753, 47] on button "< Back to experience" at bounding box center [713, 45] width 141 height 31
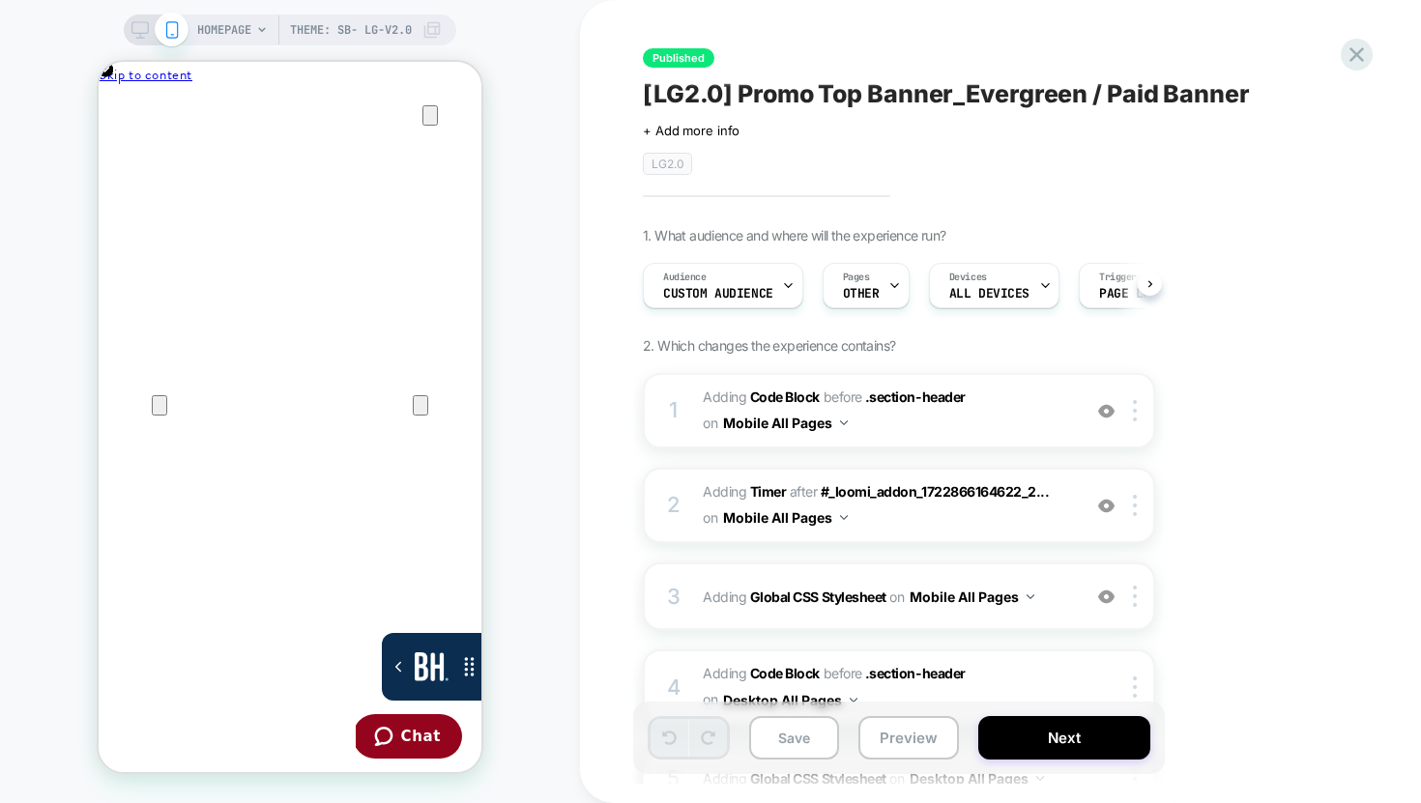
scroll to position [0, 1]
click at [944, 395] on span ".section-header" at bounding box center [915, 397] width 101 height 16
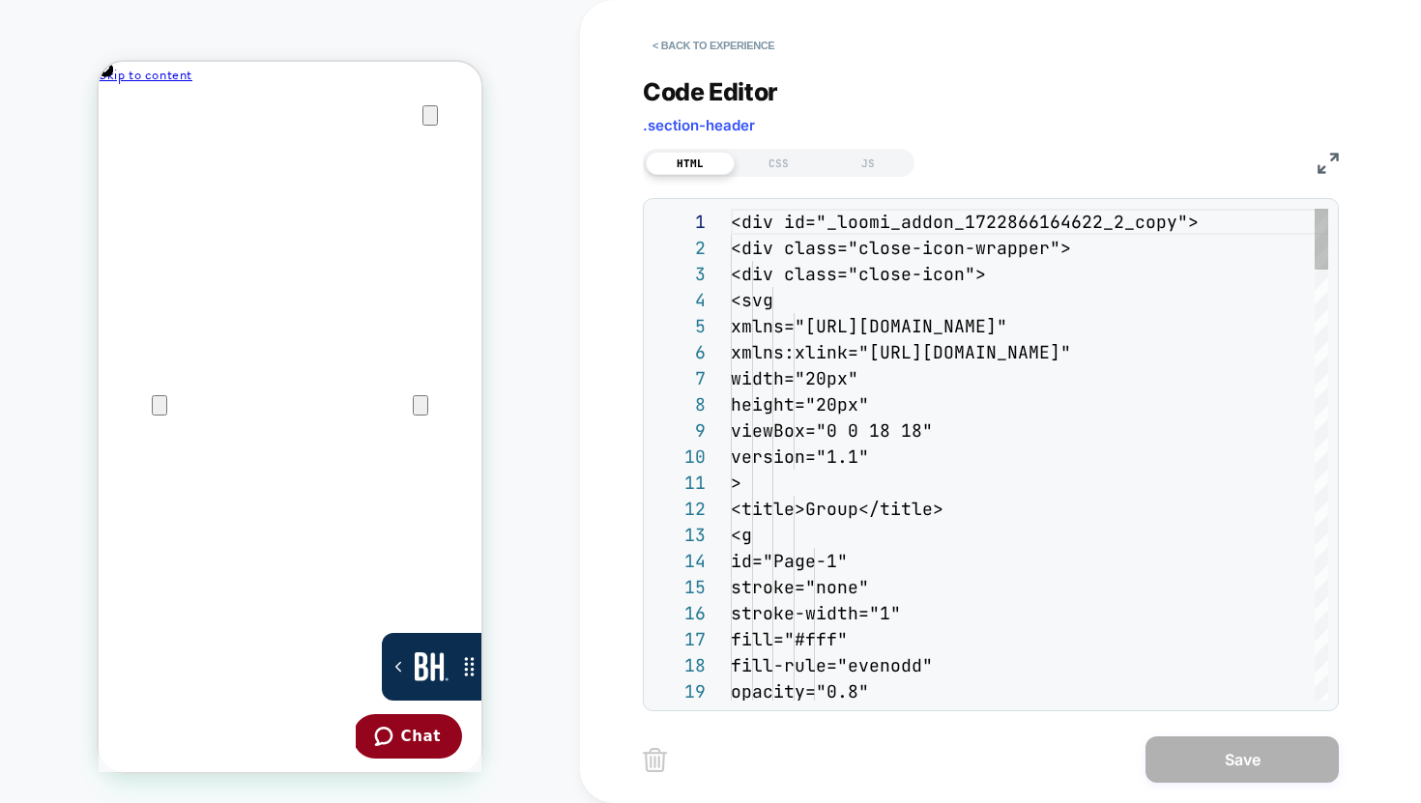
scroll to position [261, 0]
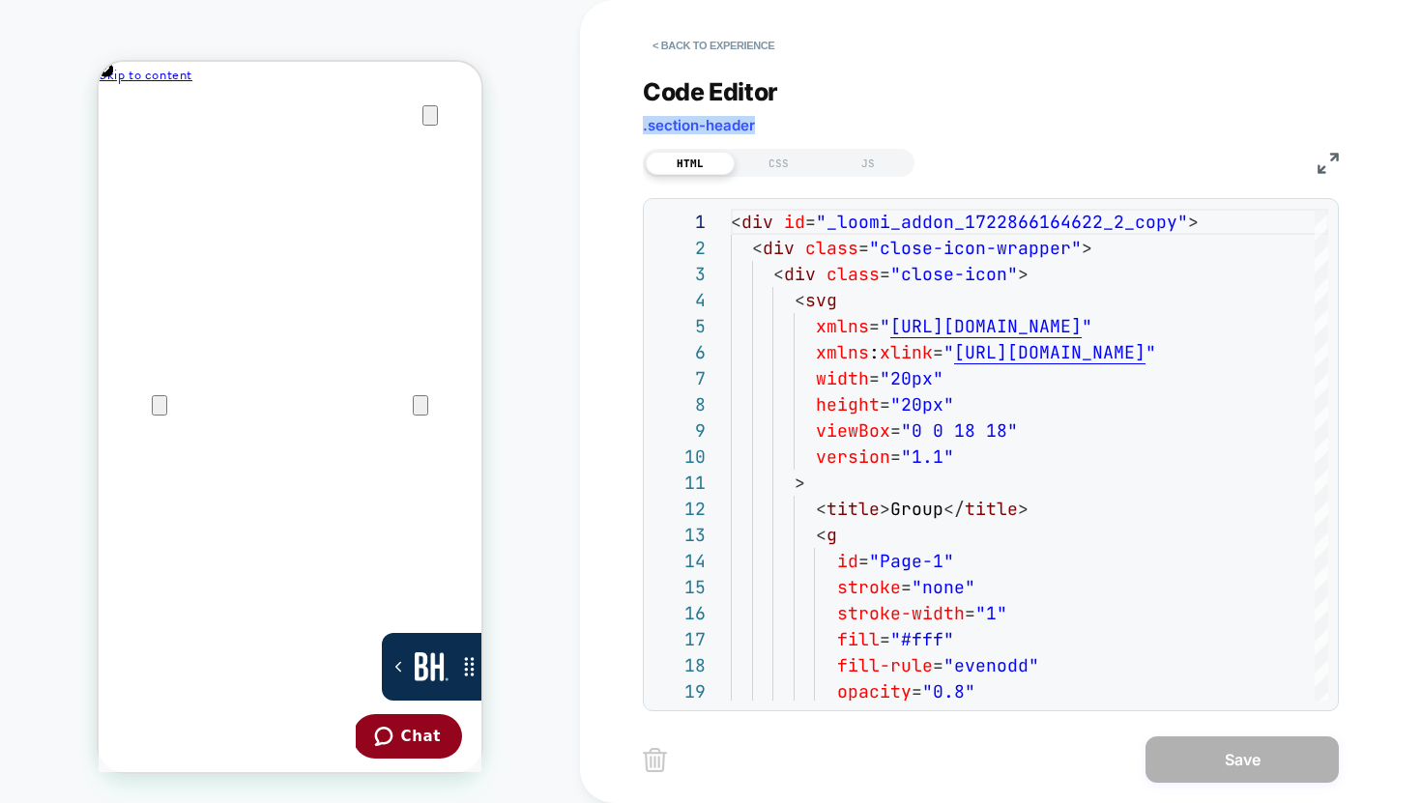
drag, startPoint x: 780, startPoint y: 130, endPoint x: 760, endPoint y: 133, distance: 20.5
click at [760, 133] on div "Code Editor .section-header" at bounding box center [991, 110] width 696 height 67
copy div ".section-header"
click at [760, 44] on button "< Back to experience" at bounding box center [713, 45] width 141 height 31
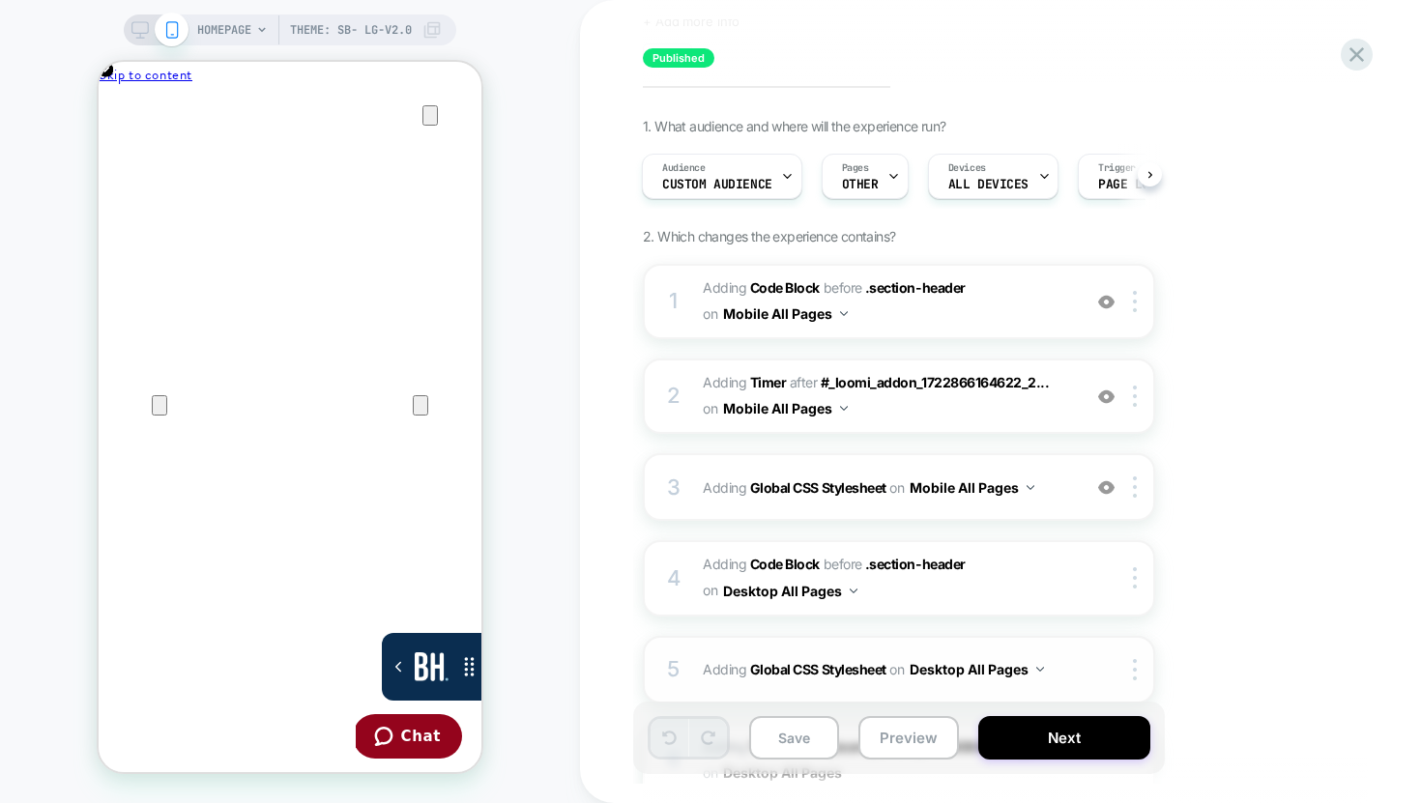
scroll to position [335, 0]
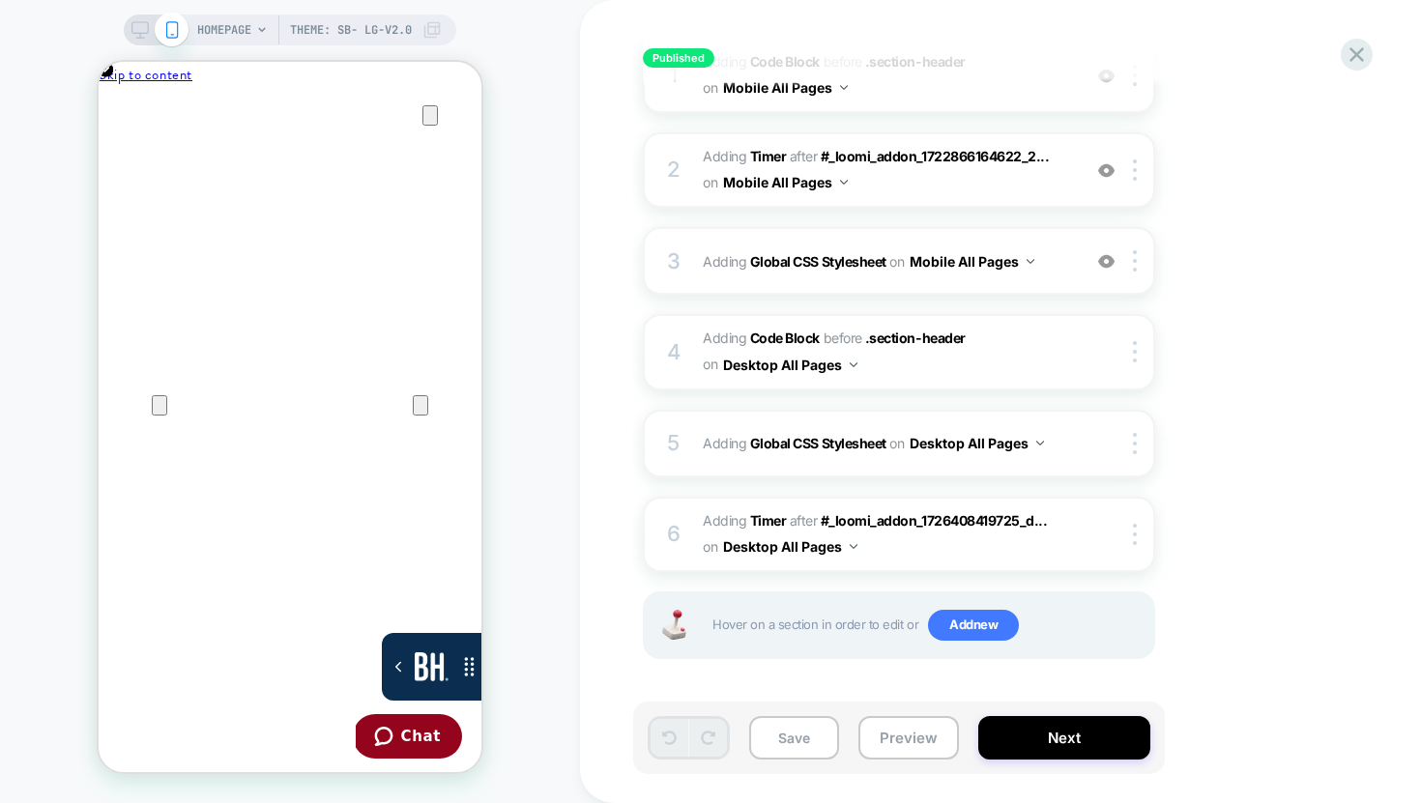
click at [155, 26] on span at bounding box center [172, 30] width 34 height 34
click at [145, 28] on rect at bounding box center [140, 27] width 16 height 11
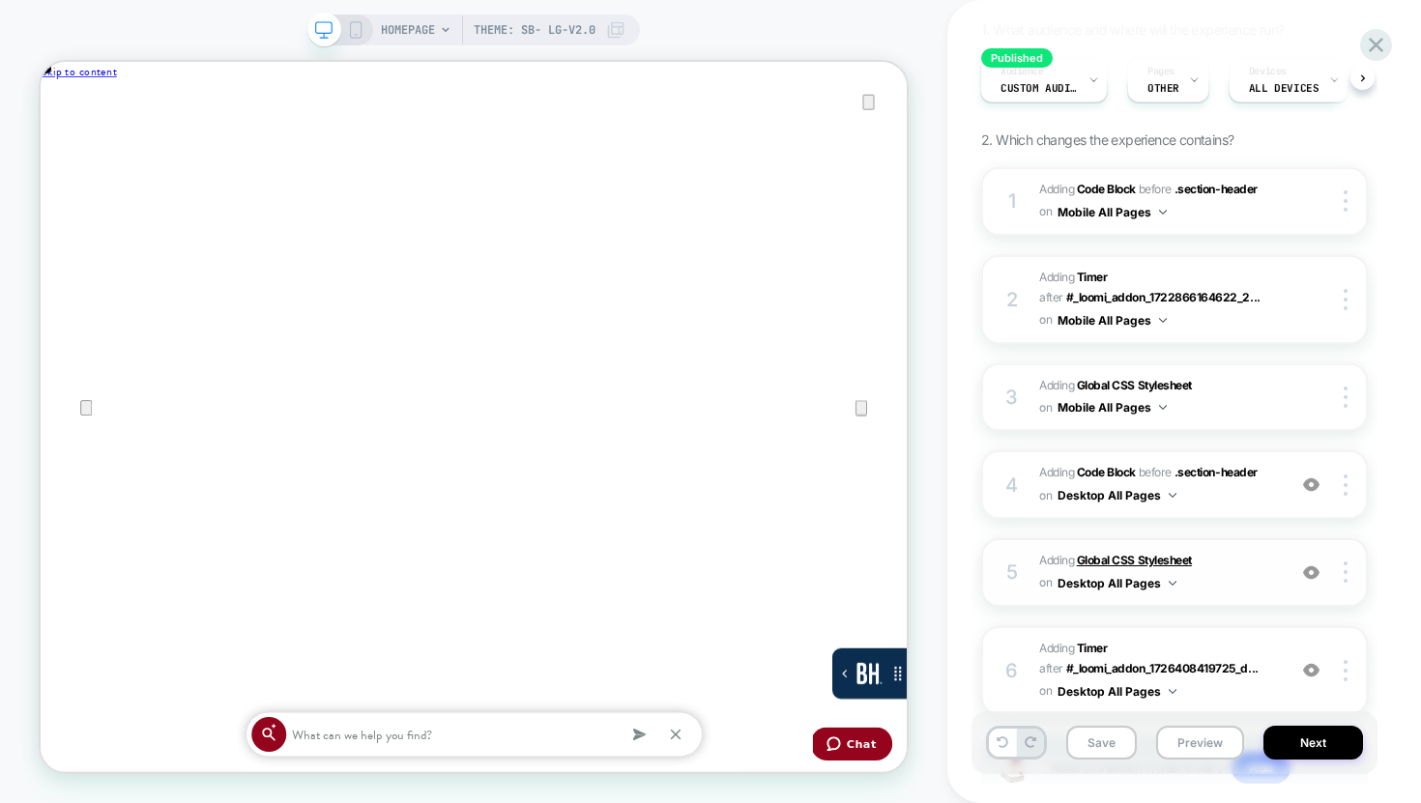
scroll to position [375, 0]
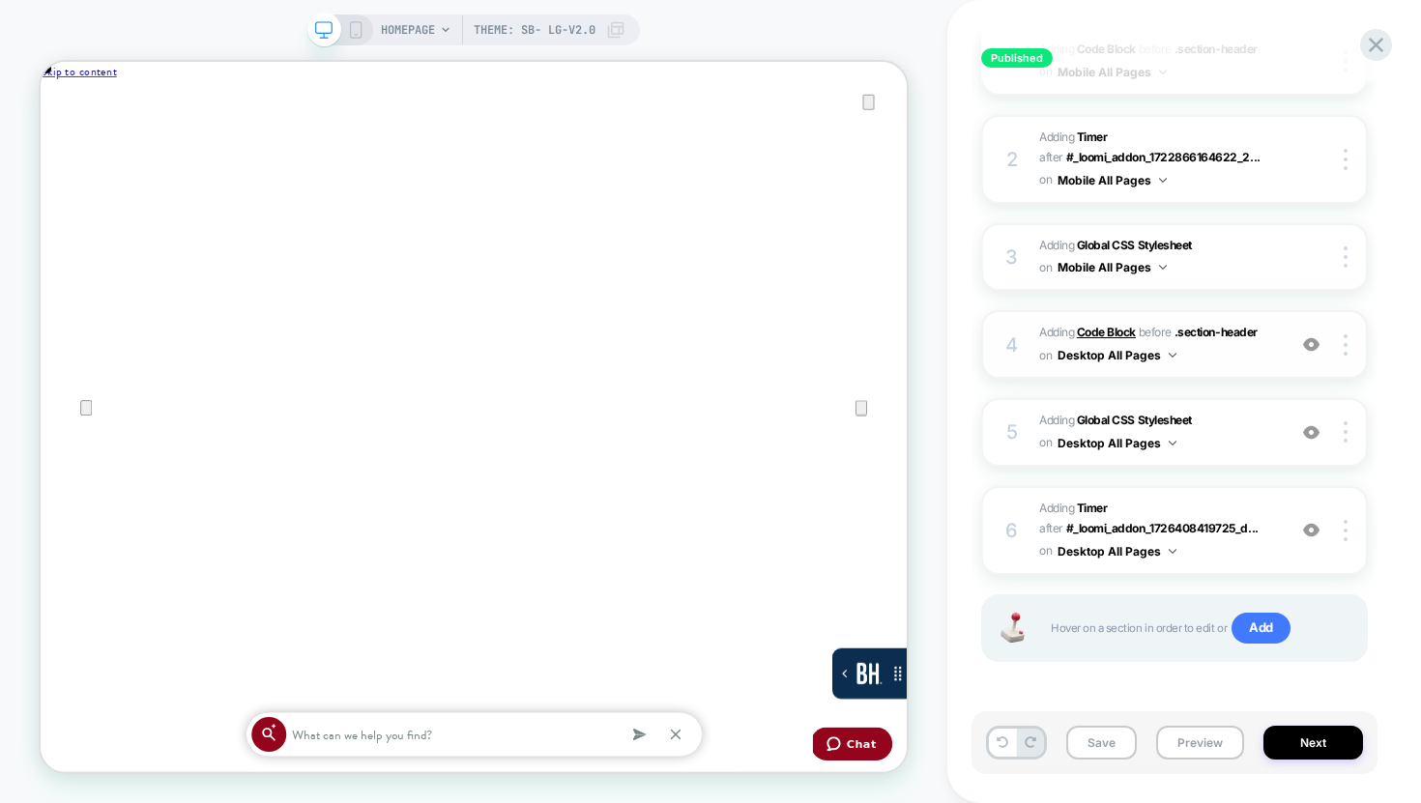
click at [1118, 331] on b "Code Block" at bounding box center [1106, 332] width 59 height 14
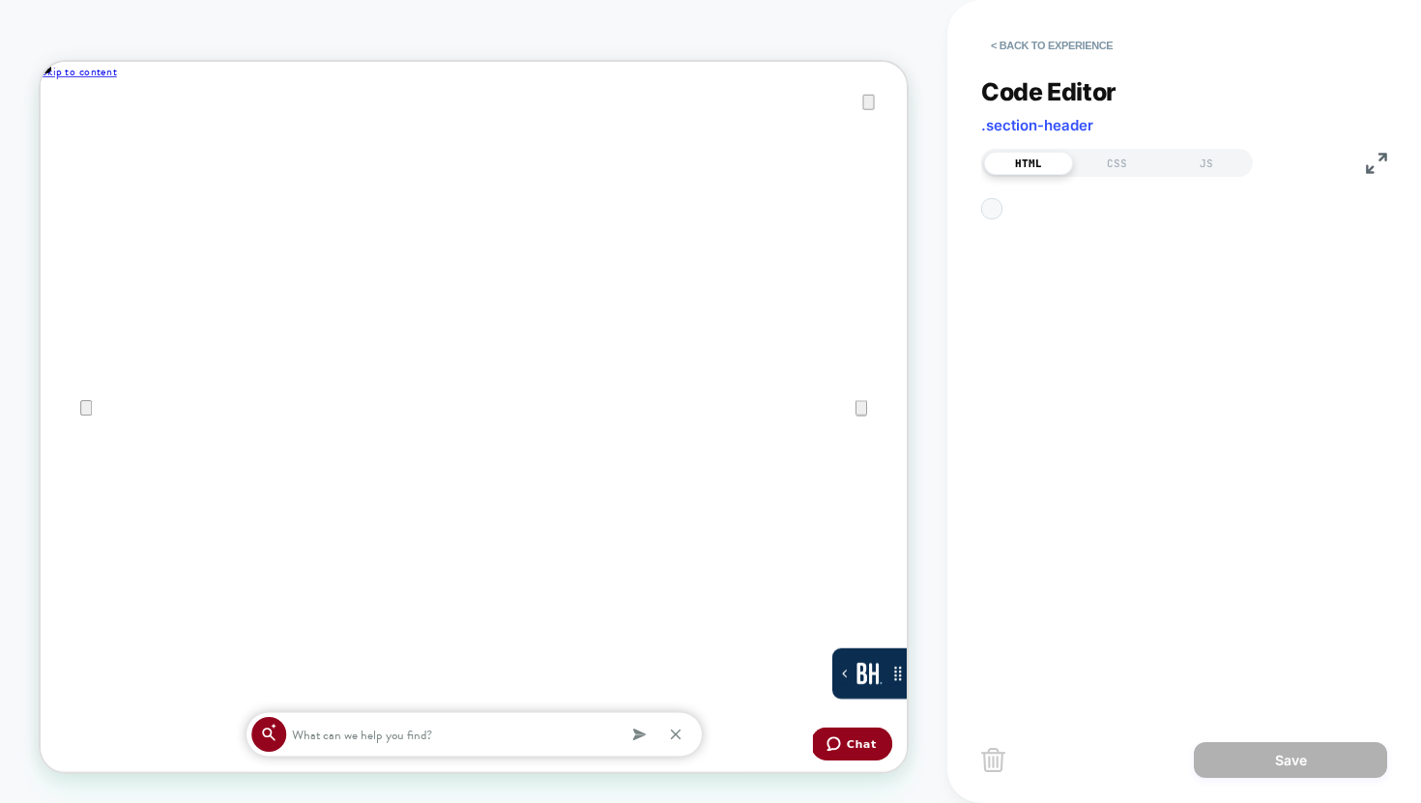
scroll to position [261, 0]
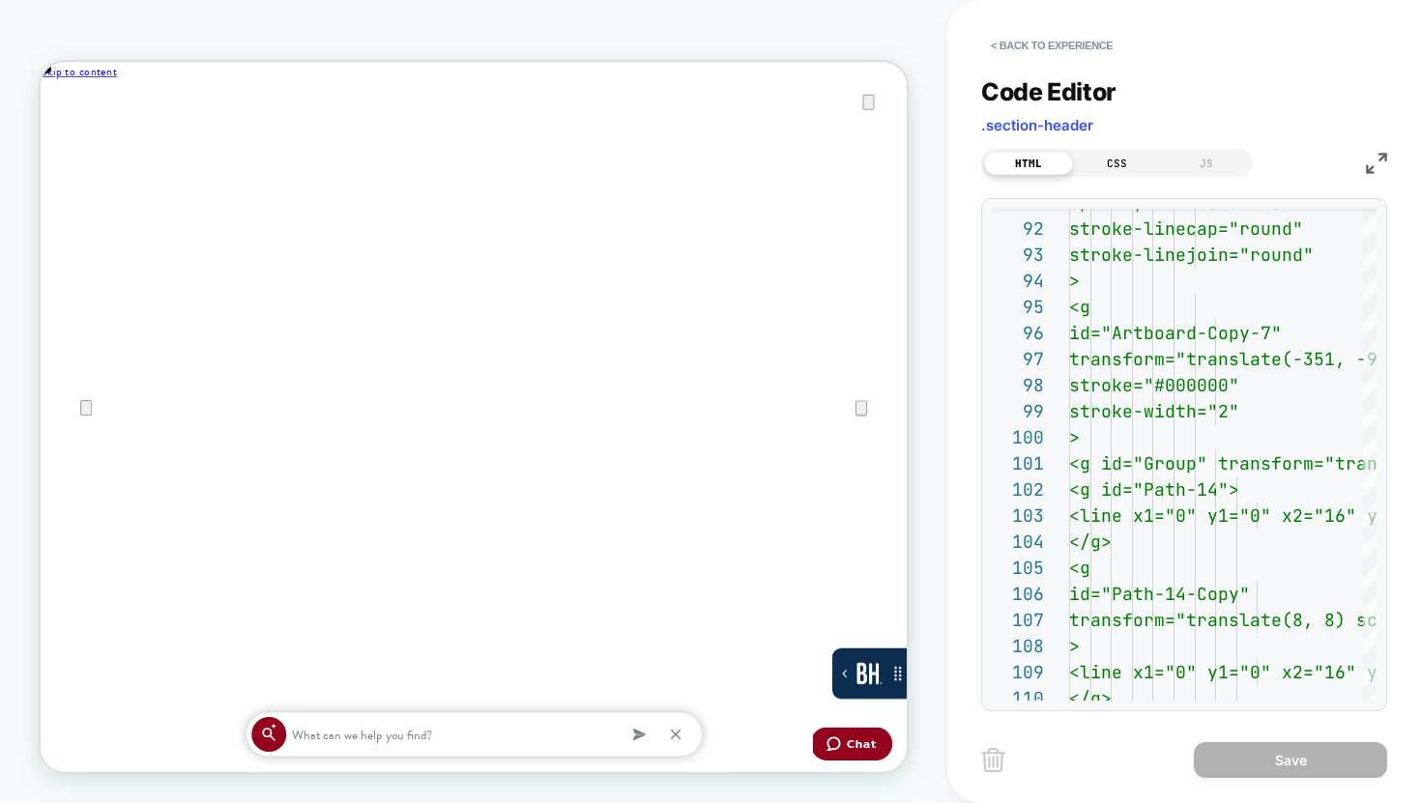
click at [1117, 165] on div "CSS" at bounding box center [1117, 163] width 89 height 23
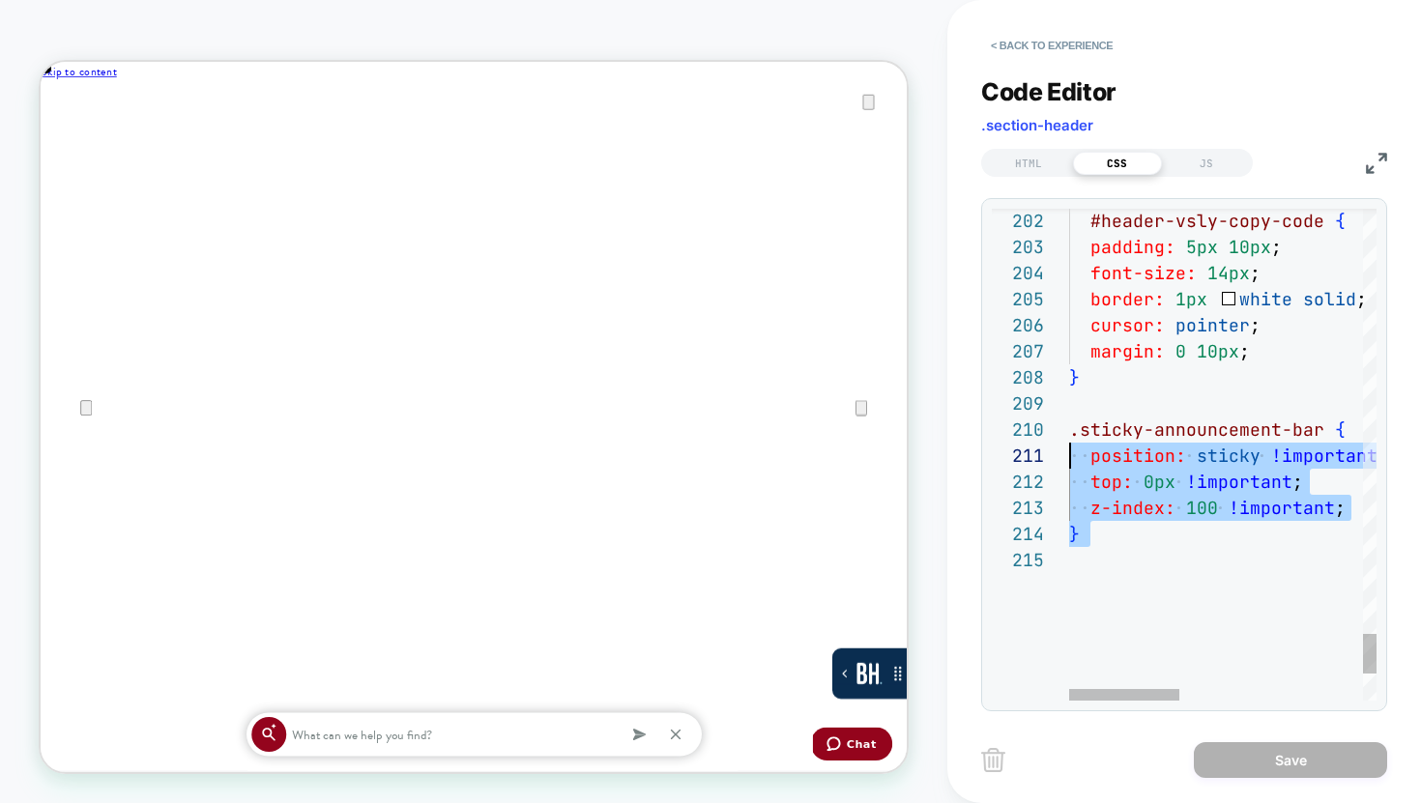
type textarea "**********"
drag, startPoint x: 1111, startPoint y: 562, endPoint x: 1038, endPoint y: 413, distance: 166.0
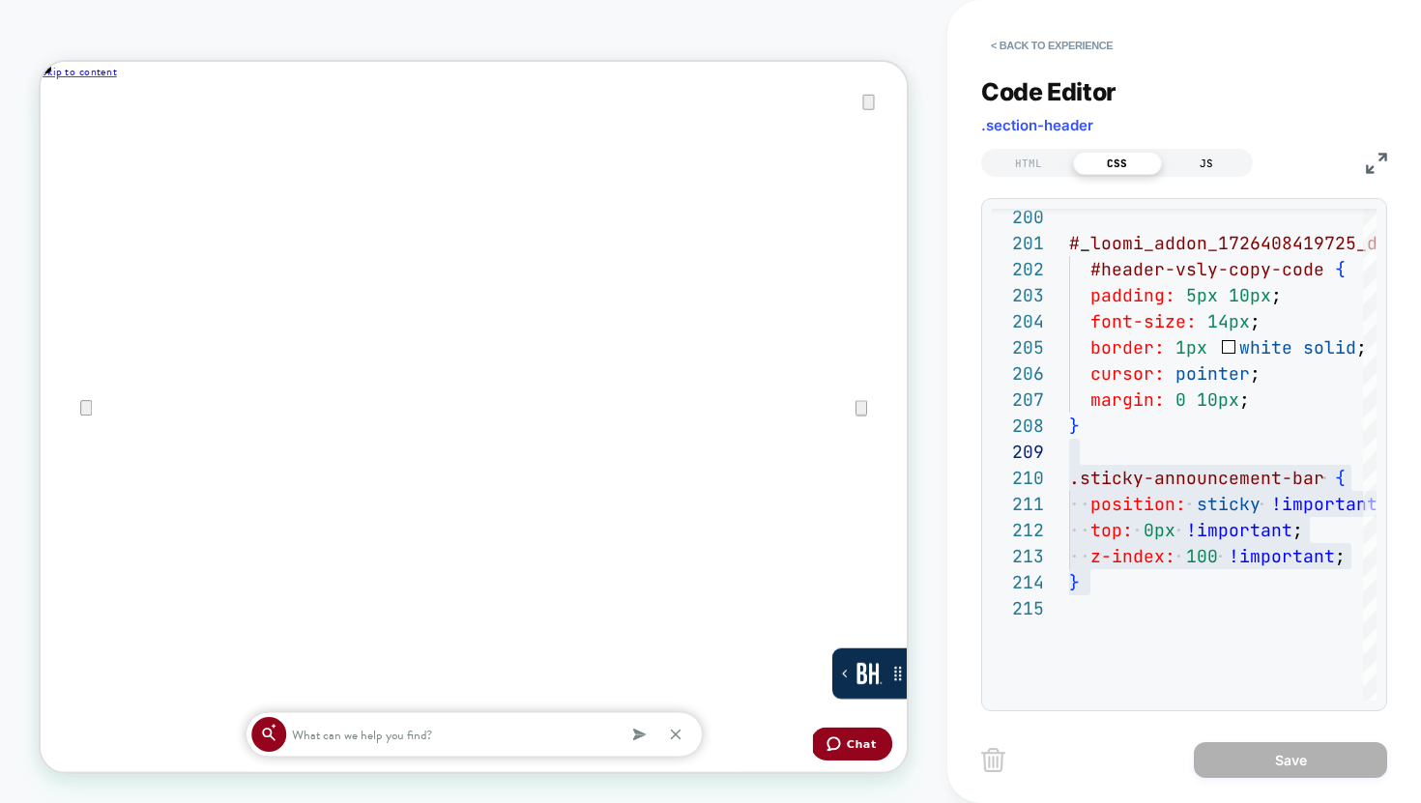
click at [1214, 154] on div "JS" at bounding box center [1206, 163] width 89 height 23
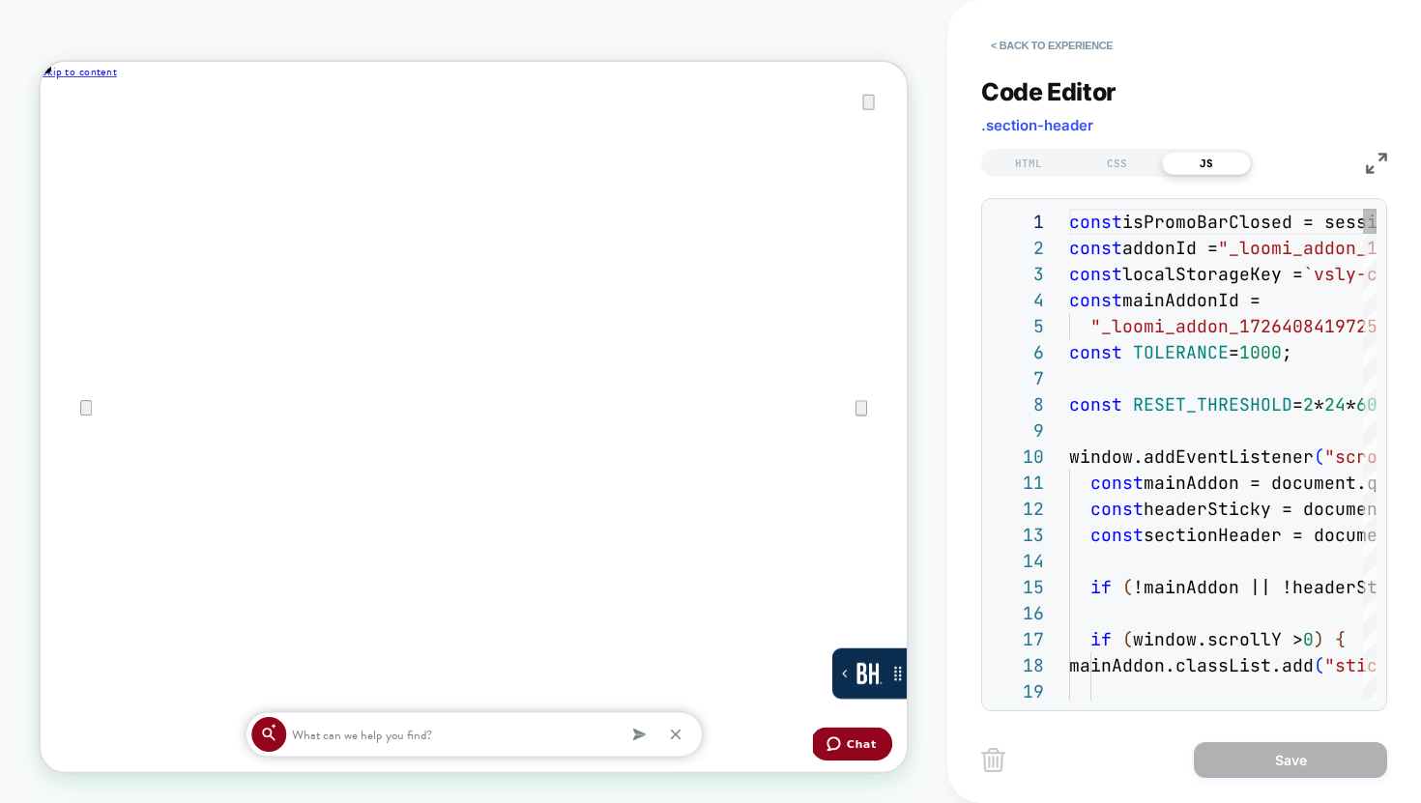
scroll to position [261, 0]
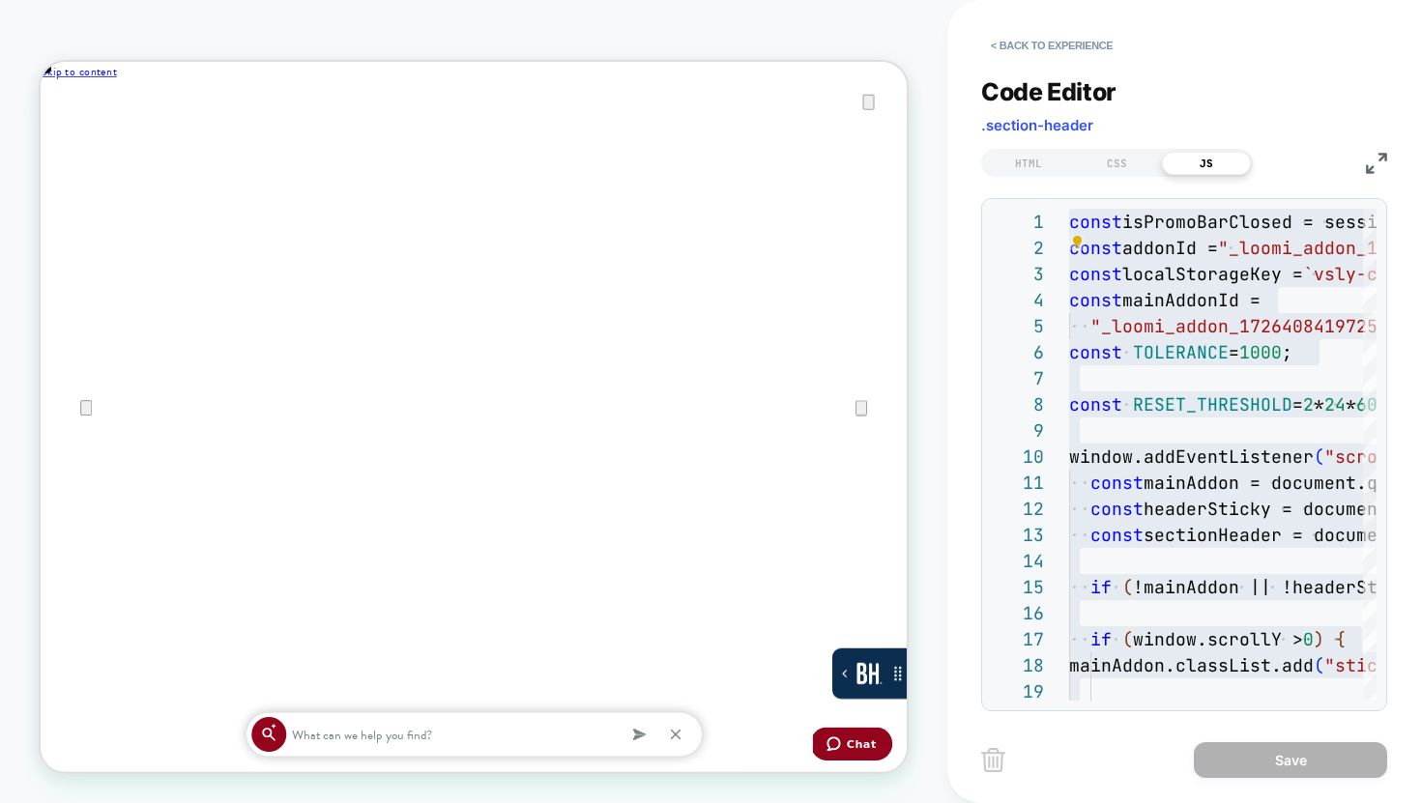
click at [1372, 160] on img at bounding box center [1376, 163] width 21 height 21
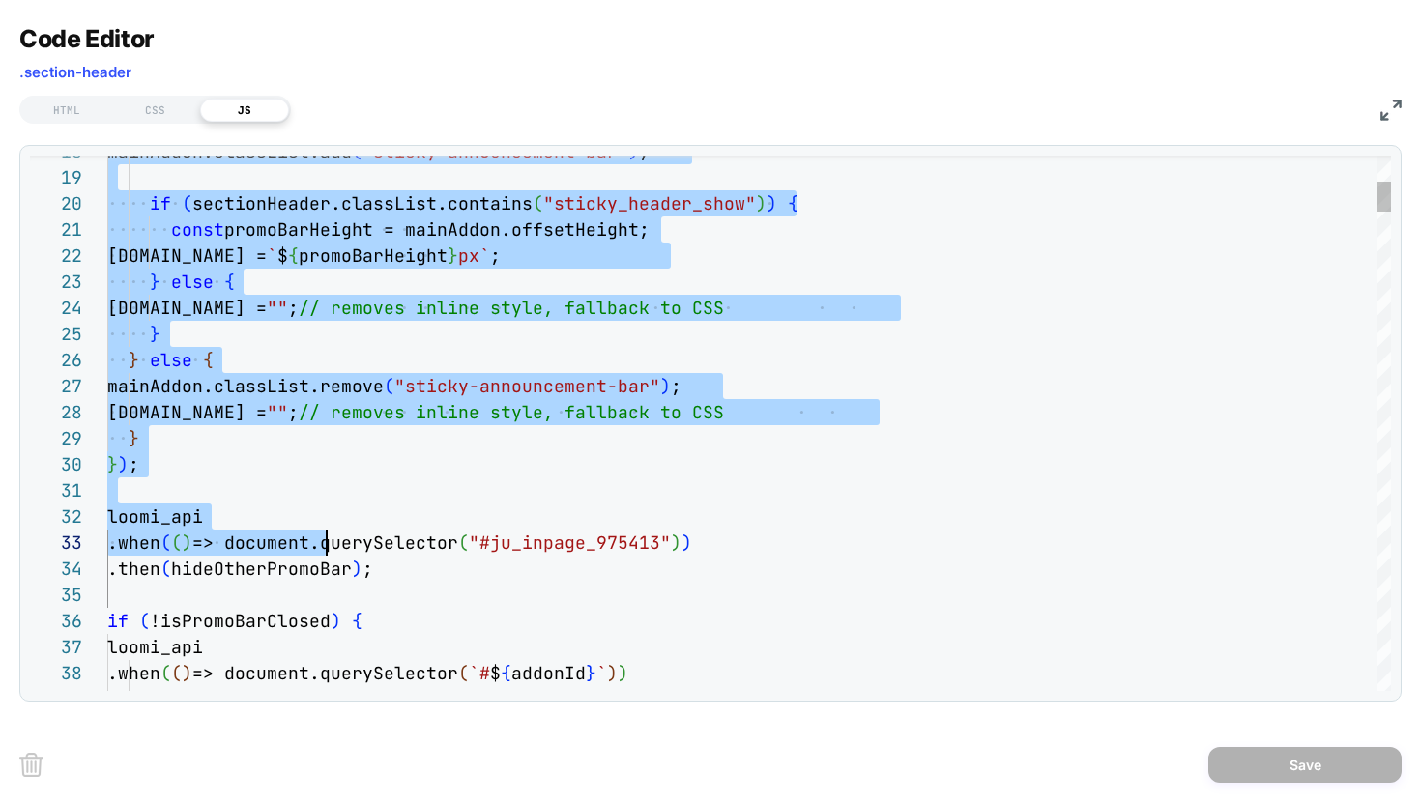
scroll to position [209, 0]
drag, startPoint x: 161, startPoint y: 381, endPoint x: 326, endPoint y: 478, distance: 191.1
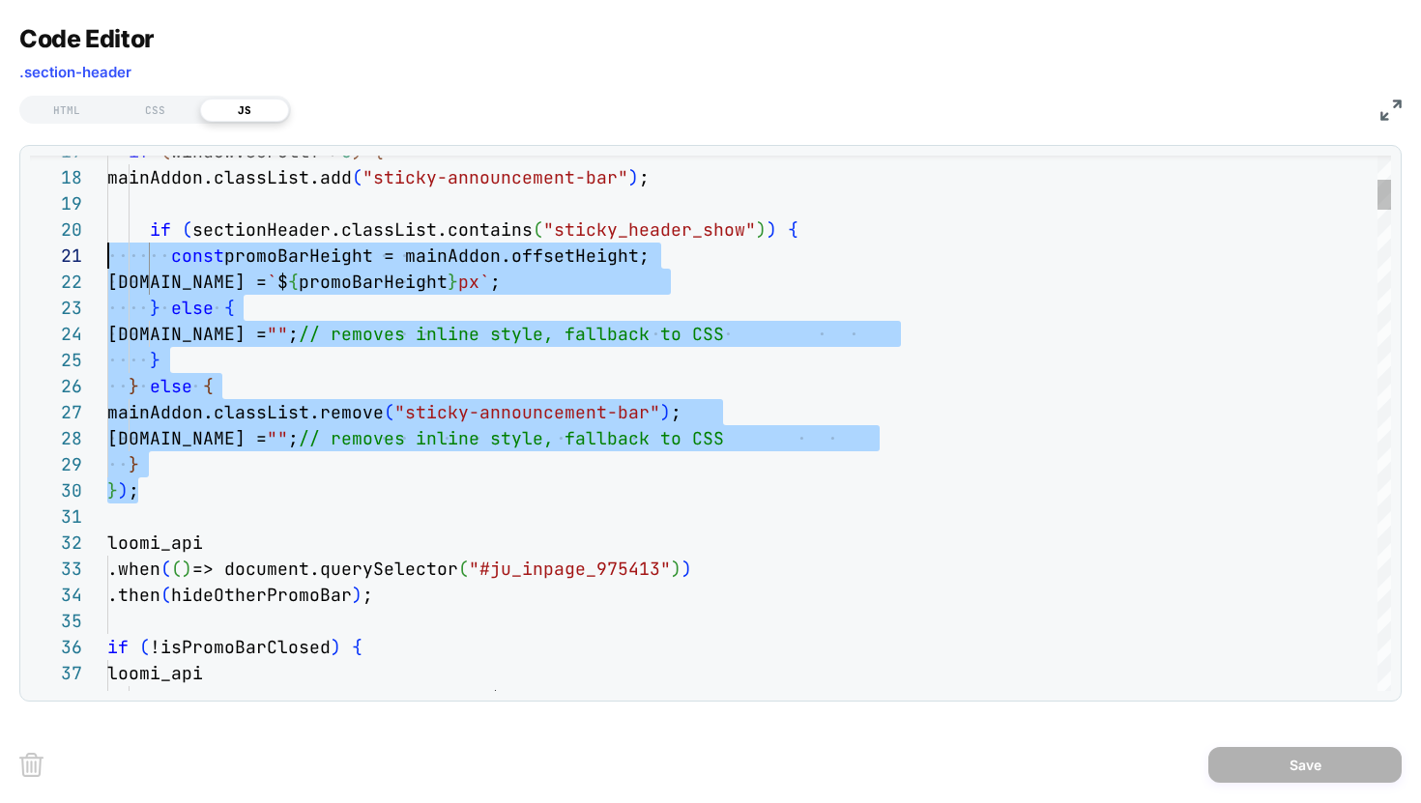
scroll to position [0, 0]
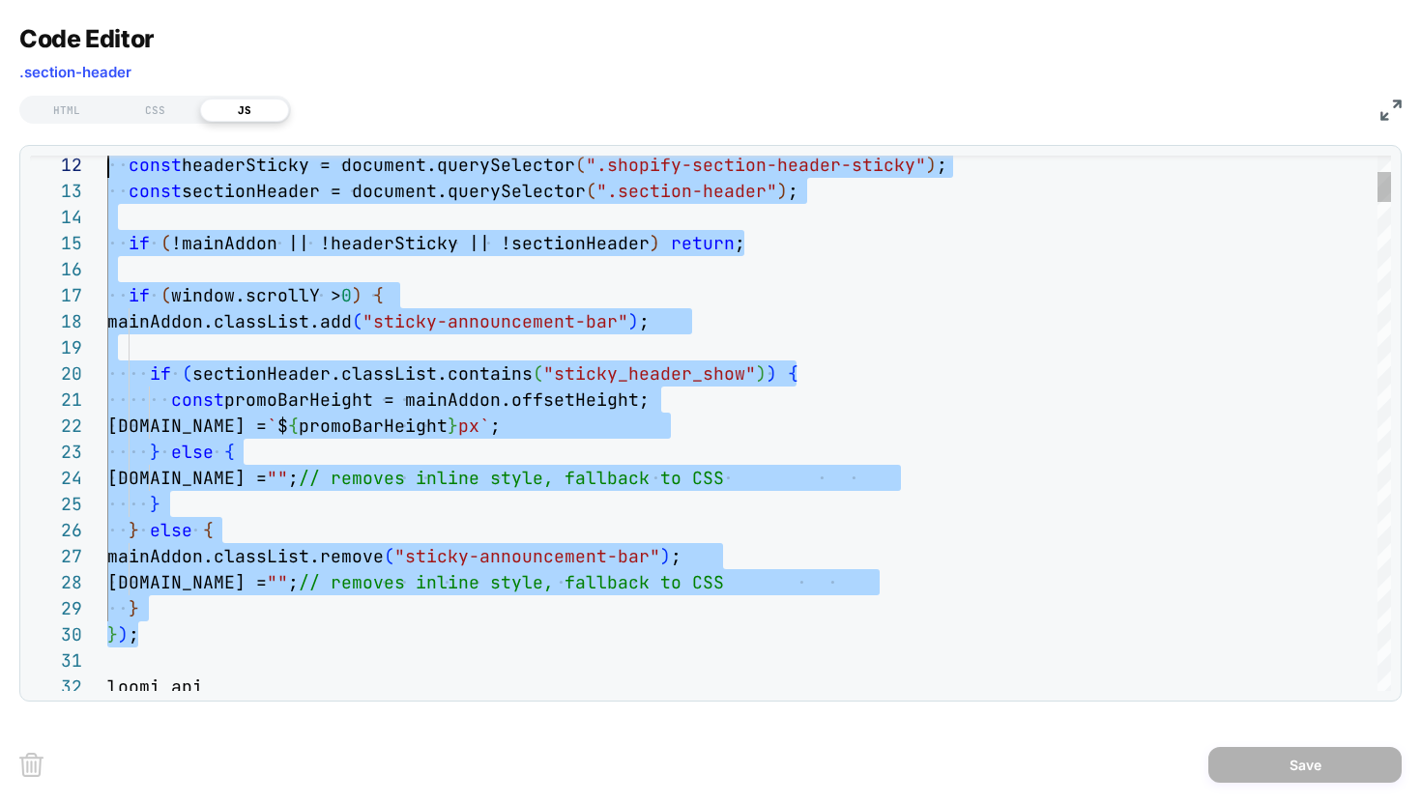
type textarea "**********"
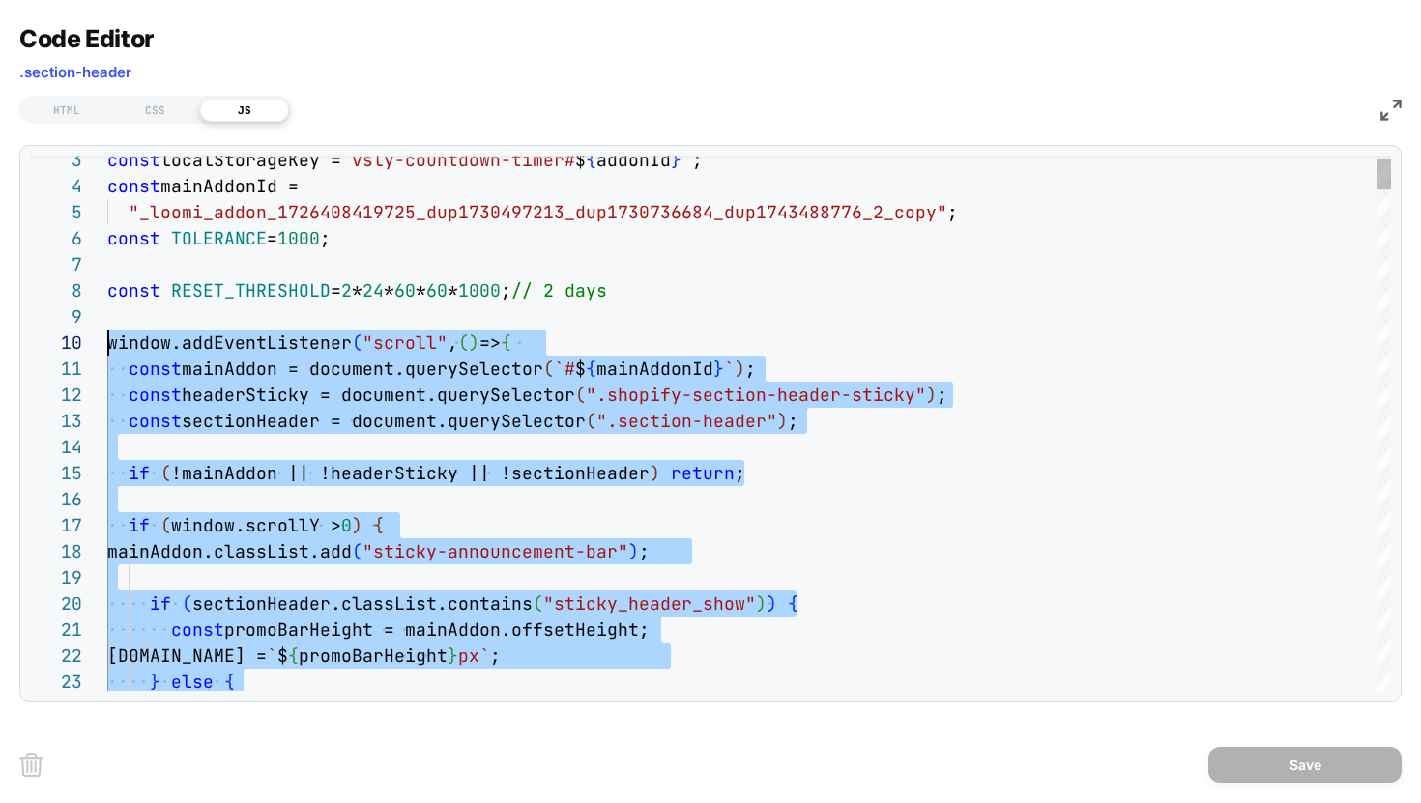
scroll to position [235, 0]
drag, startPoint x: 182, startPoint y: 492, endPoint x: 59, endPoint y: 350, distance: 187.7
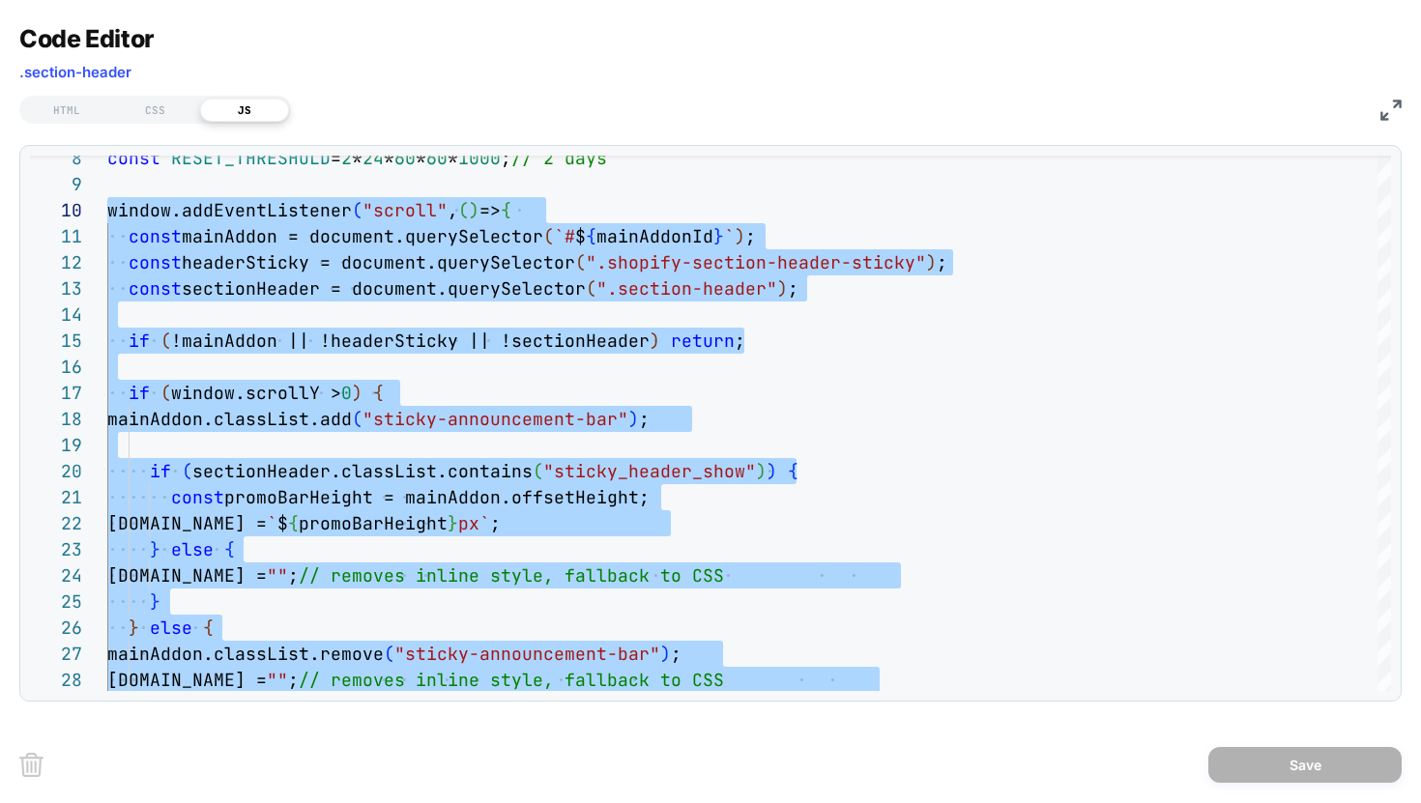
click at [1377, 109] on div "HTML CSS JS" at bounding box center [710, 107] width 1382 height 33
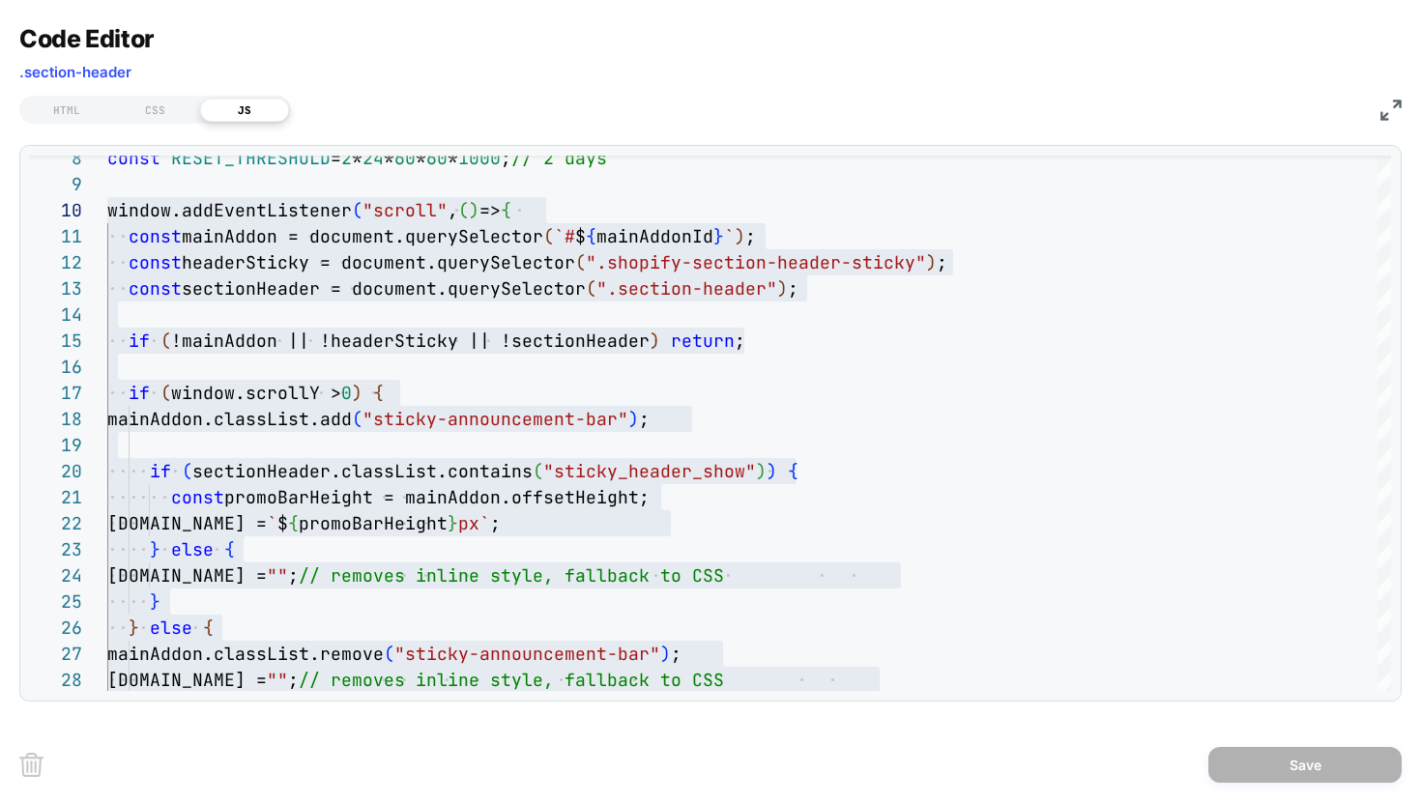
click at [1382, 105] on img at bounding box center [1390, 110] width 21 height 21
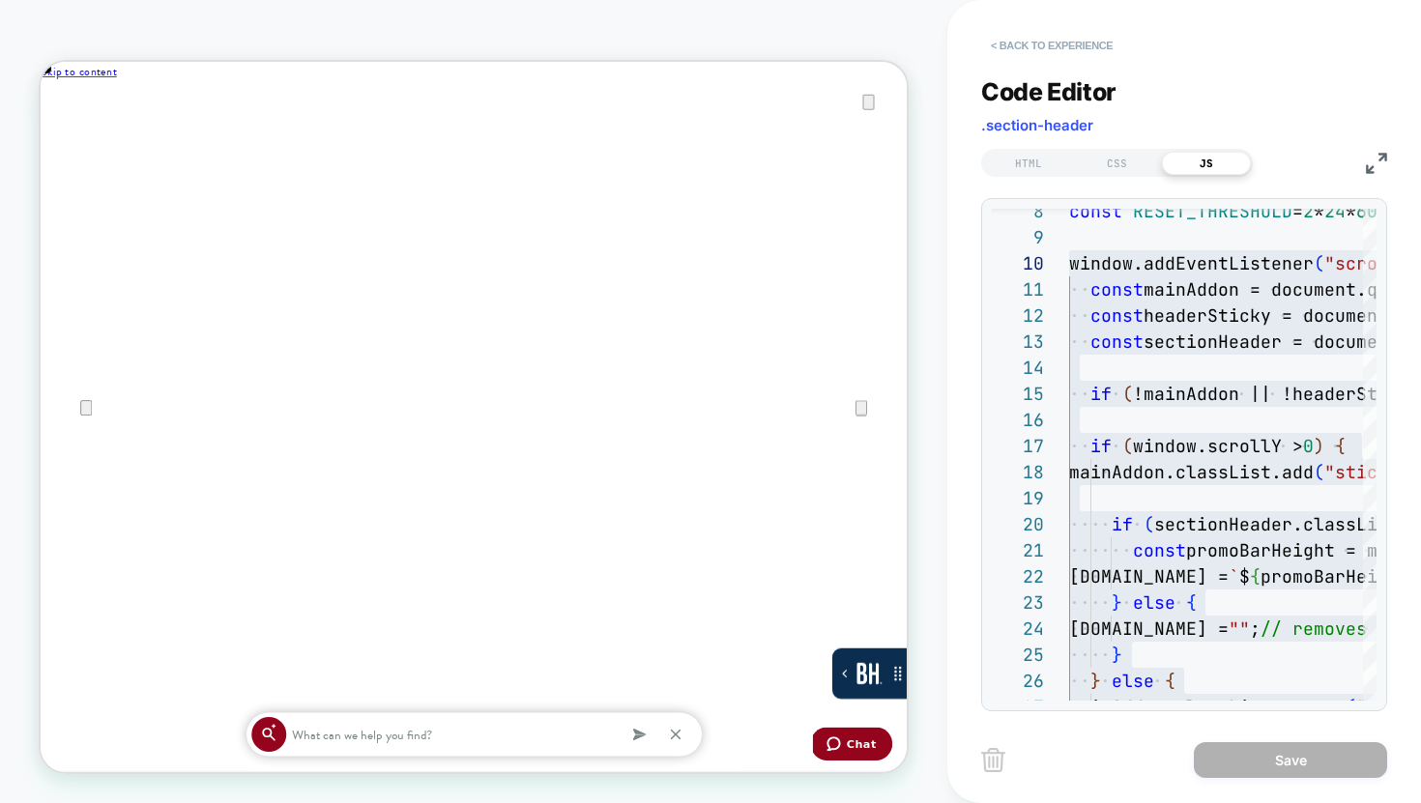
click at [1045, 54] on button "< Back to experience" at bounding box center [1051, 45] width 141 height 31
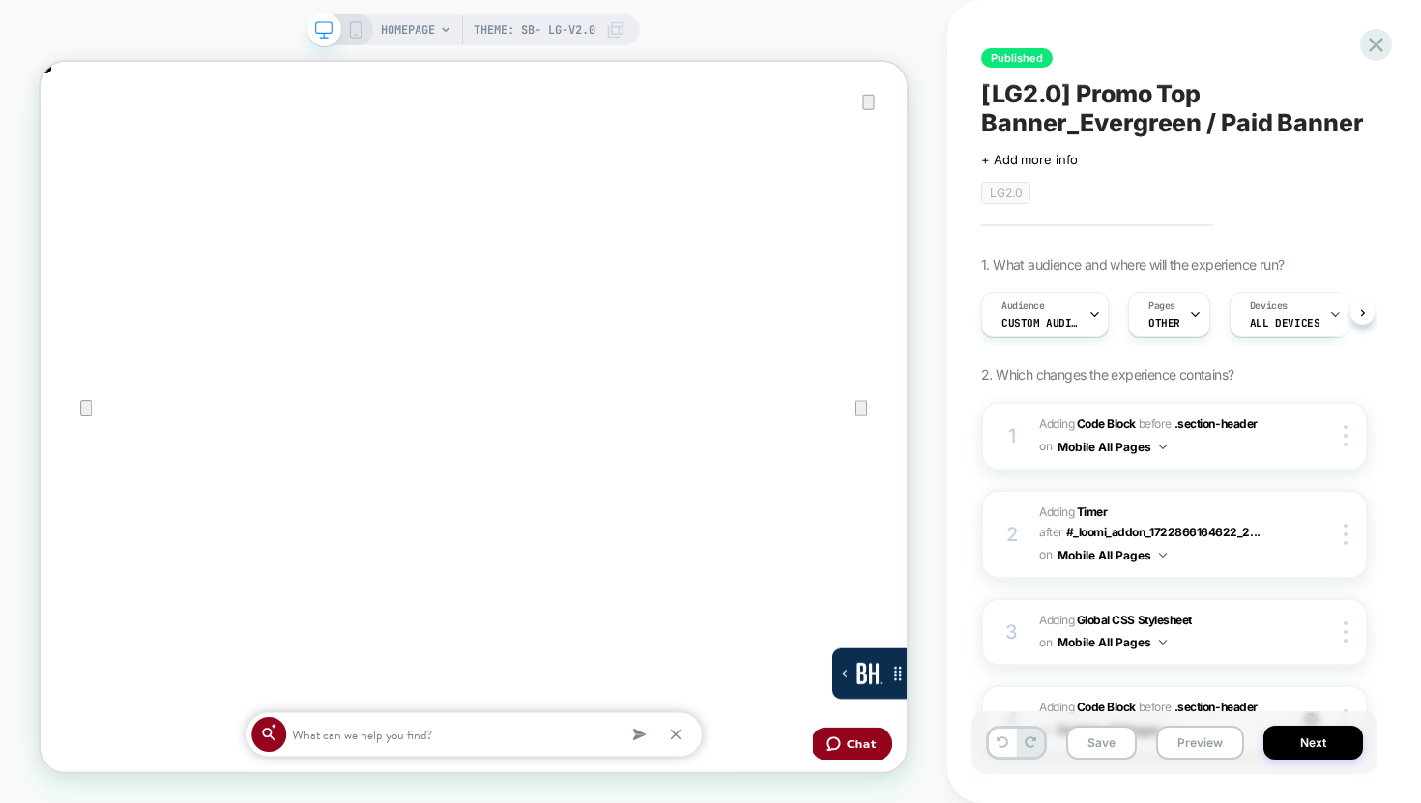
scroll to position [0, 1]
click at [351, 23] on icon at bounding box center [355, 29] width 17 height 17
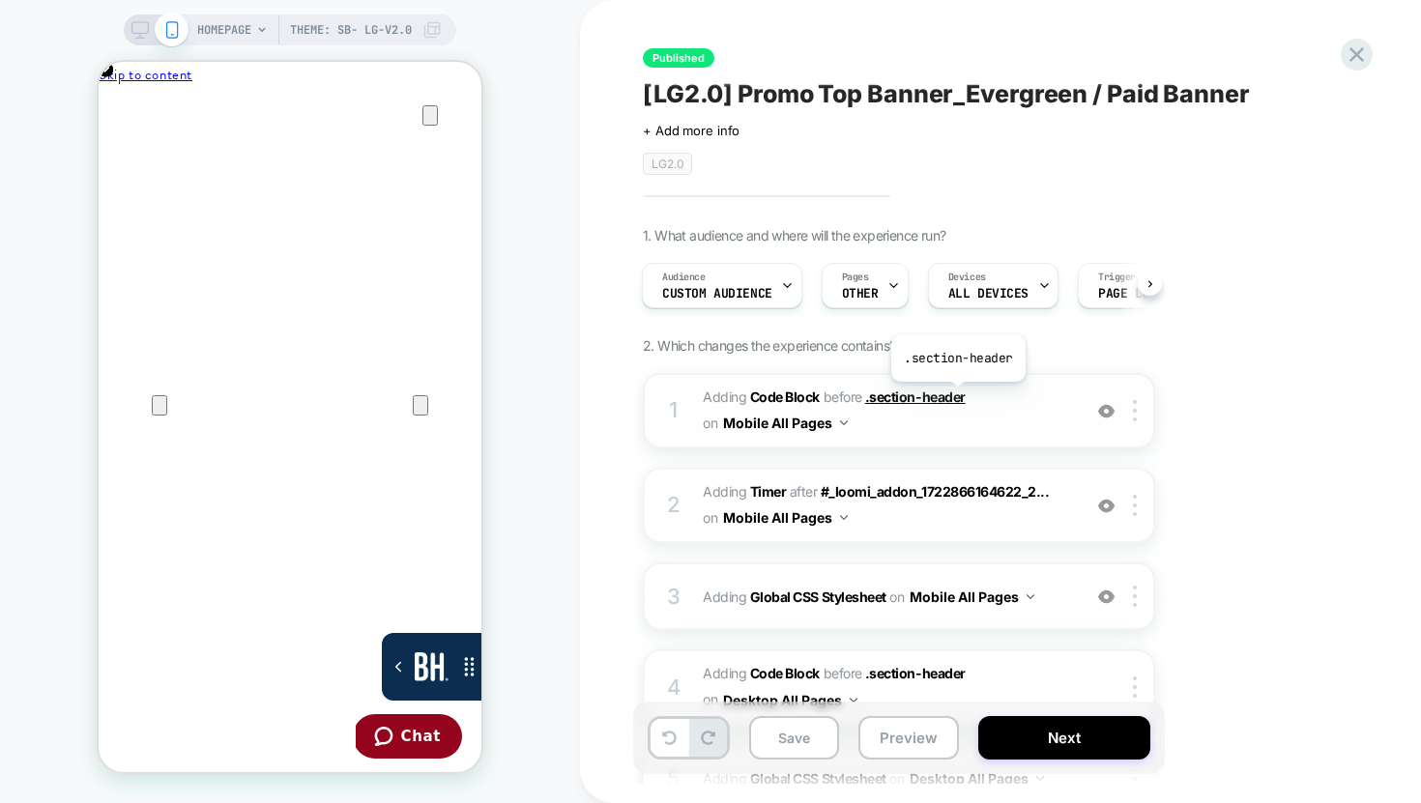
click at [954, 397] on span ".section-header" at bounding box center [915, 397] width 101 height 16
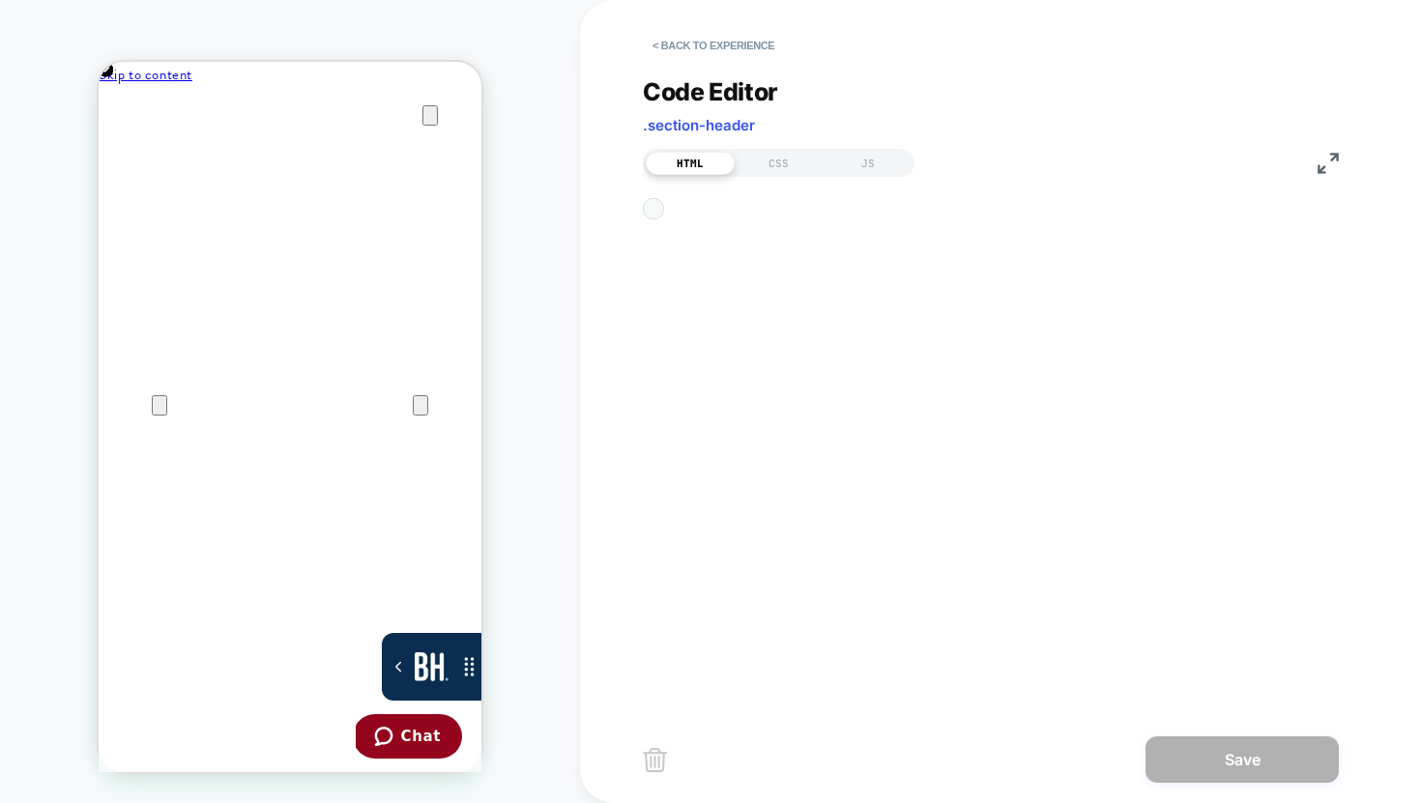
scroll to position [261, 0]
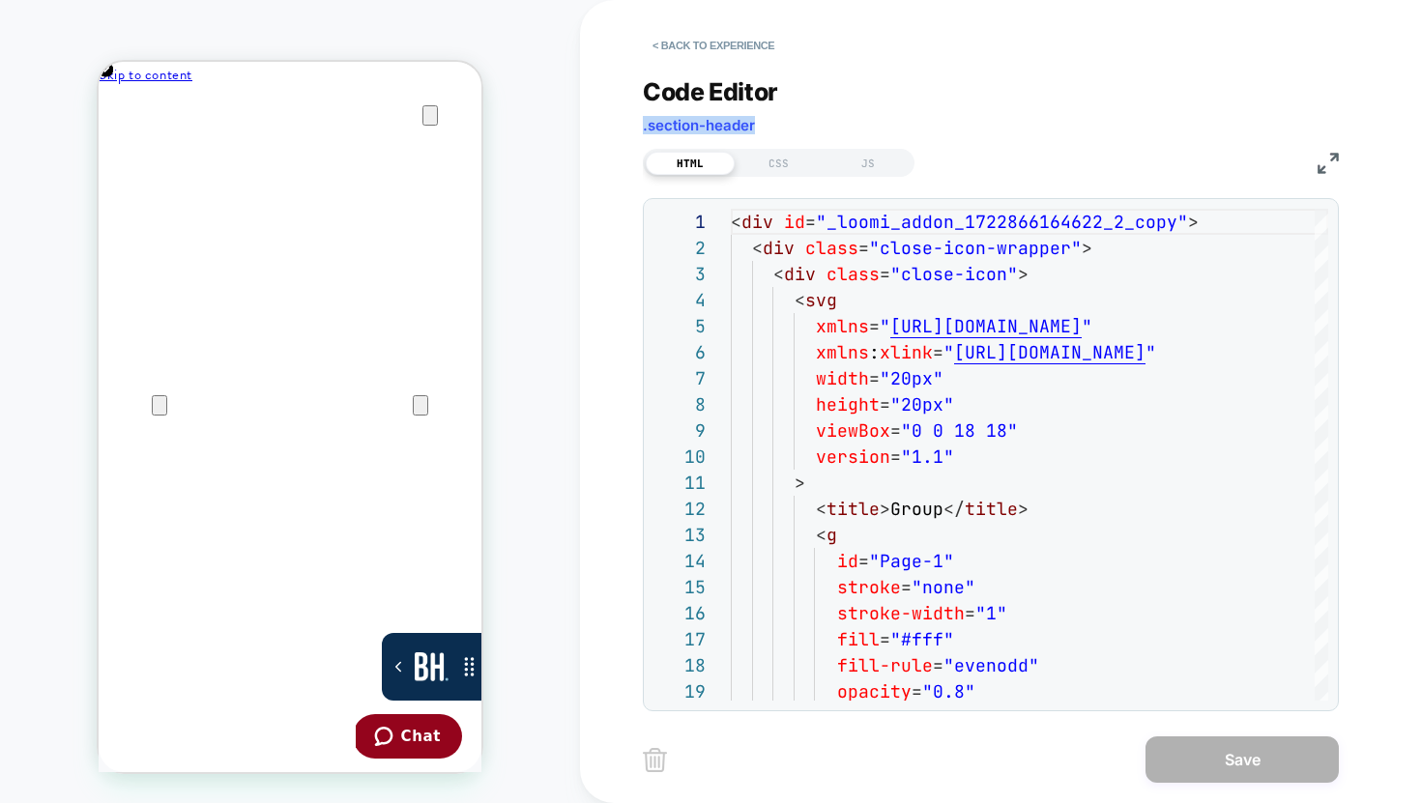
drag, startPoint x: 764, startPoint y: 123, endPoint x: 632, endPoint y: 124, distance: 132.4
click at [632, 124] on div "< Back to experience Code Editor .section-header HTML CSS JS 1 2 3 4 5 6 7 8 9 …" at bounding box center [1005, 401] width 850 height 803
copy span ".section-header"
click at [731, 44] on button "< Back to experience" at bounding box center [713, 45] width 141 height 31
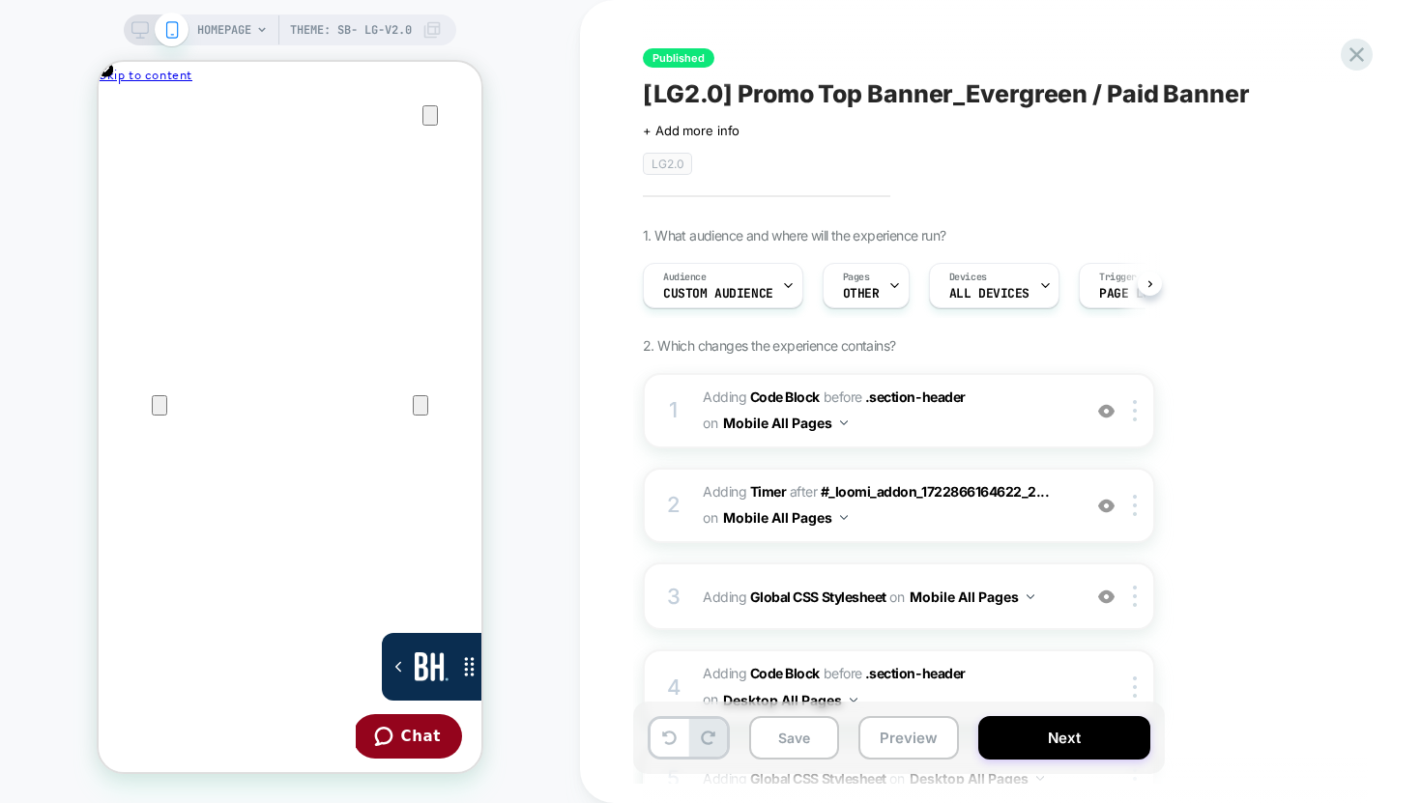
scroll to position [0, 1]
click at [769, 398] on b "Code Block" at bounding box center [785, 397] width 70 height 16
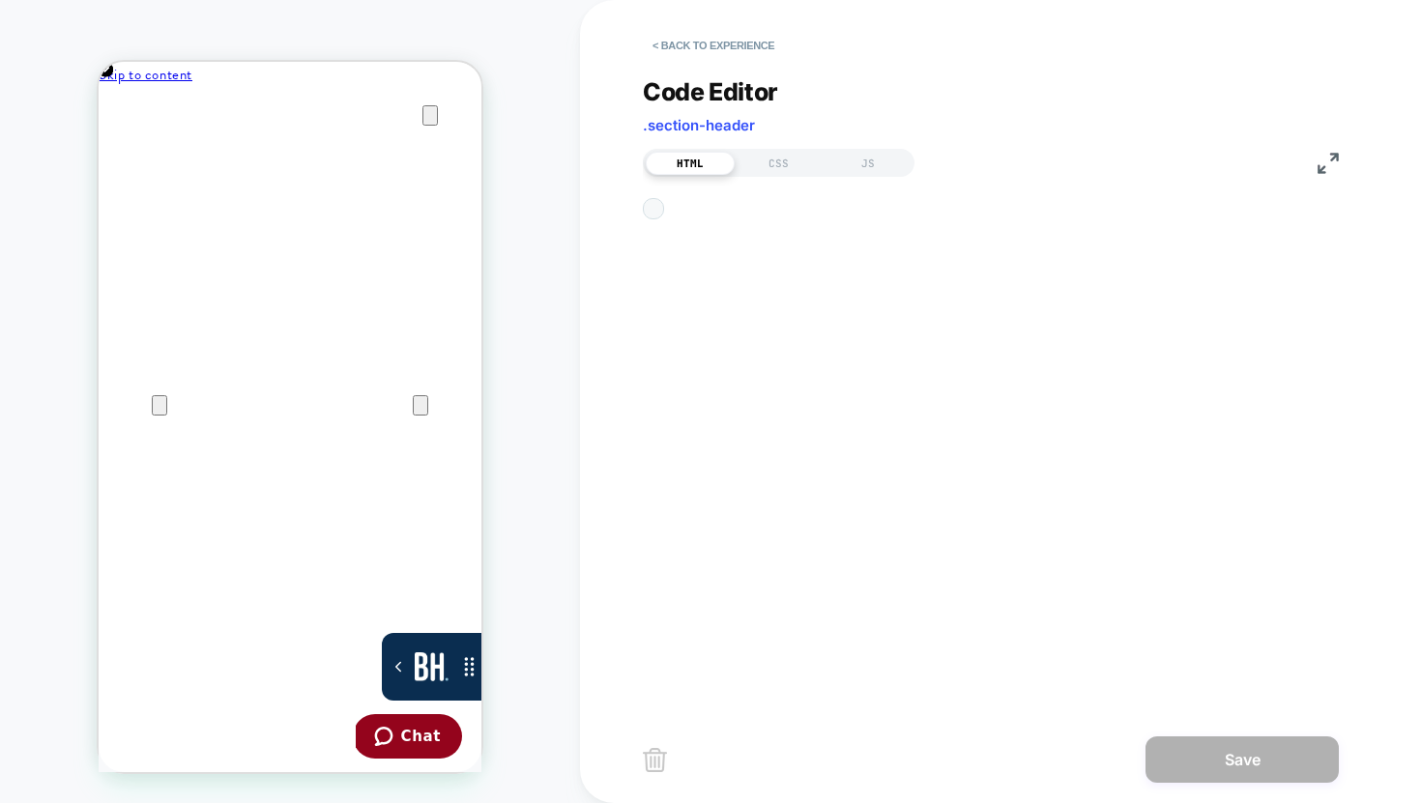
scroll to position [261, 0]
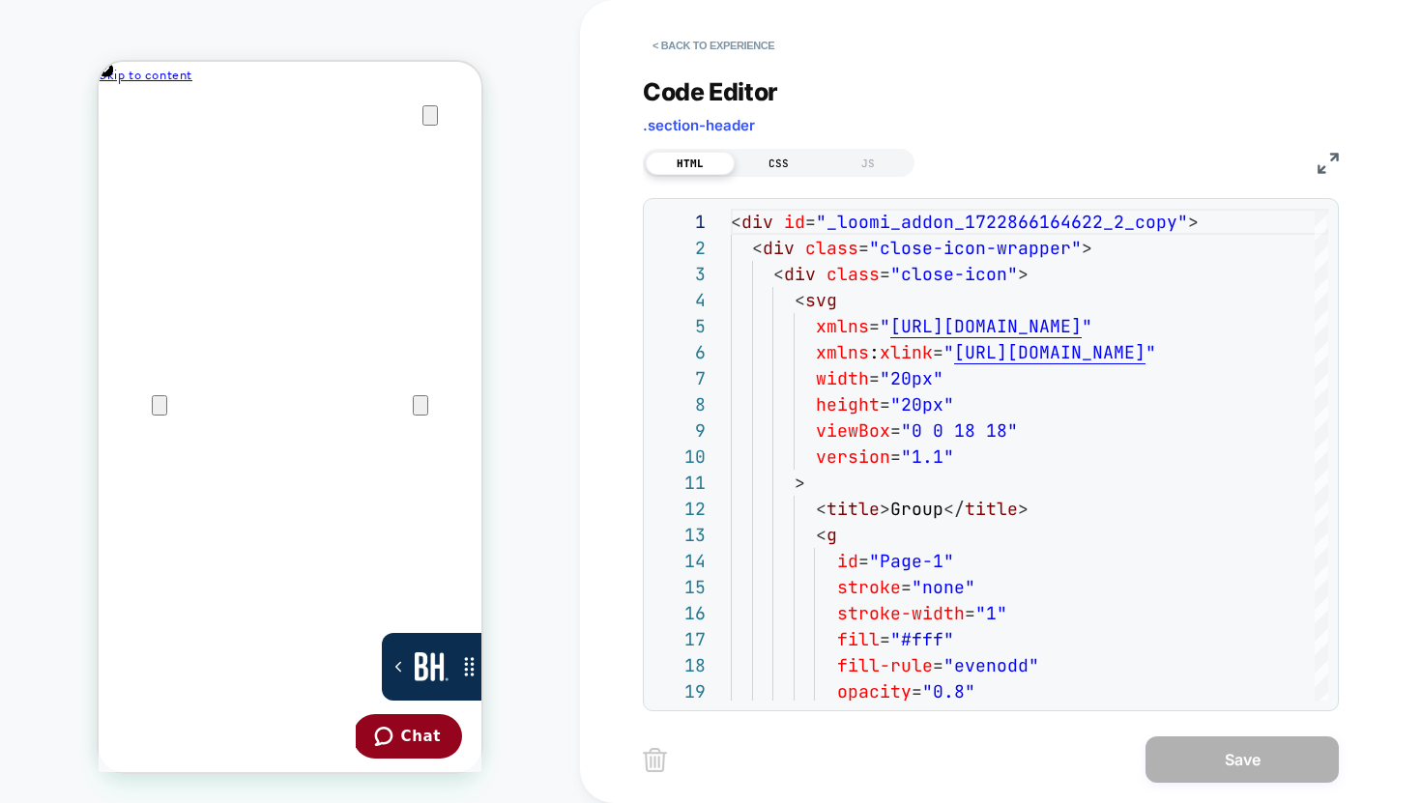
click at [783, 170] on div "CSS" at bounding box center [779, 163] width 89 height 23
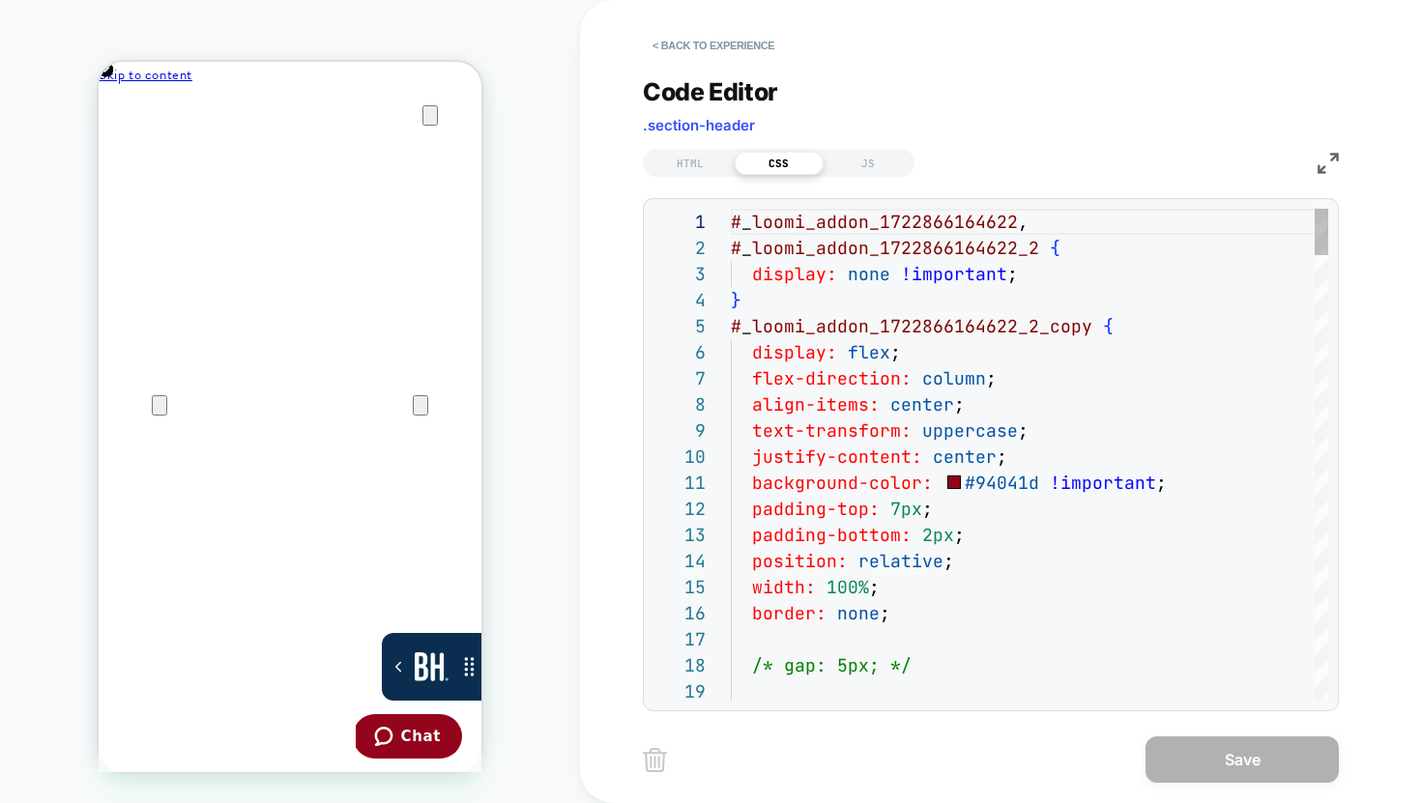
scroll to position [52, 126]
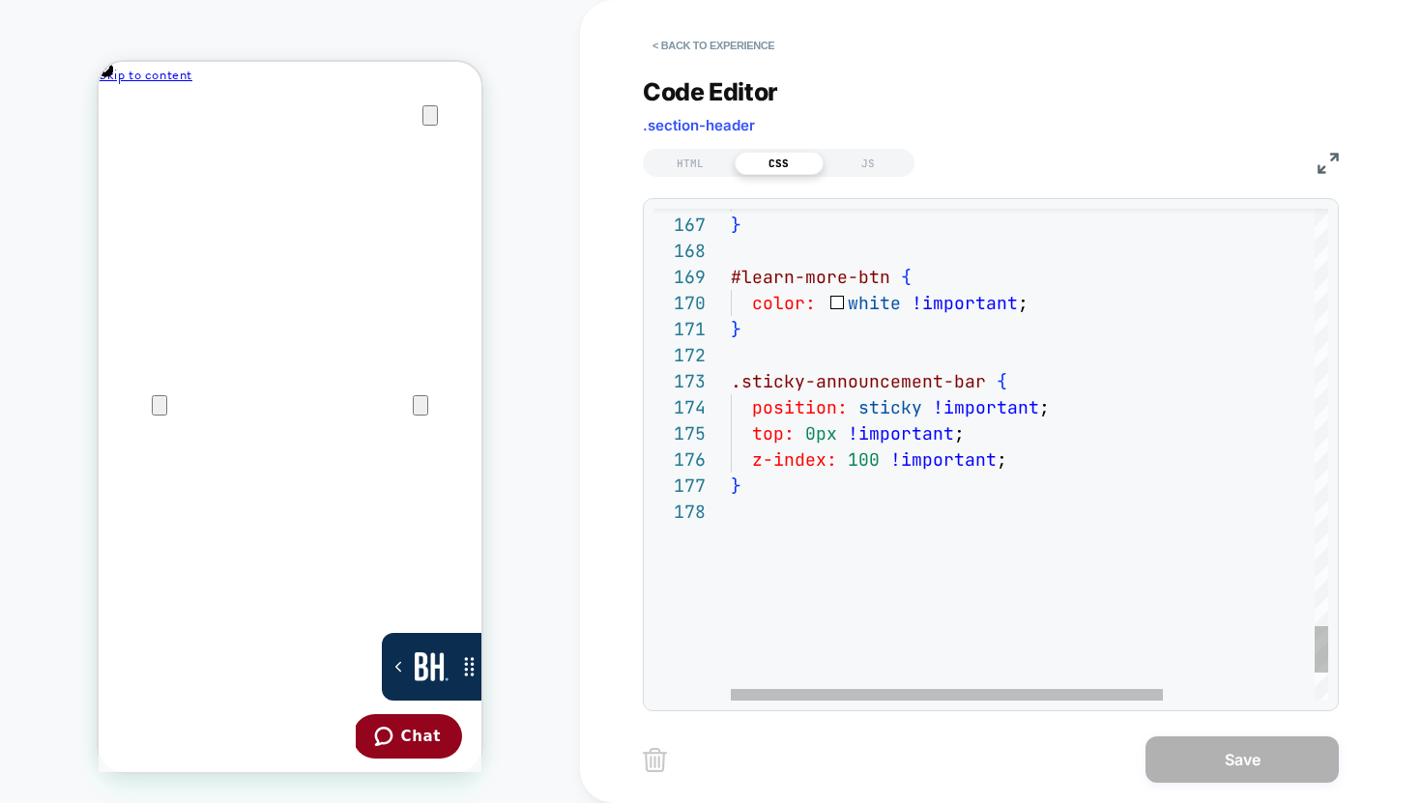
type textarea "**********"
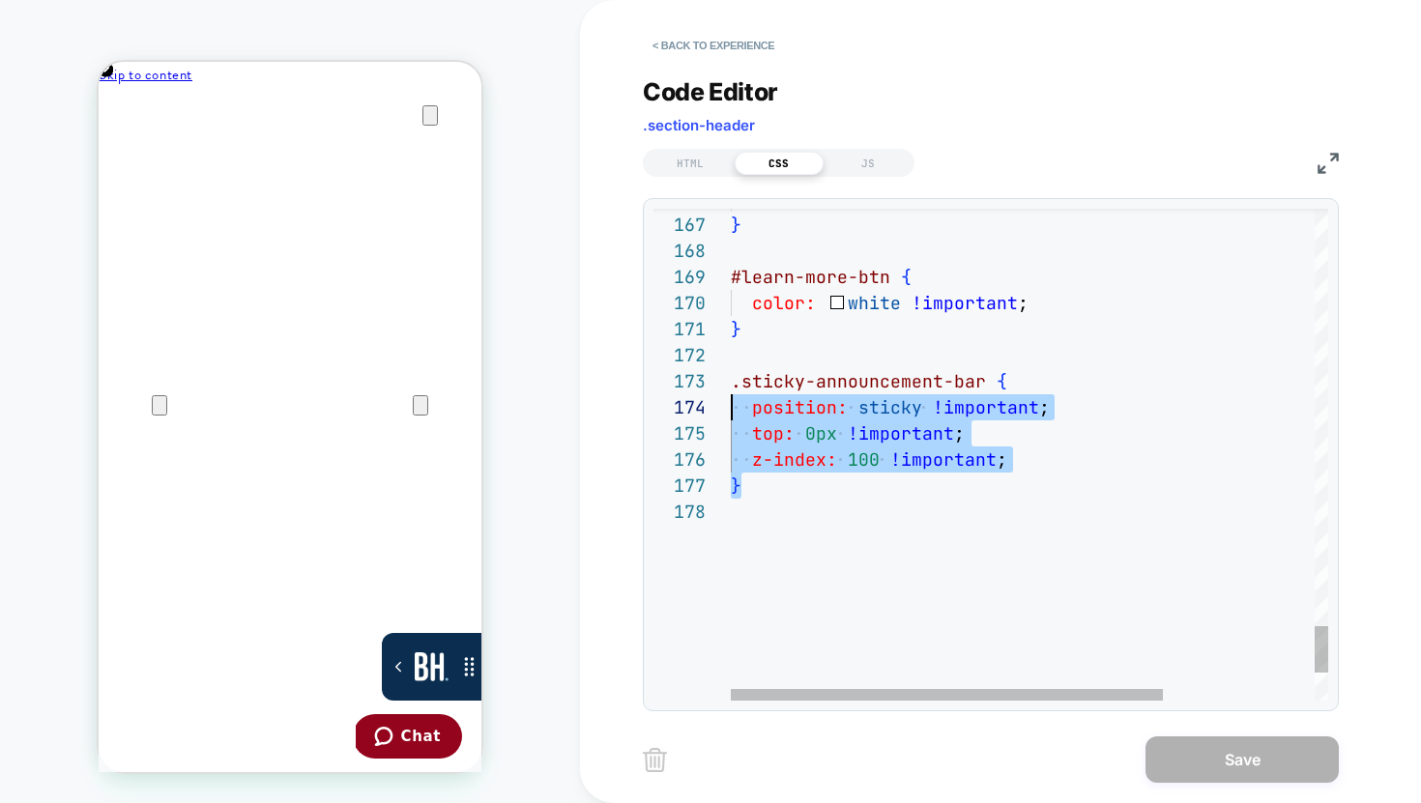
scroll to position [52, 0]
drag, startPoint x: 802, startPoint y: 481, endPoint x: 688, endPoint y: 379, distance: 153.3
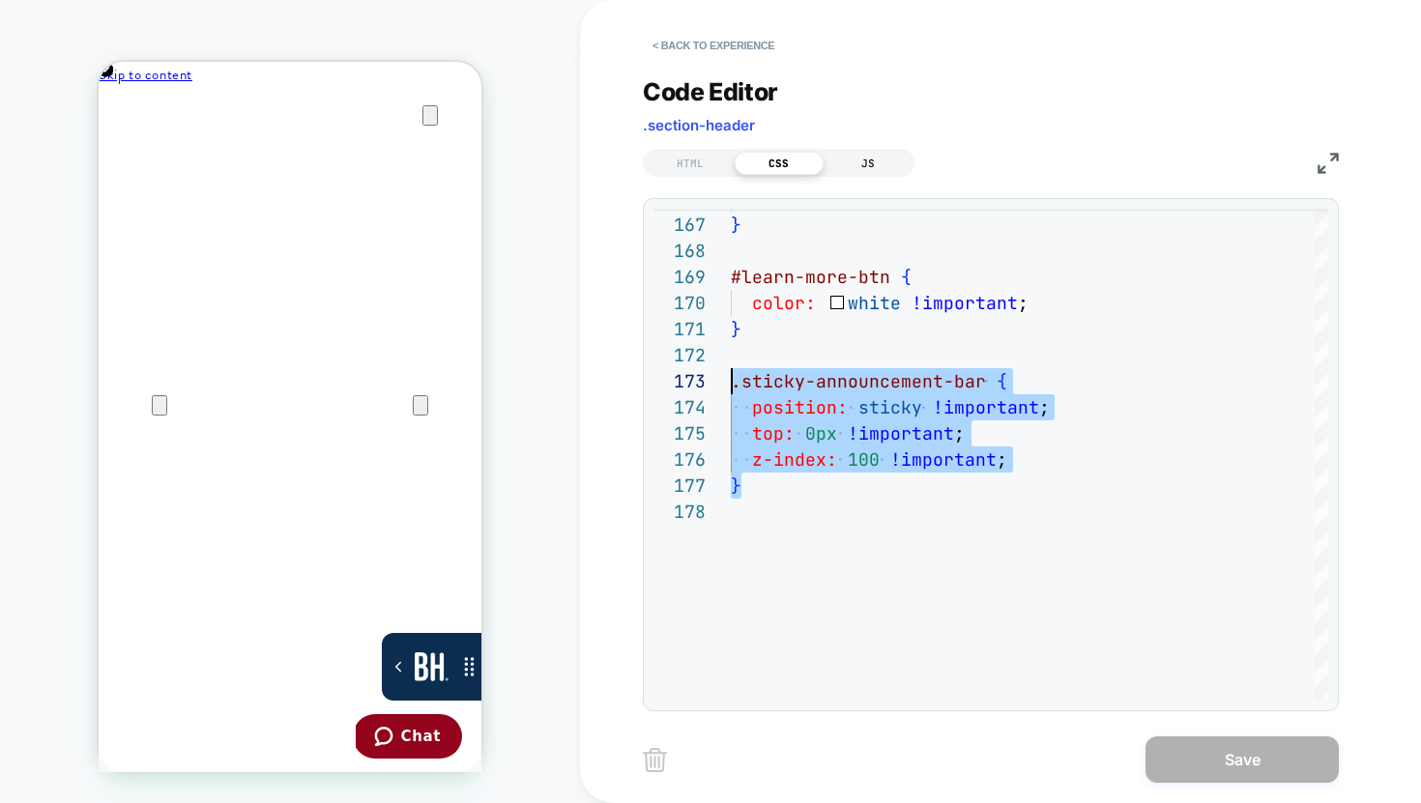
click at [871, 162] on div "JS" at bounding box center [867, 163] width 89 height 23
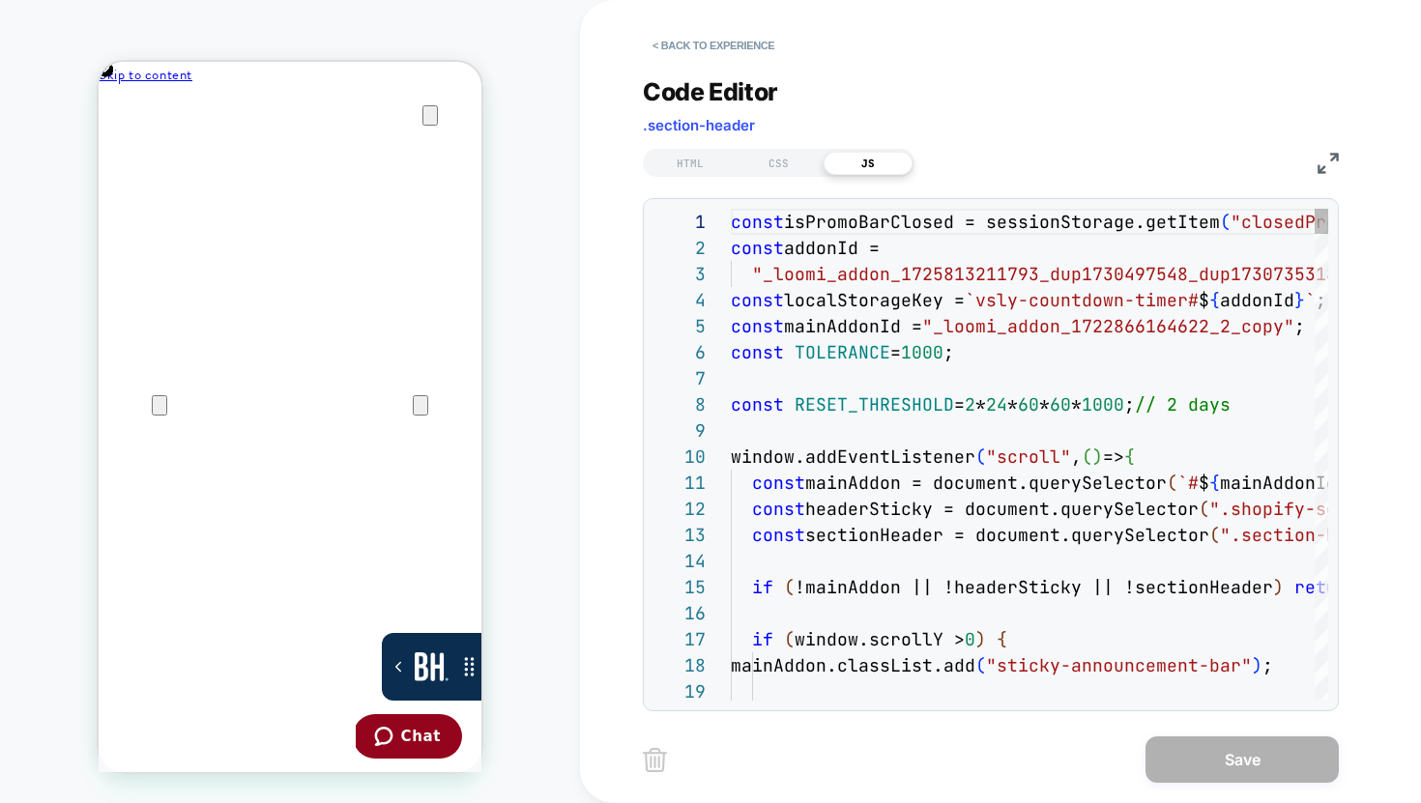
scroll to position [261, 0]
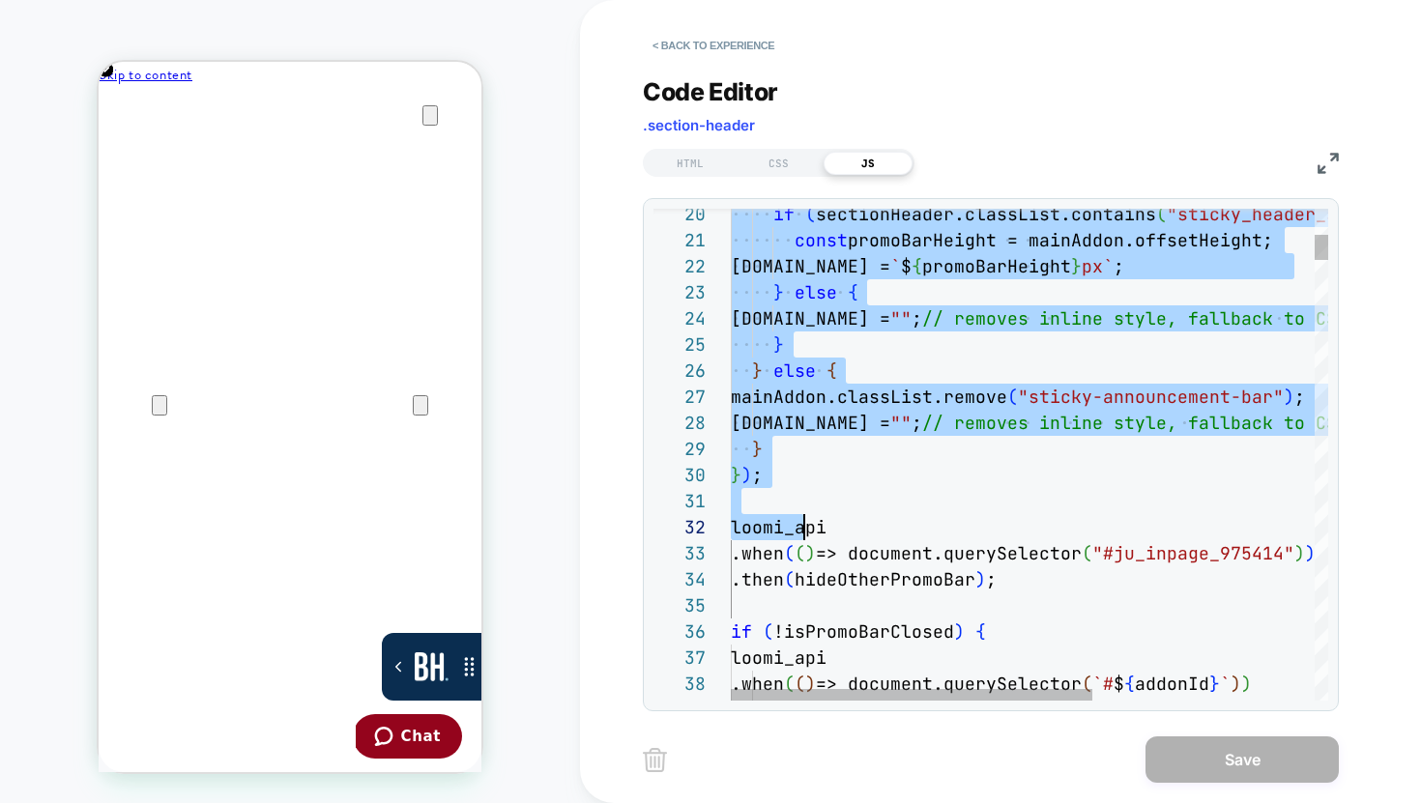
scroll to position [209, 0]
type textarea "**********"
drag, startPoint x: 765, startPoint y: 437, endPoint x: 805, endPoint y: 484, distance: 61.7
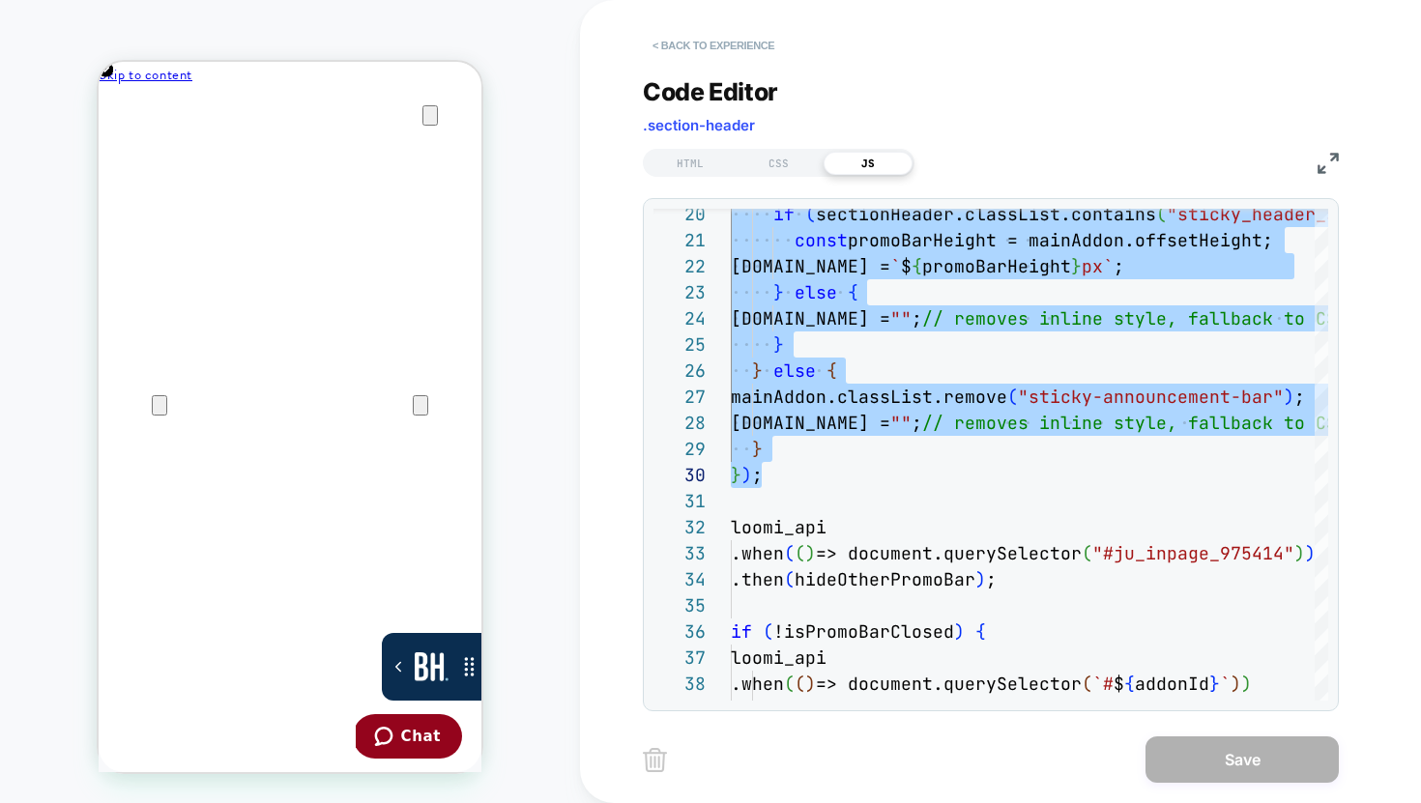
click at [746, 43] on button "< Back to experience" at bounding box center [713, 45] width 141 height 31
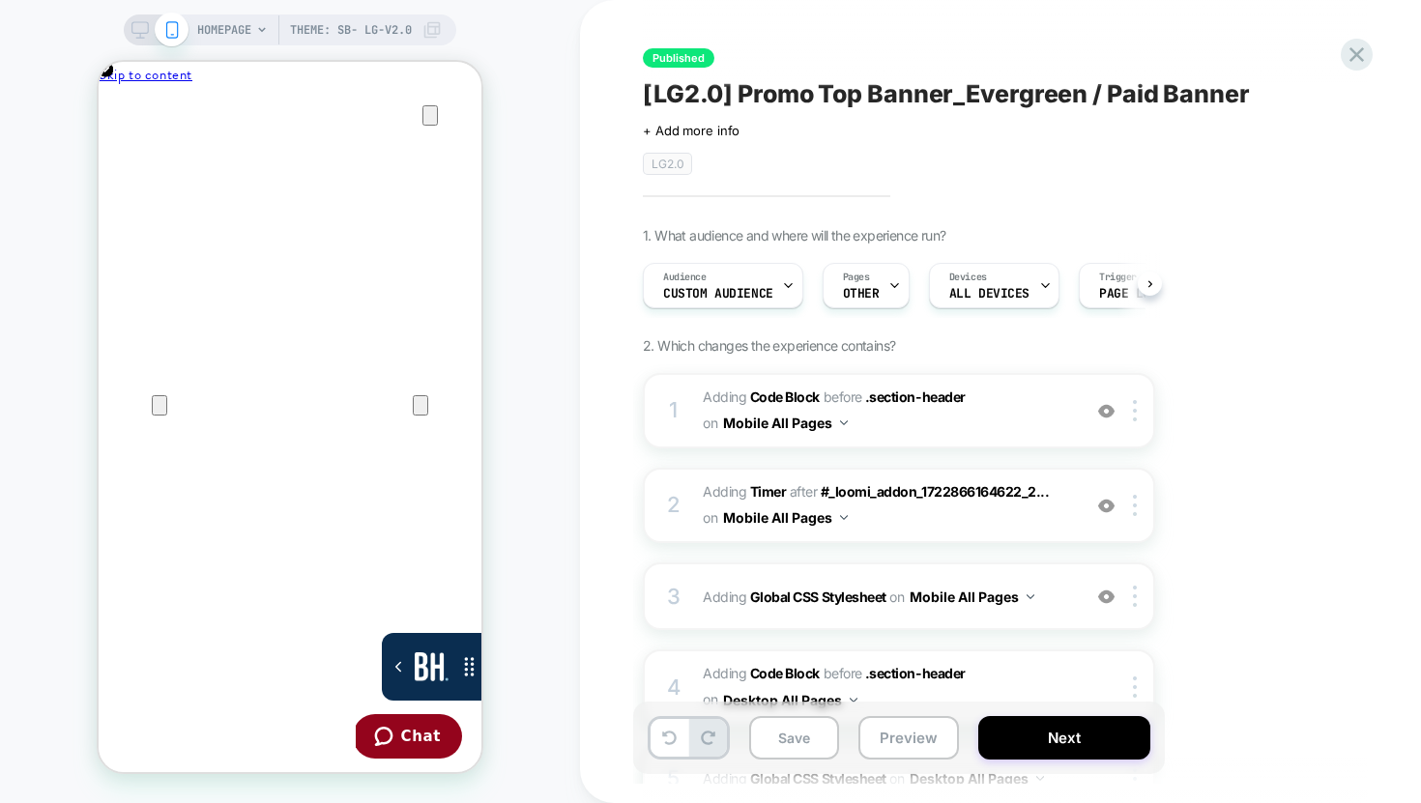
scroll to position [0, 1]
click at [778, 390] on b "Code Block" at bounding box center [785, 397] width 70 height 16
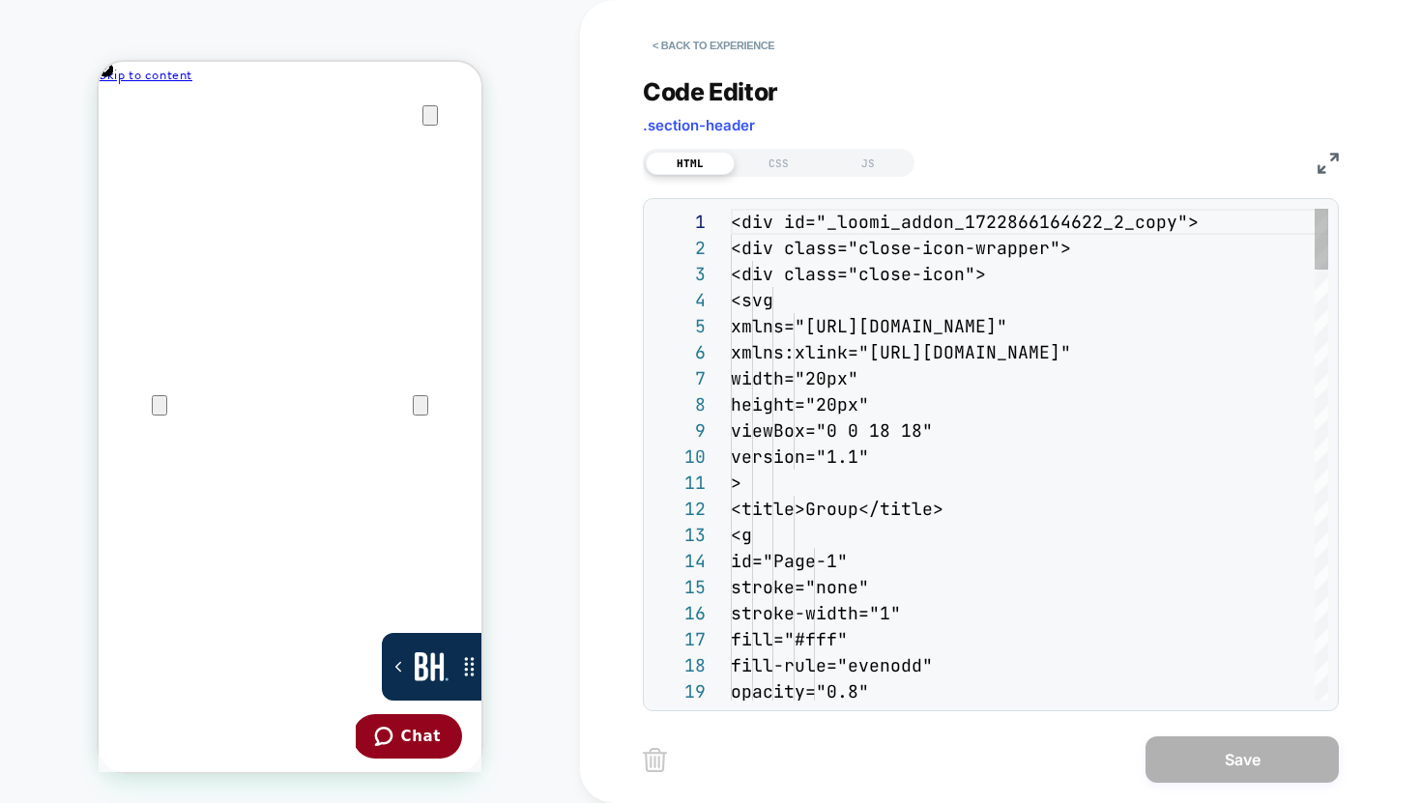
scroll to position [261, 0]
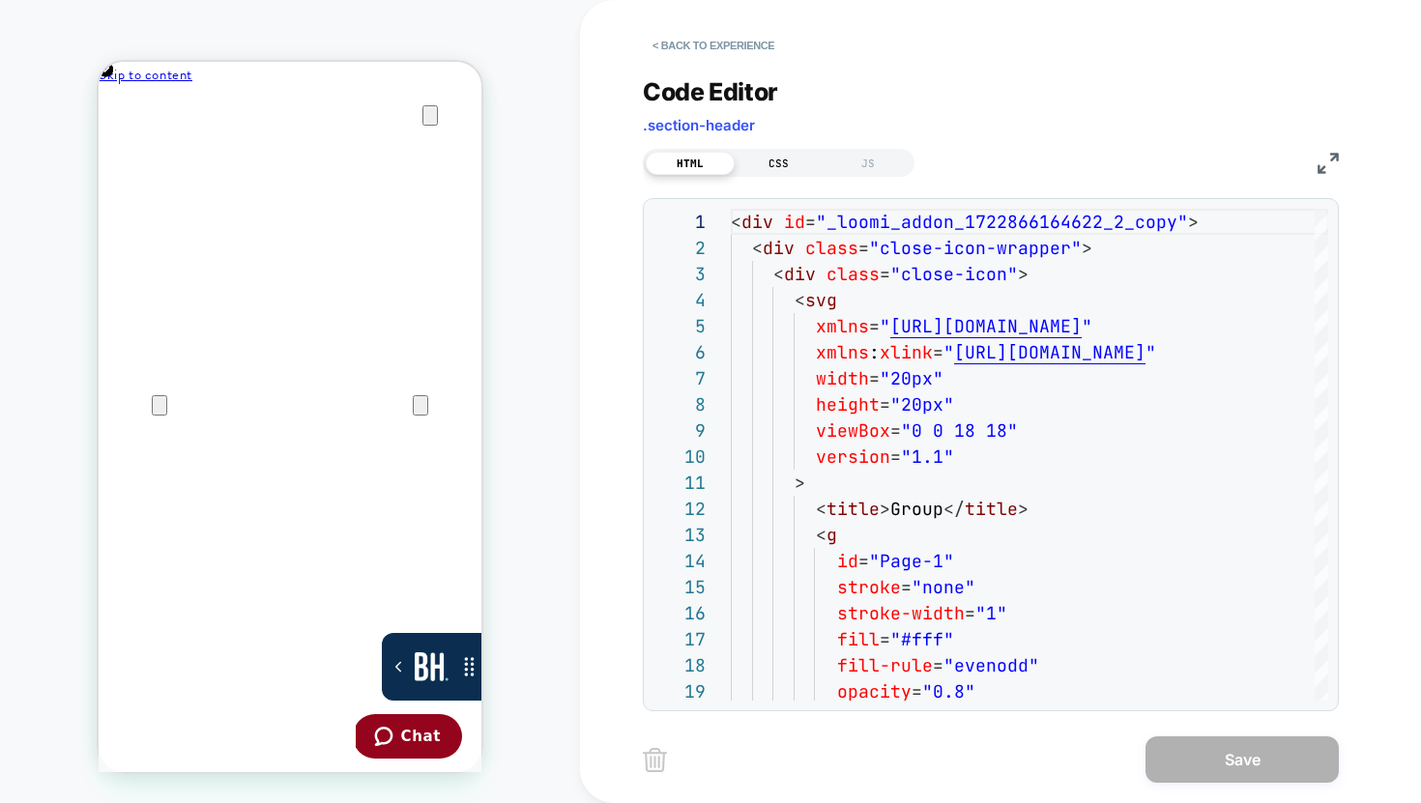
click at [808, 166] on div "CSS" at bounding box center [779, 163] width 89 height 23
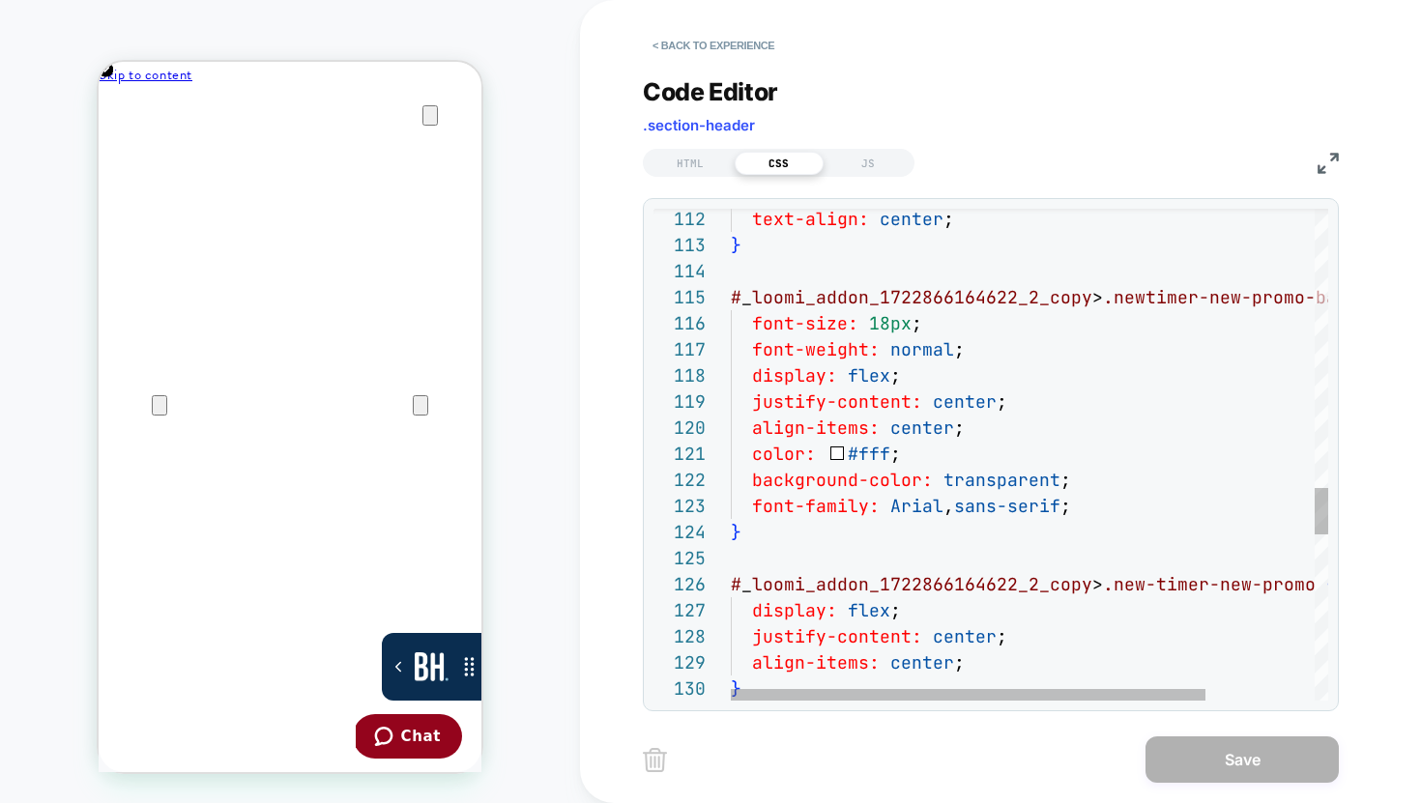
scroll to position [221, 208]
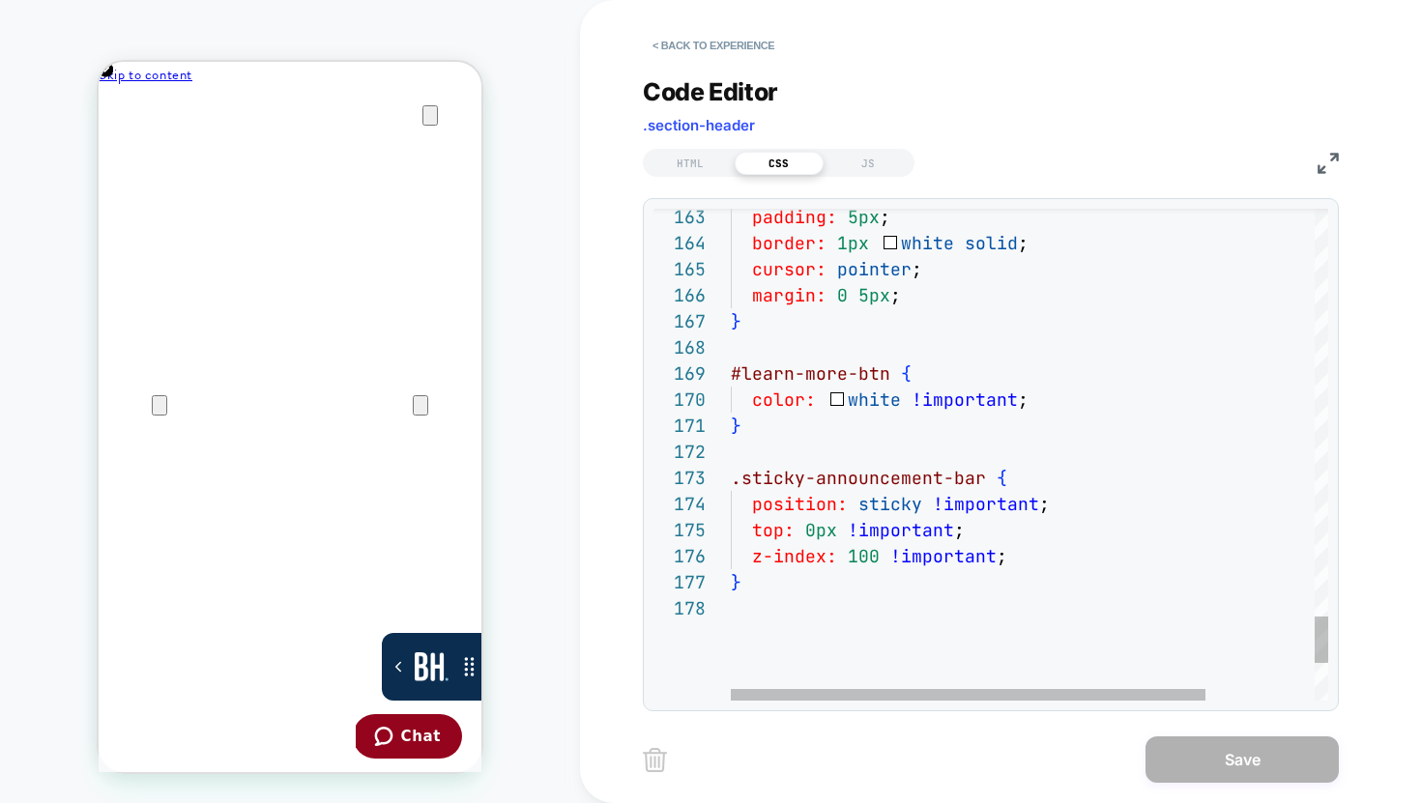
type textarea "**********"
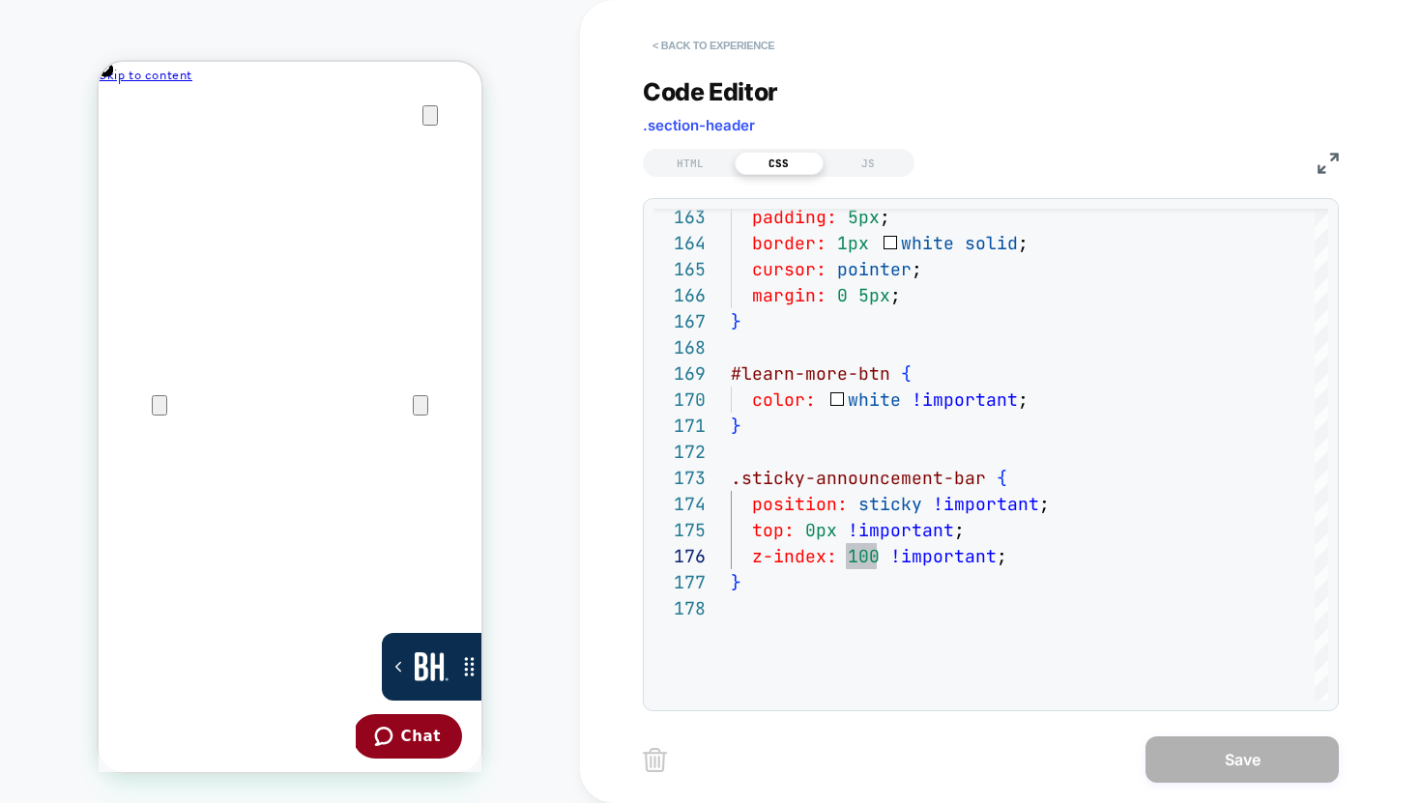
click at [724, 43] on button "< Back to experience" at bounding box center [713, 45] width 141 height 31
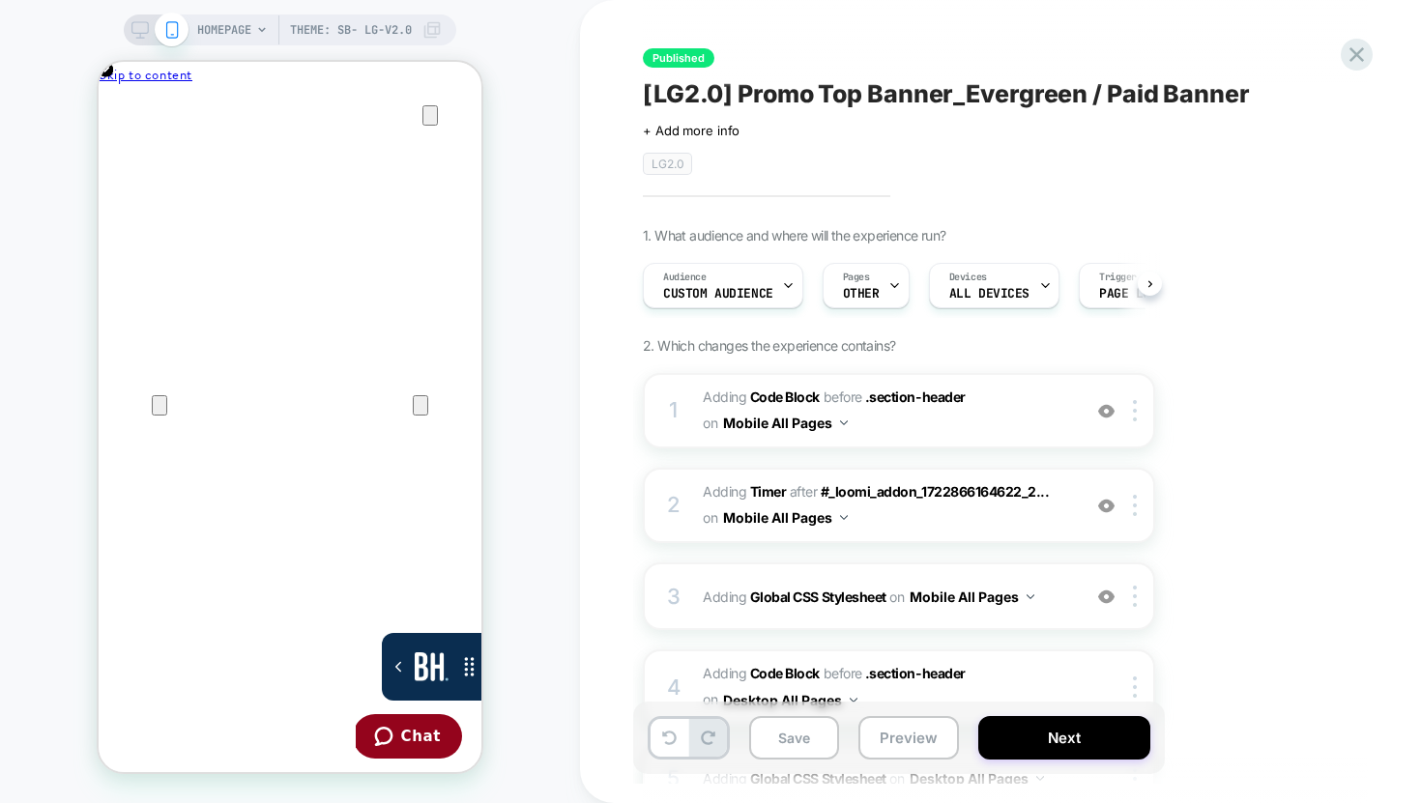
scroll to position [0, 1]
click at [136, 30] on icon at bounding box center [139, 29] width 17 height 17
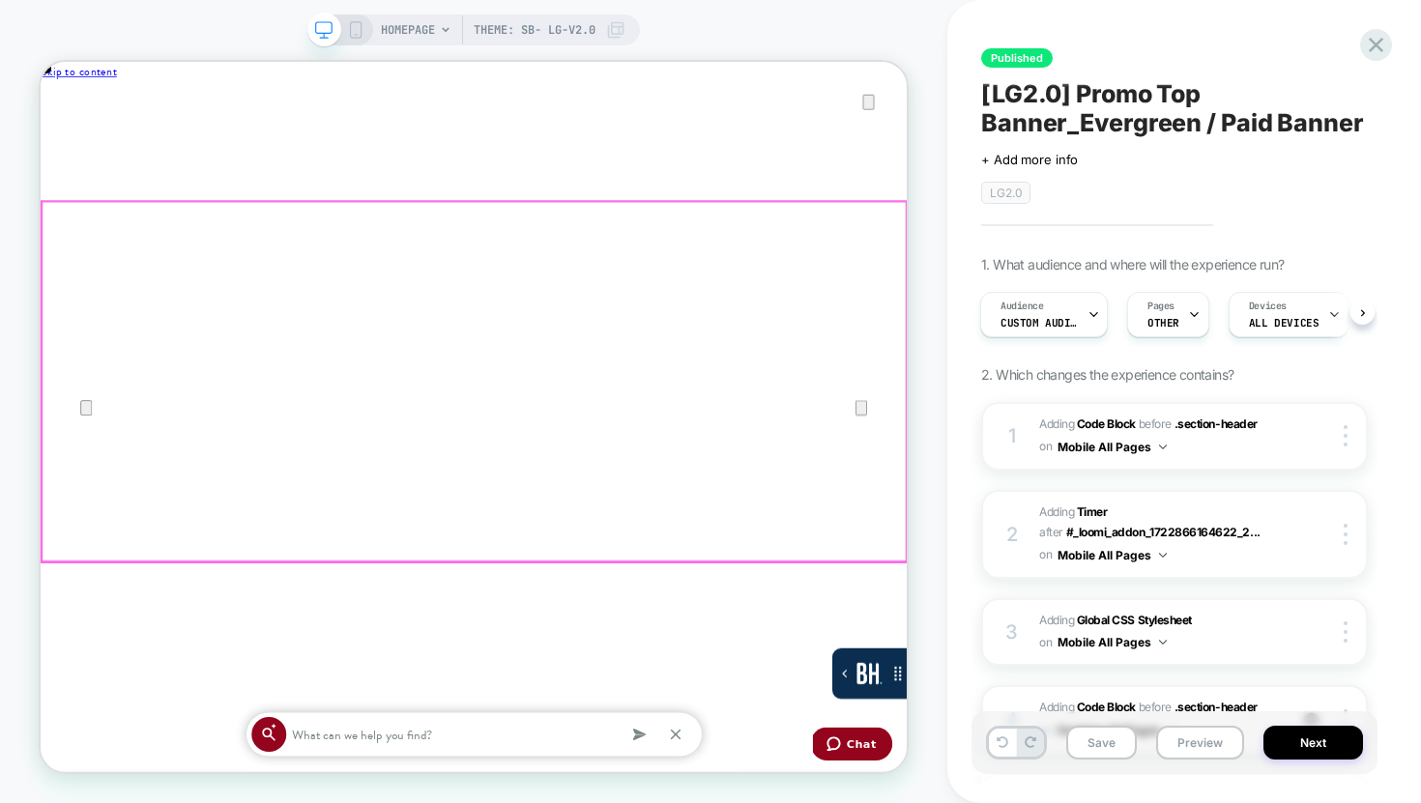
scroll to position [375, 0]
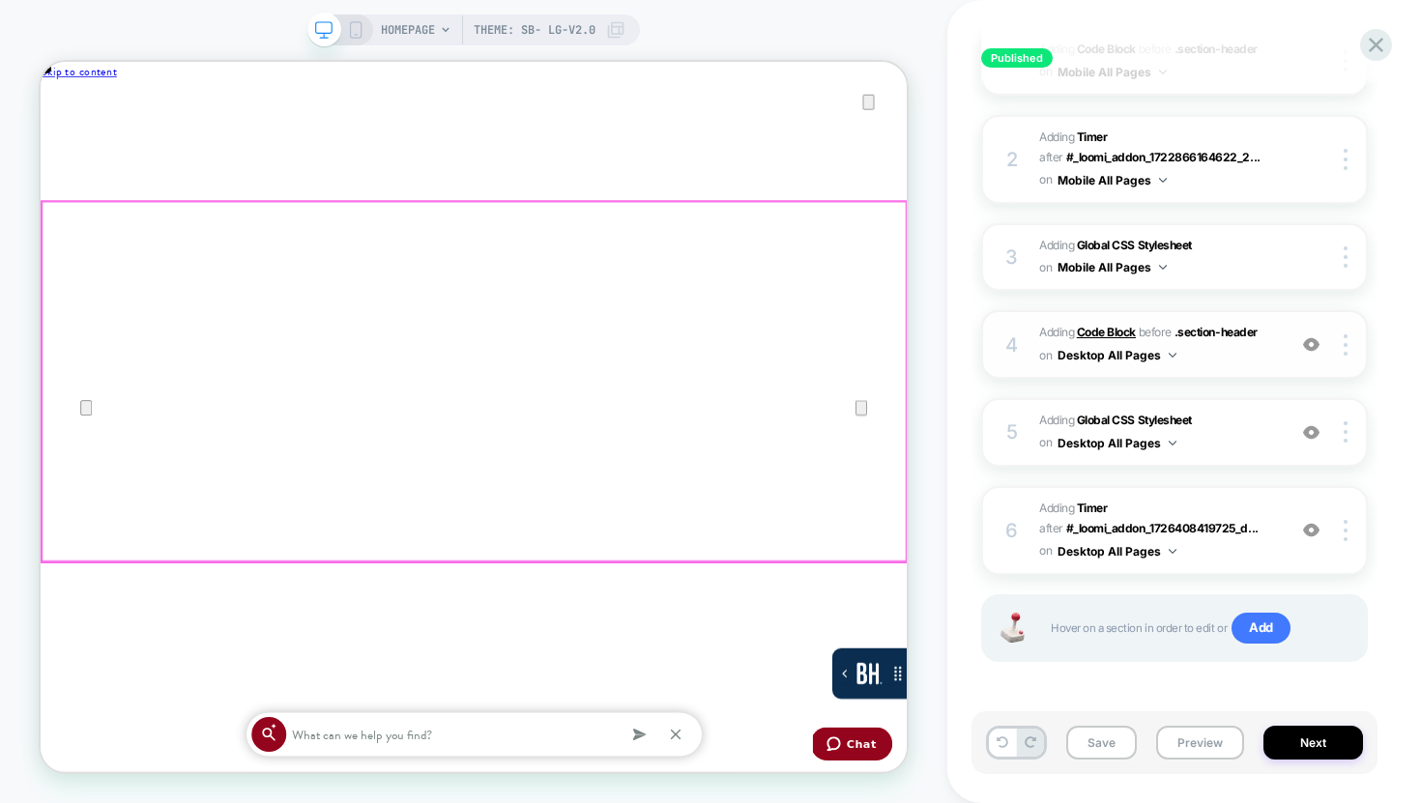
click at [1105, 327] on b "Code Block" at bounding box center [1106, 332] width 59 height 14
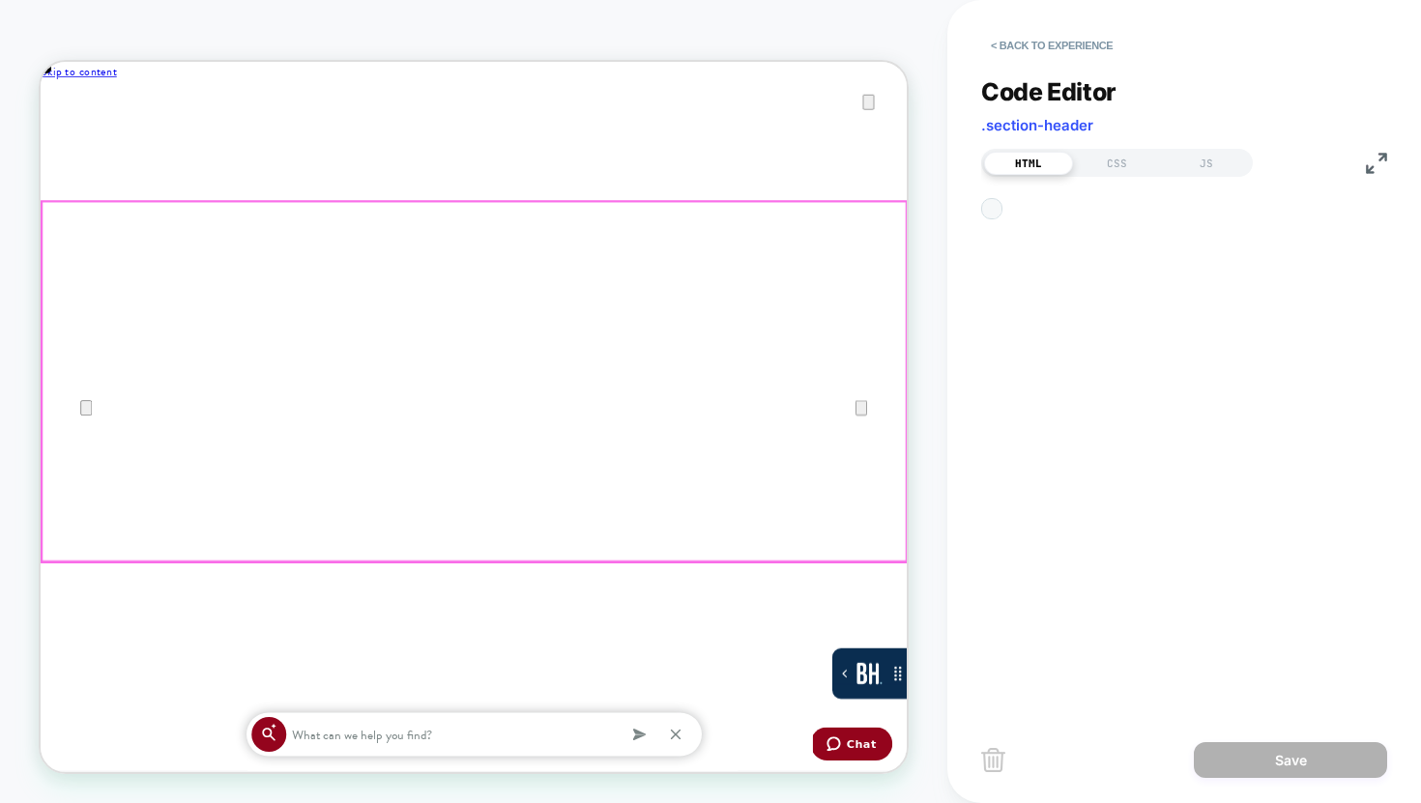
scroll to position [261, 0]
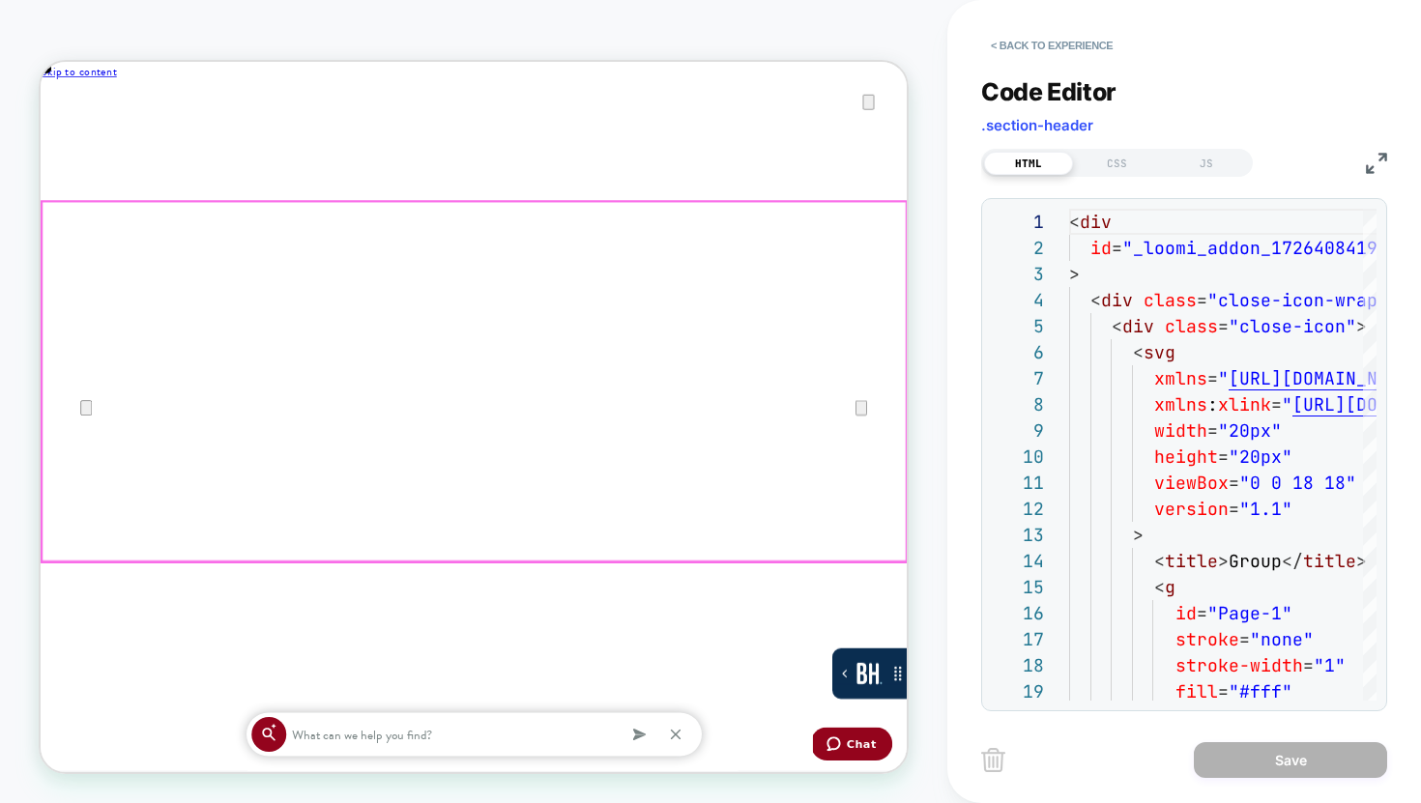
click at [1114, 183] on div "Code Editor .section-header HTML CSS JS 1 2 3 4 5 6 7 8 9 10 11 12 13 14 15 16 …" at bounding box center [1184, 382] width 406 height 658
click at [1110, 174] on div "HTML CSS JS" at bounding box center [1117, 163] width 272 height 28
click at [1110, 172] on div "HTML CSS JS" at bounding box center [1117, 163] width 272 height 28
click at [1110, 164] on div "CSS" at bounding box center [1117, 163] width 89 height 23
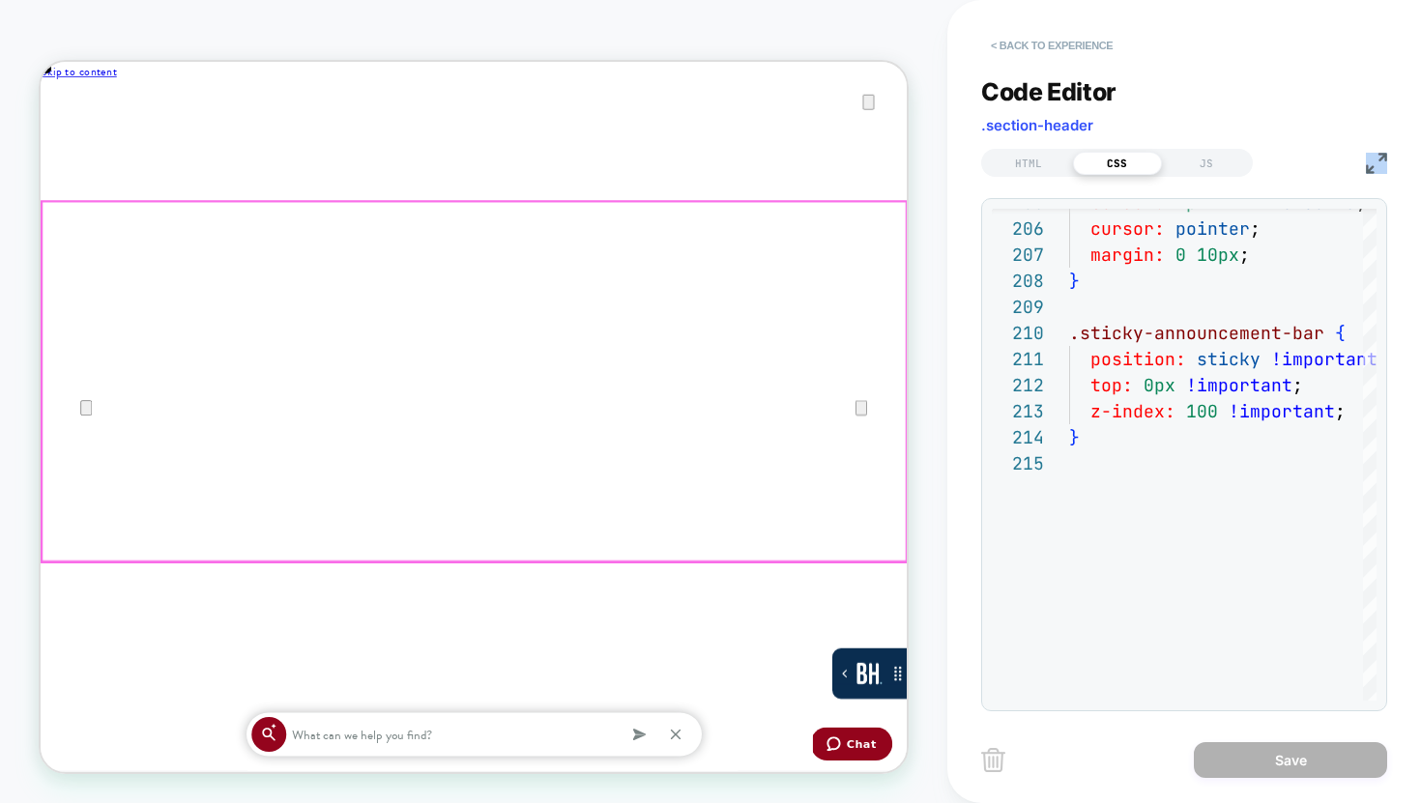
click at [1026, 53] on button "< Back to experience" at bounding box center [1051, 45] width 141 height 31
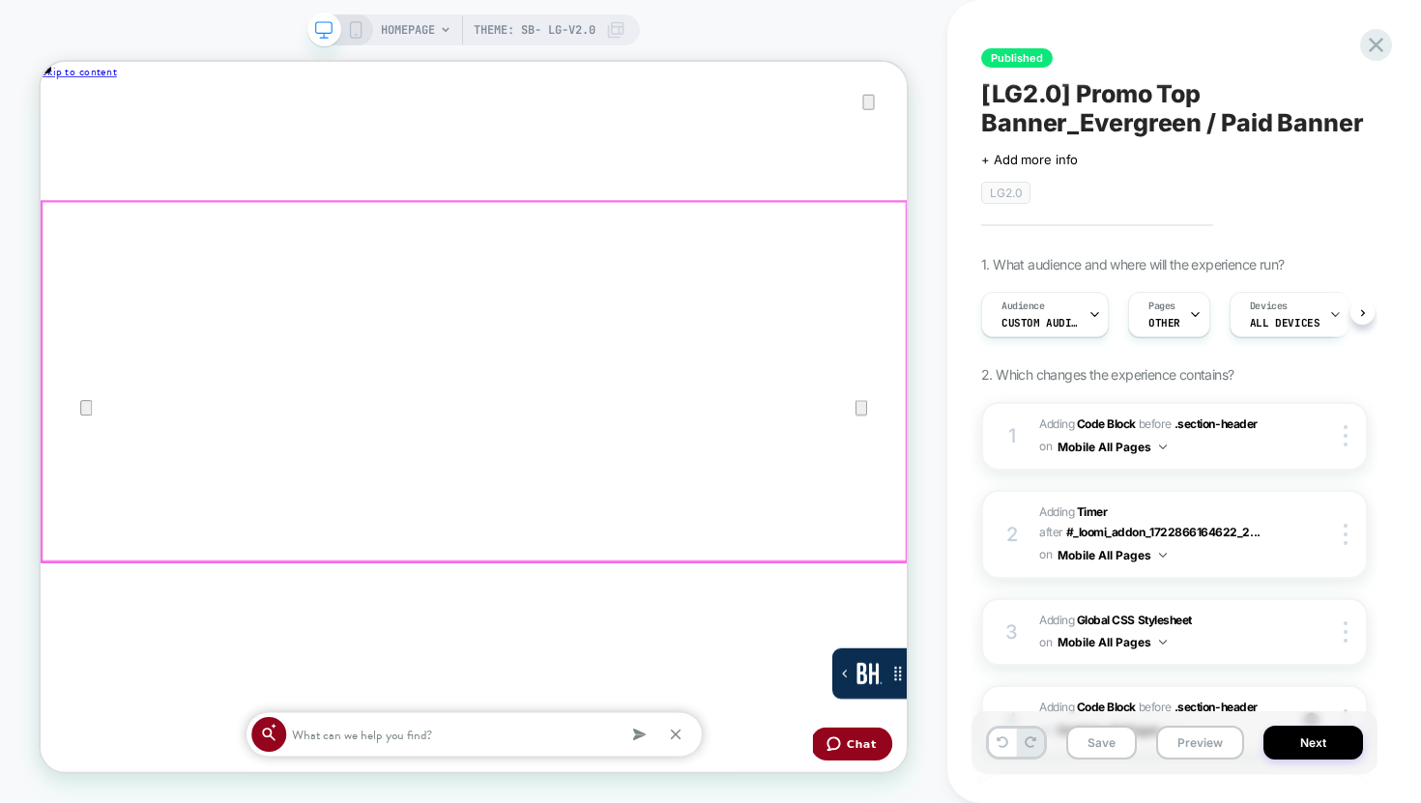
scroll to position [0, 1]
